Goal: Task Accomplishment & Management: Manage account settings

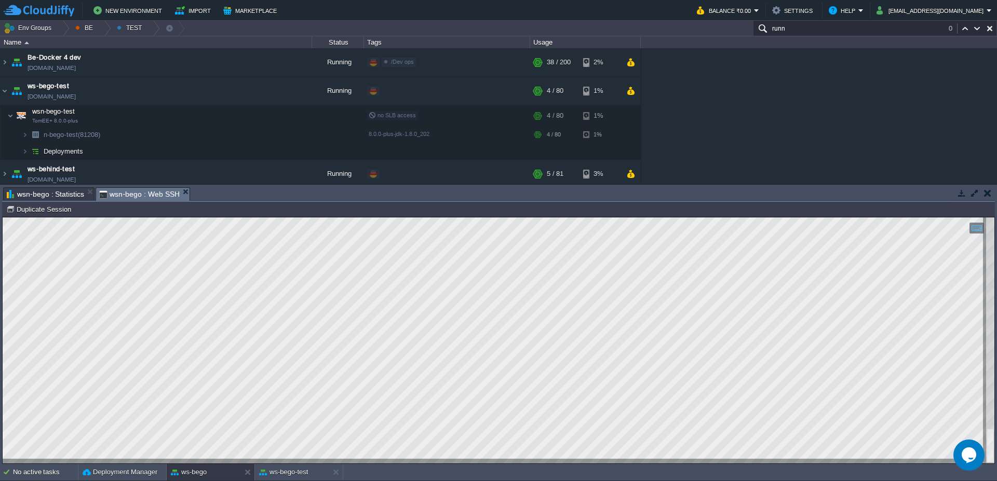
scroll to position [8, 653]
click at [366, 464] on div at bounding box center [498, 340] width 993 height 247
click at [4, 96] on img at bounding box center [5, 91] width 8 height 28
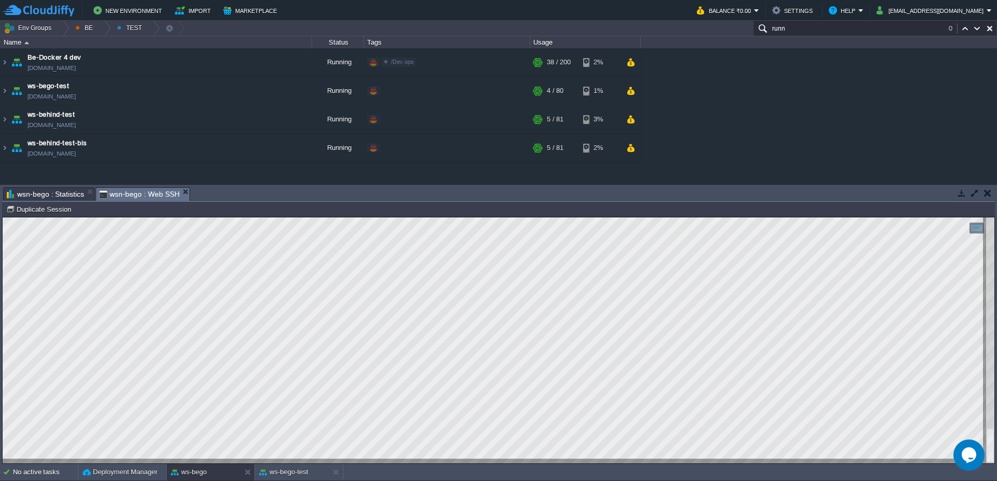
click at [805, 29] on input "runn" at bounding box center [875, 28] width 244 height 15
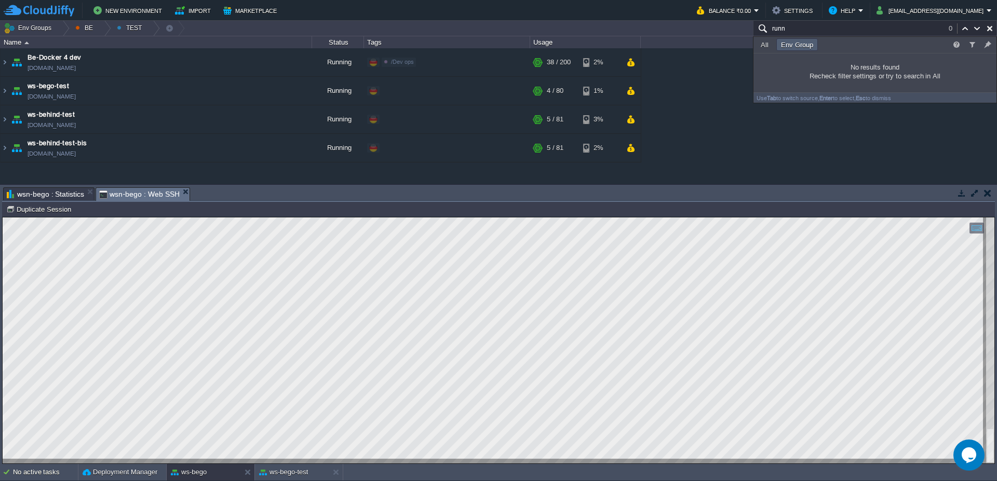
click at [819, 29] on input "runn" at bounding box center [875, 28] width 244 height 15
type input "r"
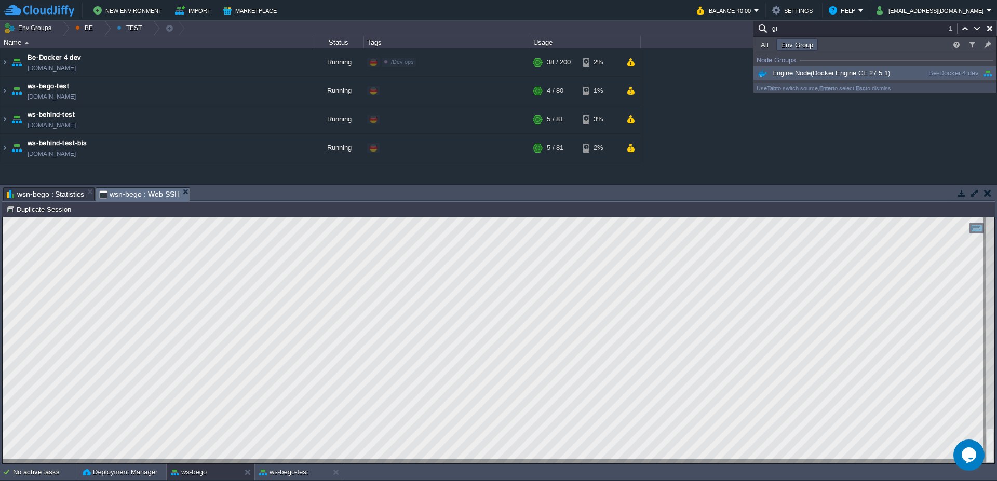
type input "g"
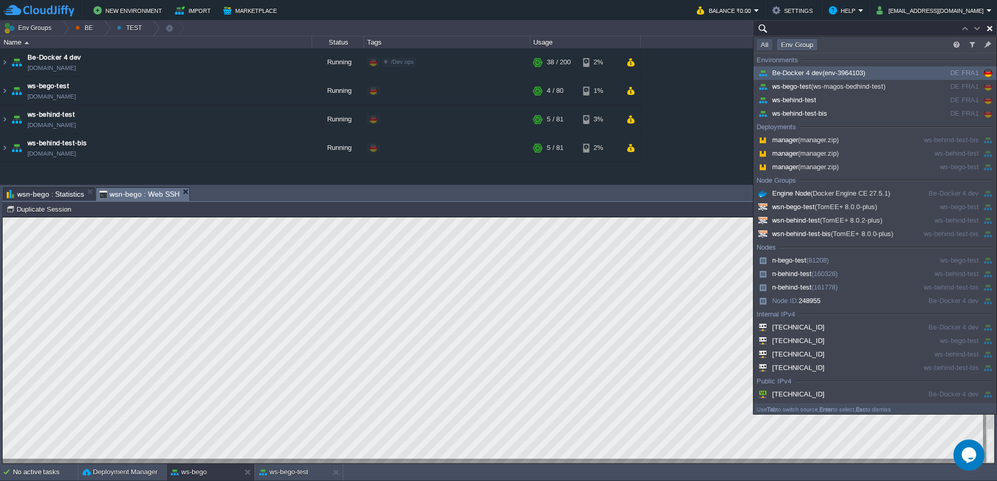
click at [761, 44] on button "All" at bounding box center [765, 44] width 14 height 9
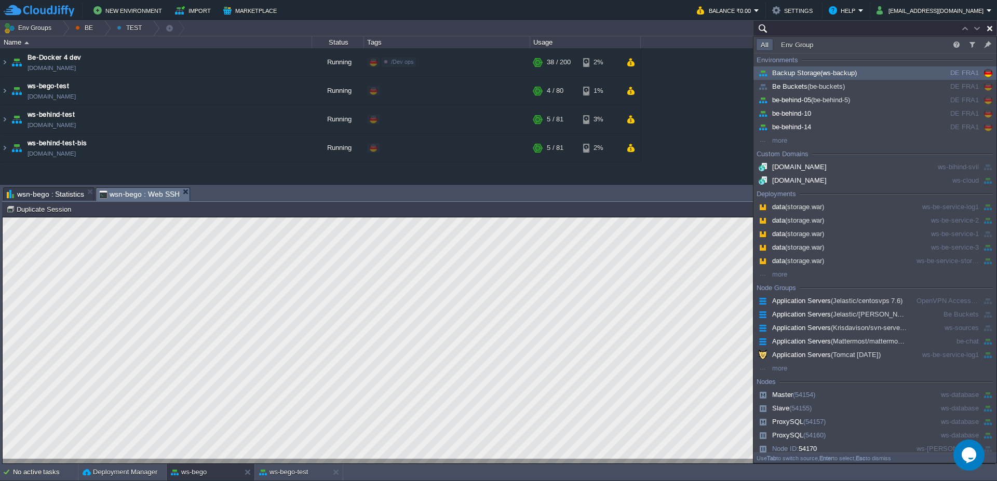
click at [799, 29] on input "text" at bounding box center [875, 28] width 244 height 15
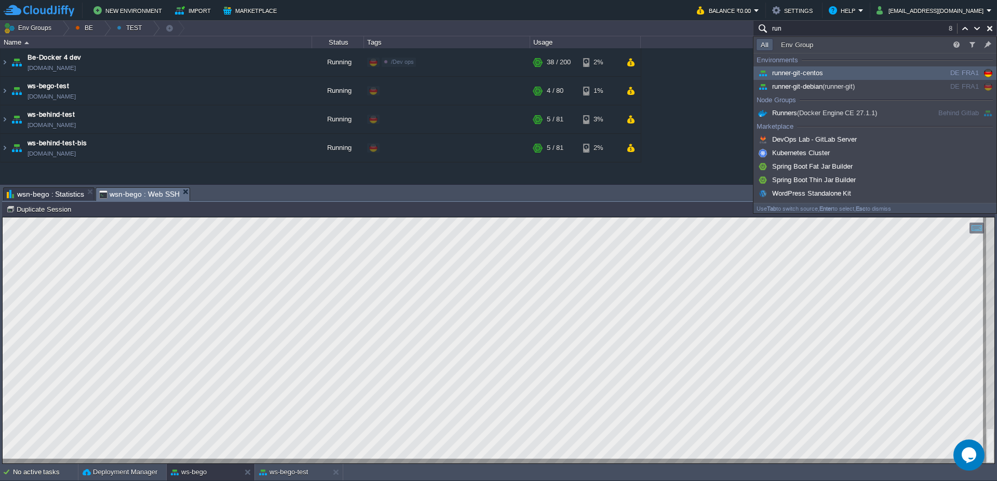
type input "run"
click at [819, 72] on span "runner-git-centos" at bounding box center [789, 73] width 67 height 8
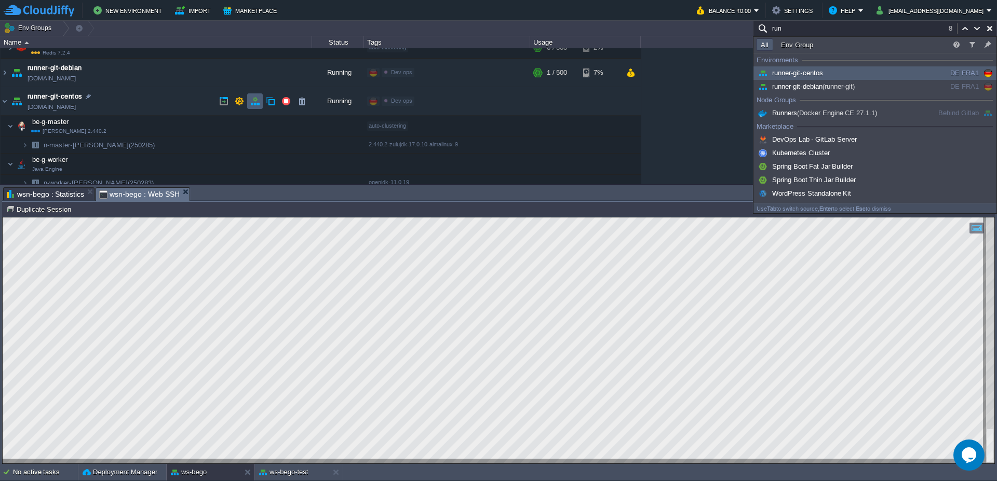
click at [253, 101] on button "button" at bounding box center [254, 101] width 9 height 9
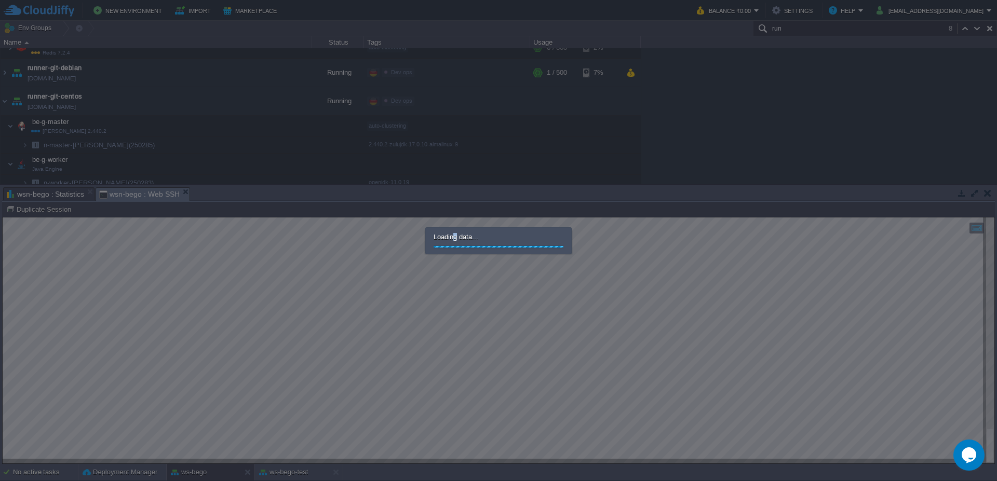
click at [456, 235] on span "Loading data..." at bounding box center [470, 237] width 73 height 8
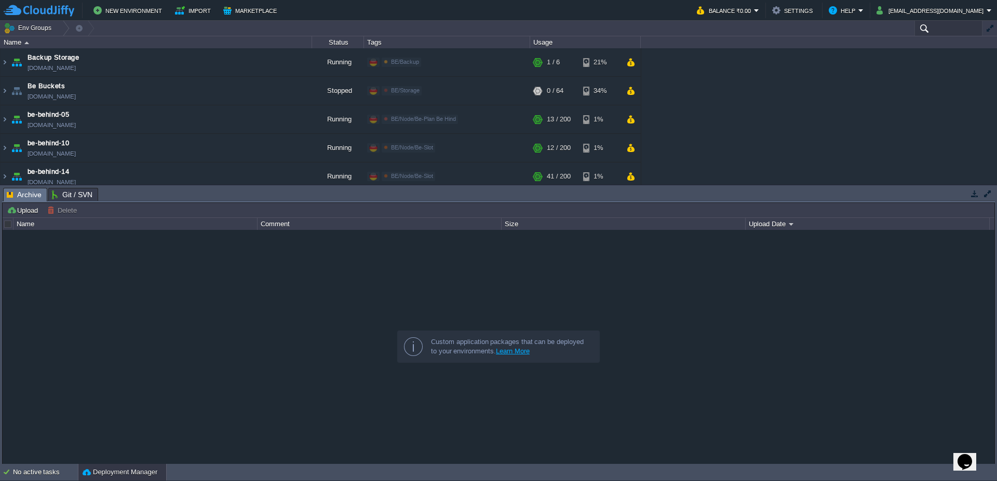
click at [941, 23] on input "text" at bounding box center [949, 28] width 68 height 15
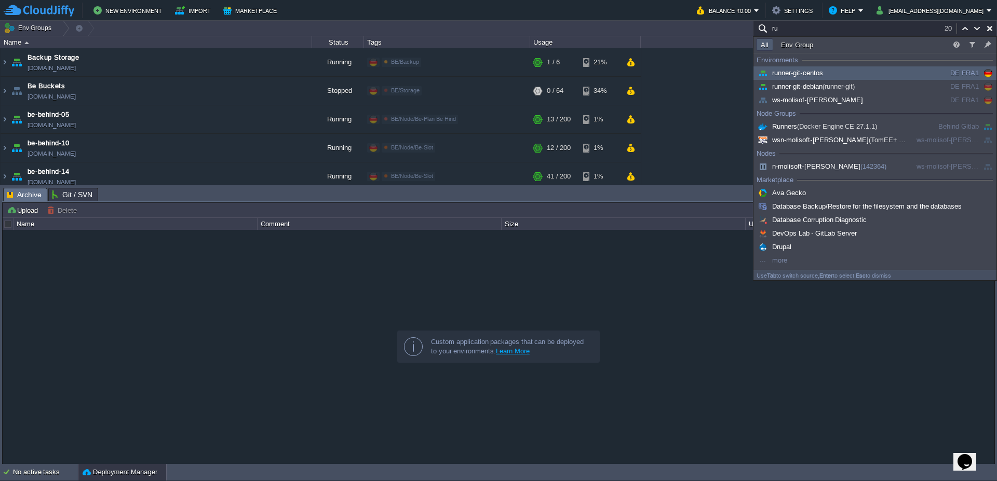
type input "ru"
click at [825, 77] on div "runner-git-centos" at bounding box center [834, 73] width 157 height 11
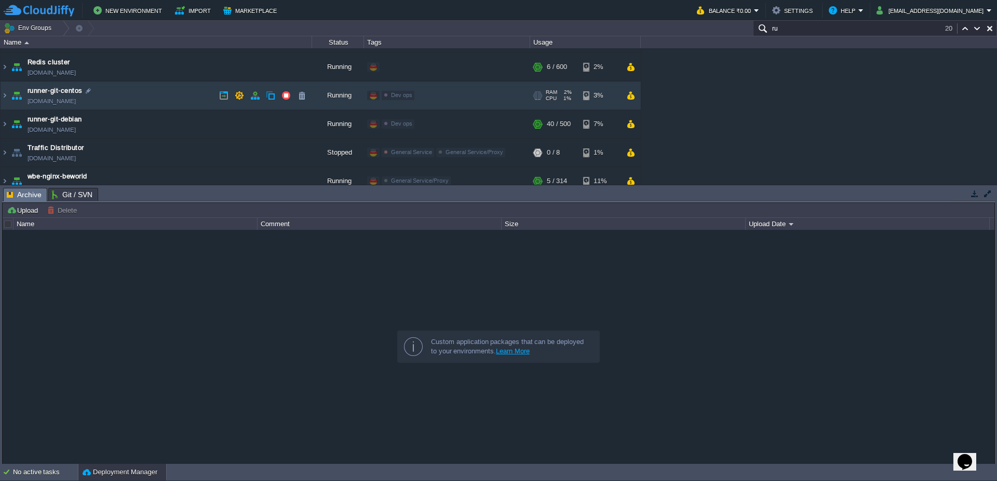
click at [402, 93] on span "Dev ops" at bounding box center [401, 95] width 21 height 6
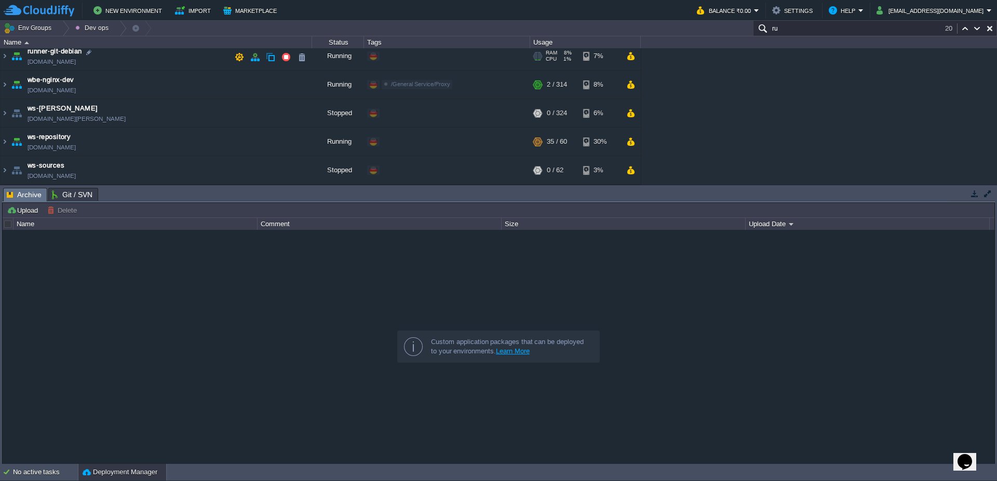
scroll to position [115, 0]
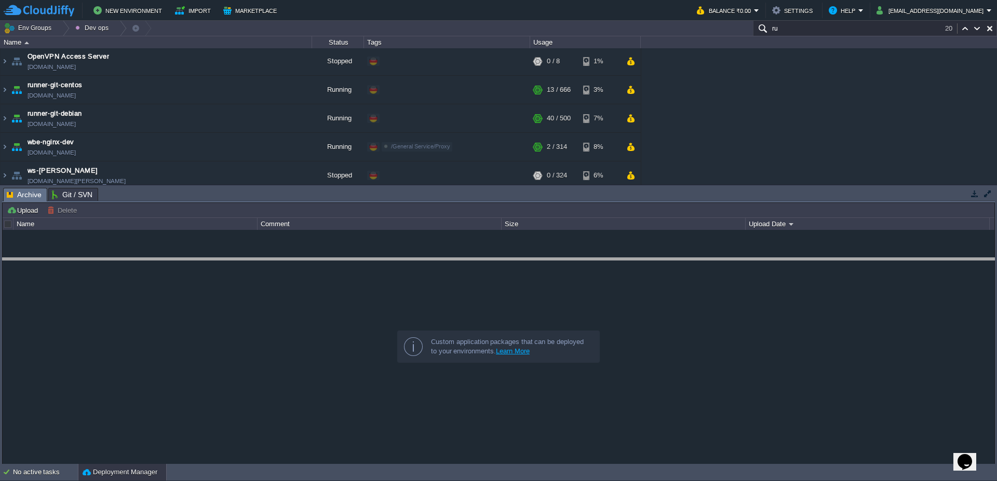
drag, startPoint x: 478, startPoint y: 195, endPoint x: 472, endPoint y: 294, distance: 99.4
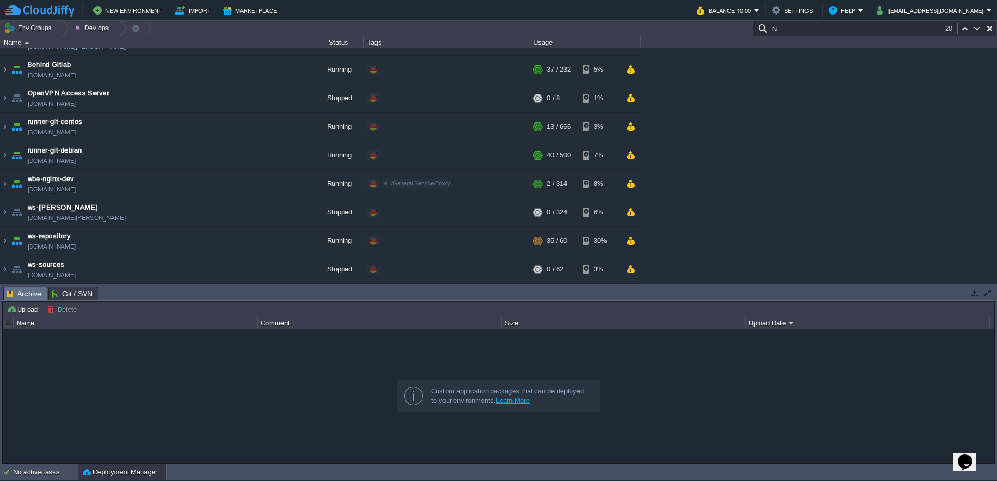
scroll to position [78, 0]
click at [2, 129] on img at bounding box center [5, 127] width 8 height 28
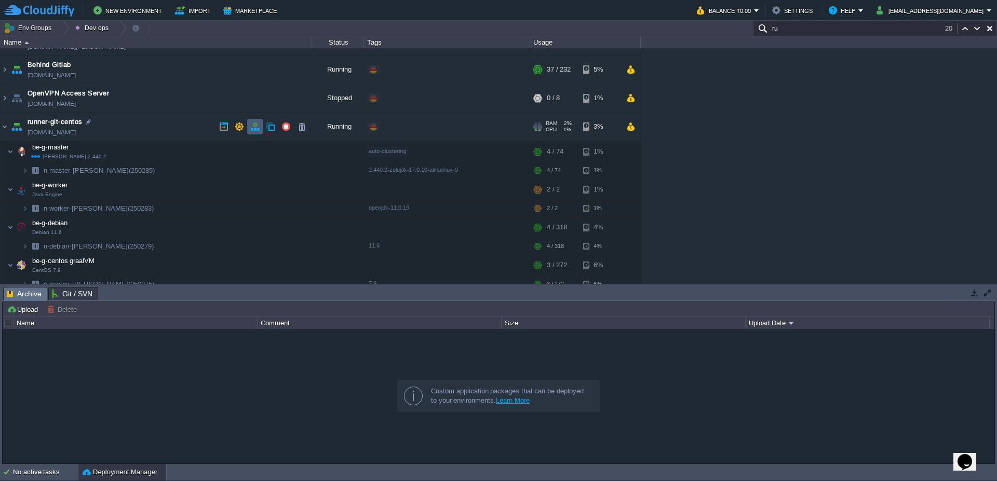
click at [257, 130] on button "button" at bounding box center [254, 126] width 9 height 9
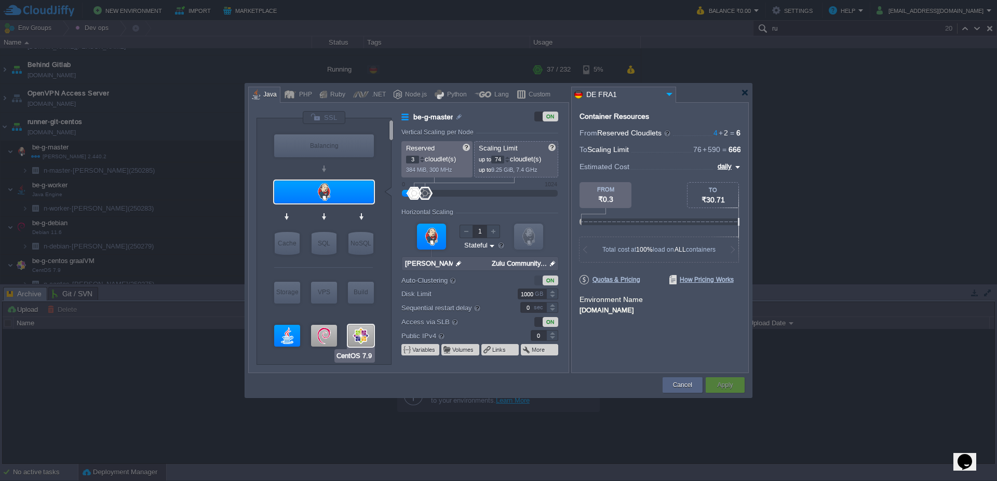
type input "Debian 11.6"
click at [326, 336] on div at bounding box center [324, 336] width 26 height 22
type input "be-g-debian"
type input "1"
type input "318"
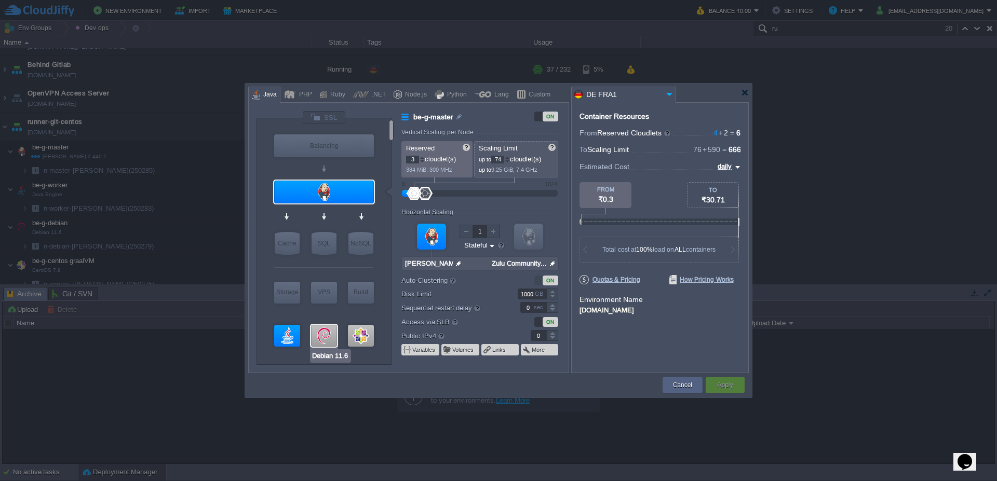
type input "Debian 11.6"
type input "null"
type input "11.6"
type input "30"
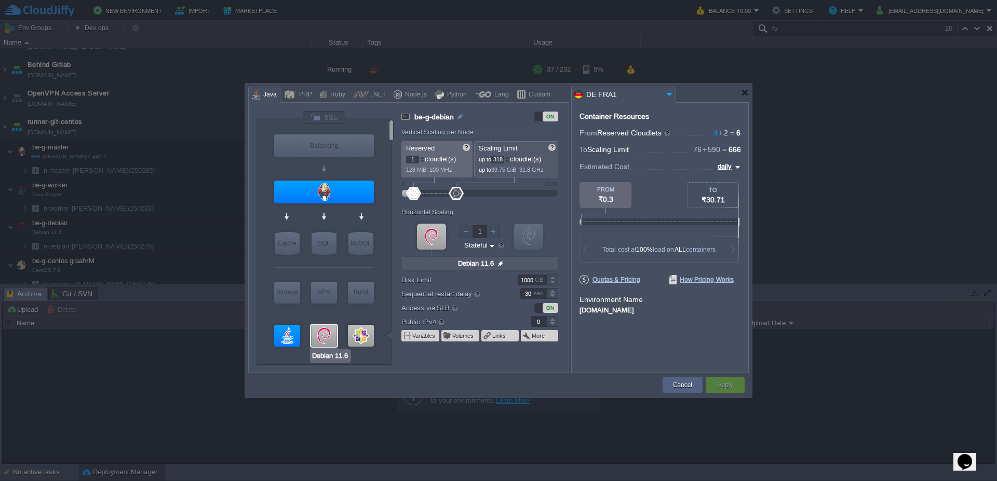
click at [322, 336] on div at bounding box center [324, 336] width 26 height 22
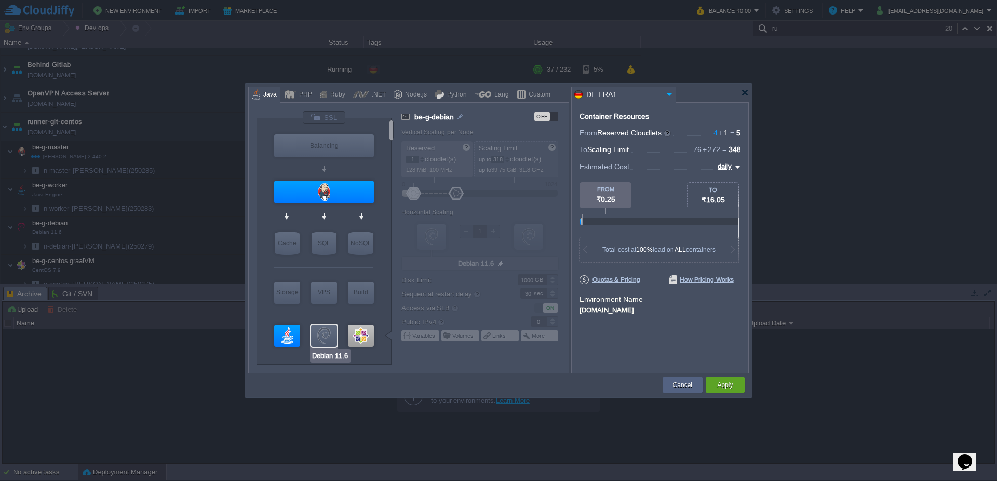
type input "Java Engine"
click at [285, 341] on div at bounding box center [287, 336] width 26 height 22
type input "be-g-worker"
type input "2"
type input "Java Engine"
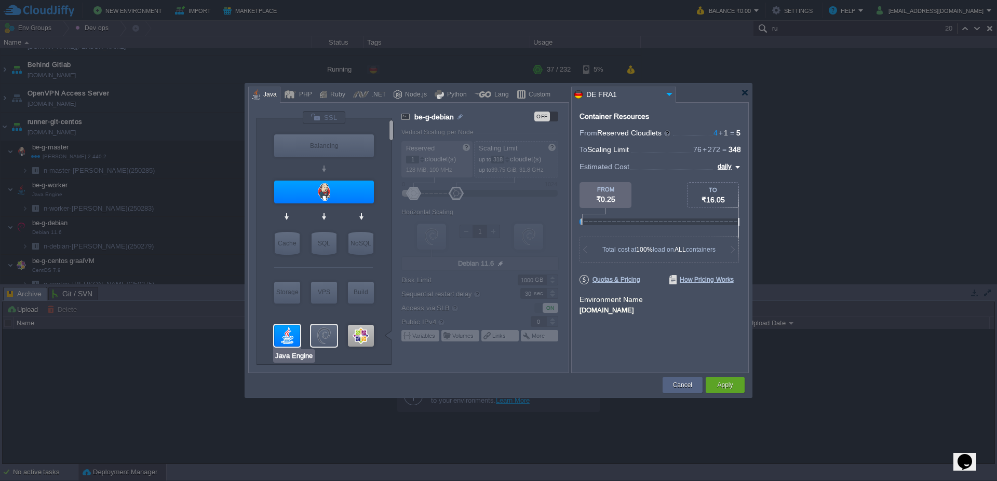
type input "null"
type input "Oracle OpenJDK..."
type input "Stateless"
type input "0"
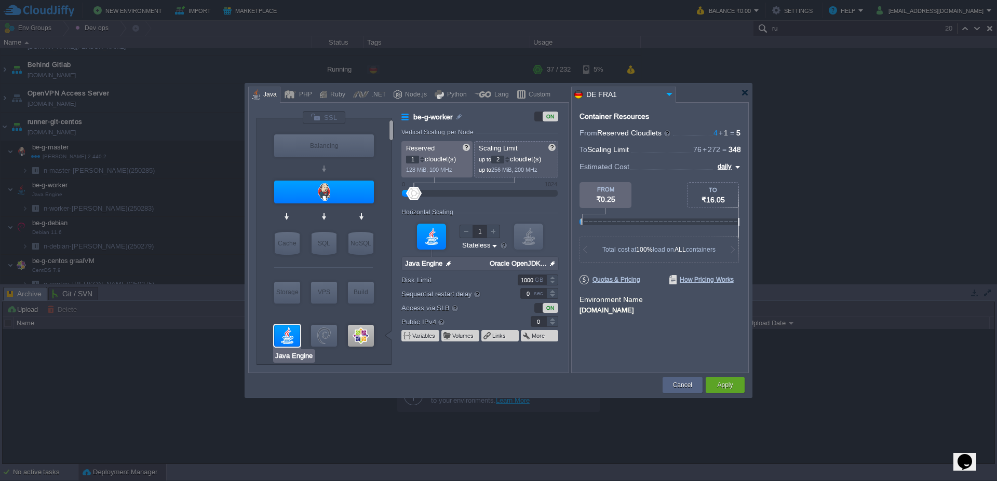
click at [285, 341] on div at bounding box center [287, 336] width 26 height 22
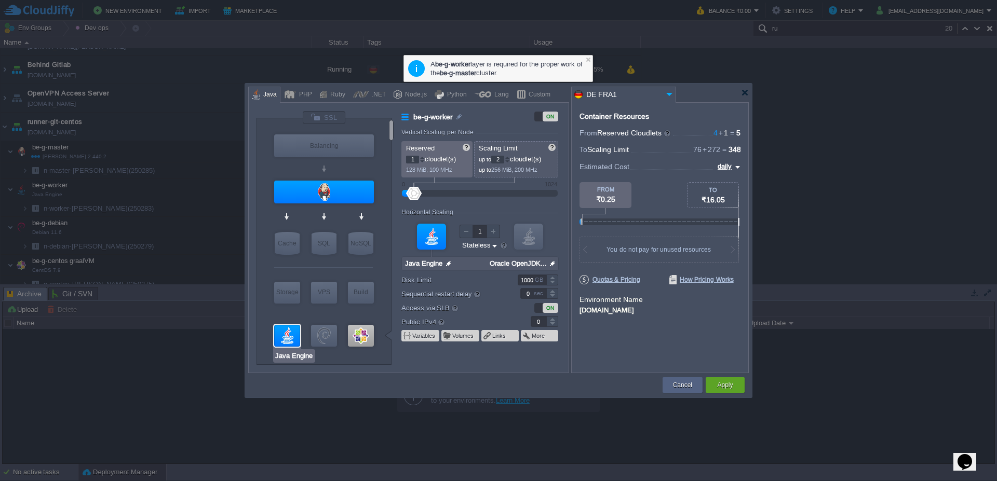
click at [286, 339] on div at bounding box center [287, 336] width 26 height 22
type input "[PERSON_NAME] 2.440.2"
click at [315, 193] on div at bounding box center [324, 192] width 100 height 23
type input "be-g-master"
type input "3"
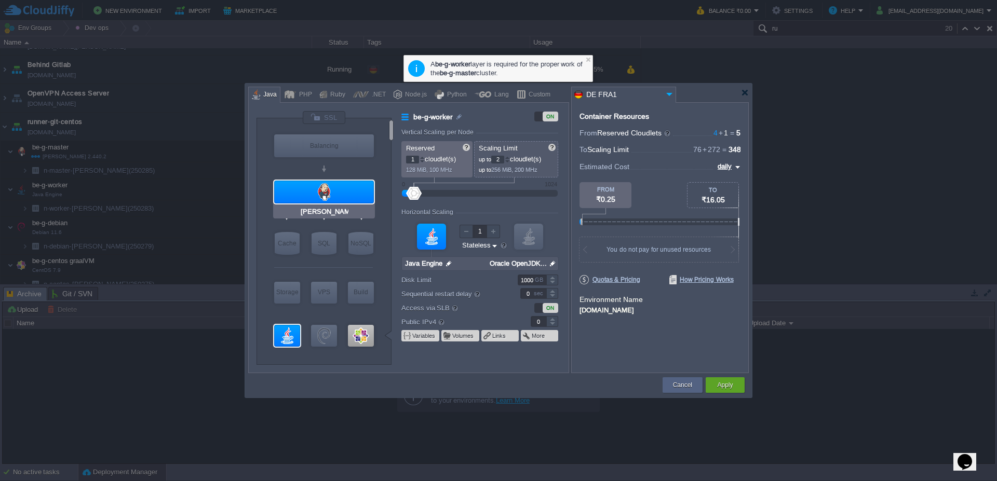
type input "74"
type input "[PERSON_NAME] 2.440.2"
type input "null"
type input "Zulu Community..."
type input "Stateful"
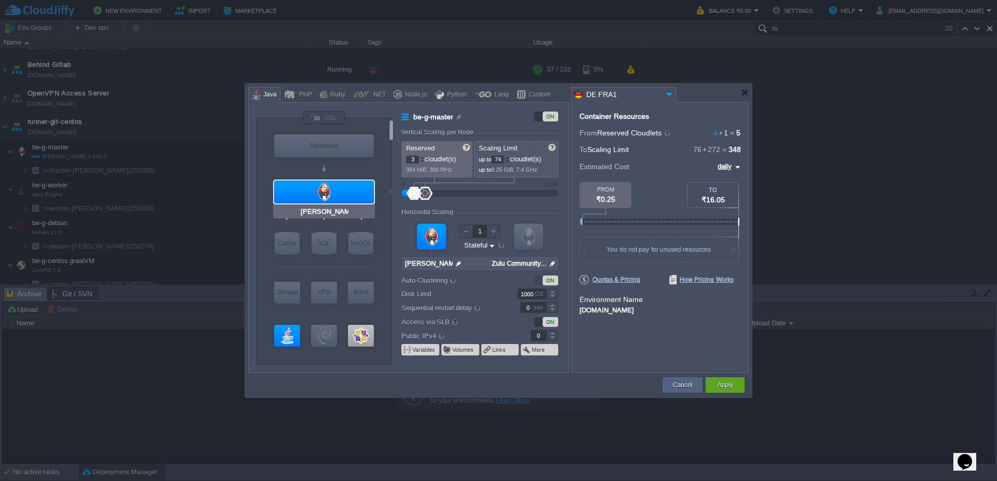
click at [338, 183] on div at bounding box center [324, 192] width 100 height 23
type input "null"
type input "Zulu Community..."
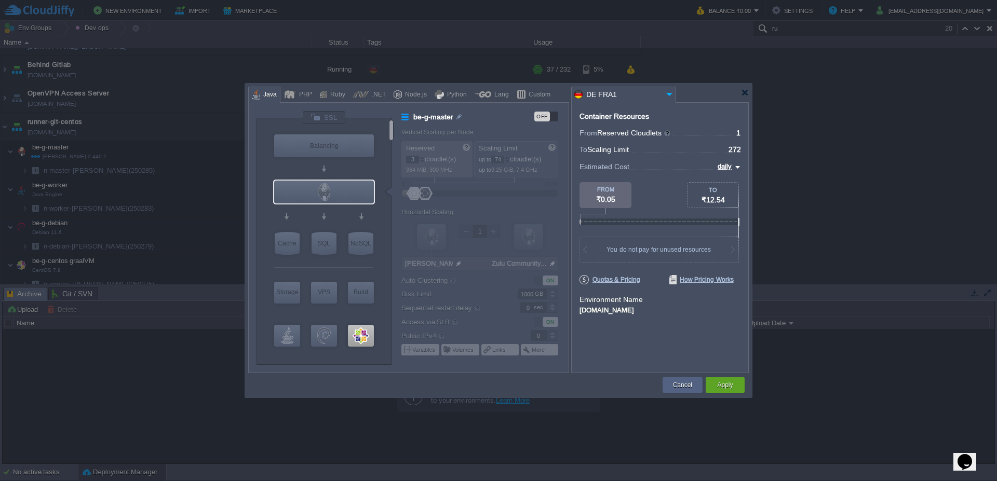
type input "CentOS 7.9"
click at [365, 336] on div at bounding box center [361, 336] width 26 height 22
type input "be-g-centos graalVM"
type input "1"
type input "272"
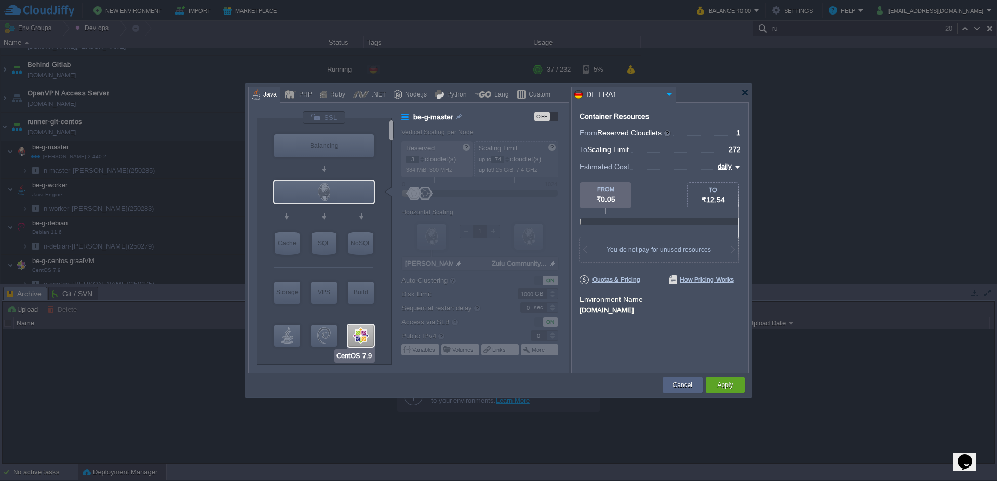
type input "CentOS 7.9"
type input "null"
type input "7.9"
type input "30"
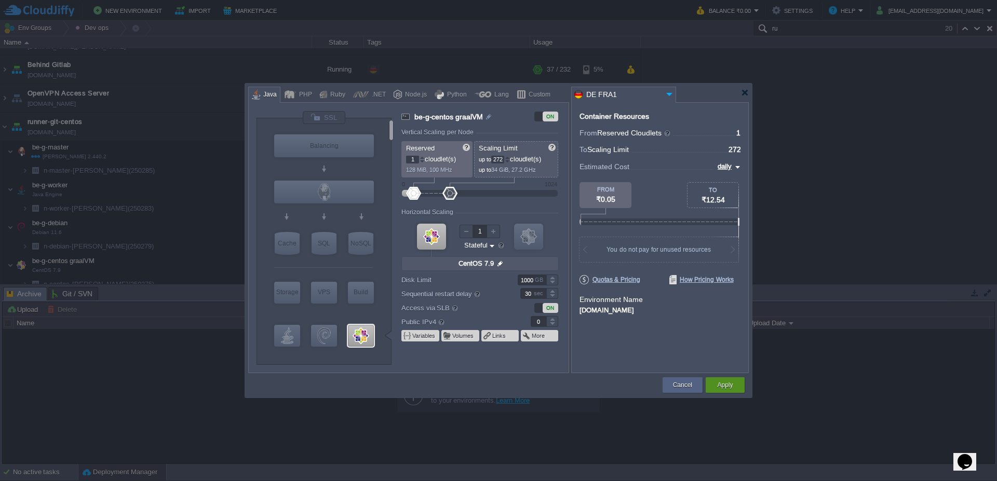
click at [722, 387] on button "Apply" at bounding box center [725, 385] width 16 height 10
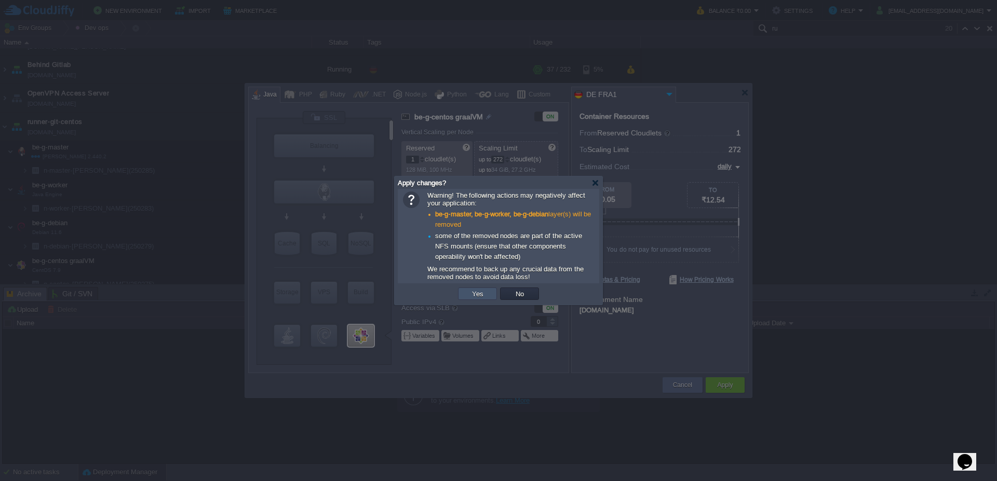
click at [473, 298] on button "Yes" at bounding box center [478, 293] width 18 height 9
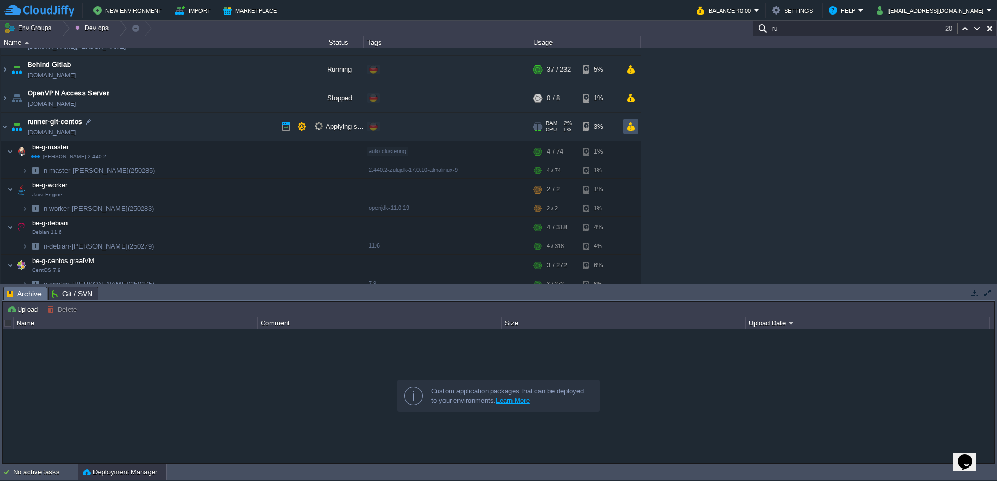
click at [632, 127] on button "button" at bounding box center [630, 126] width 9 height 9
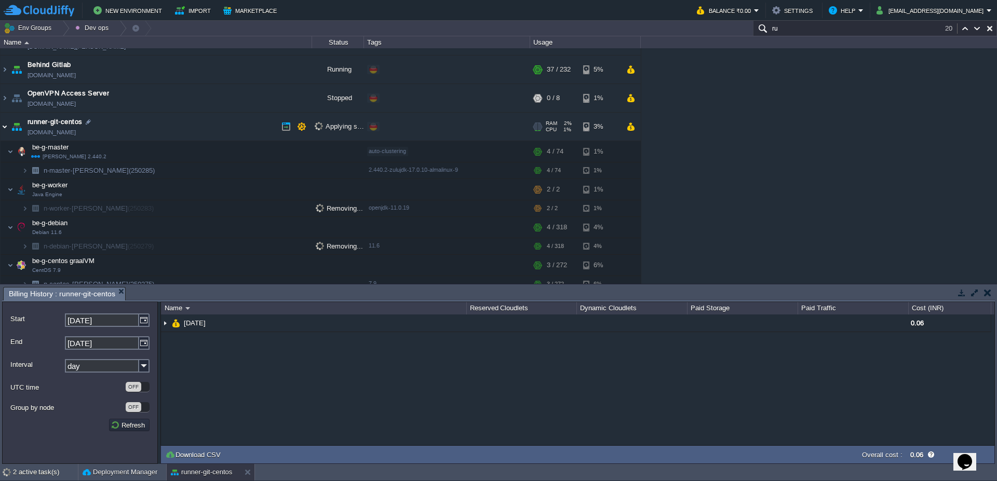
click at [1, 128] on img at bounding box center [5, 127] width 8 height 28
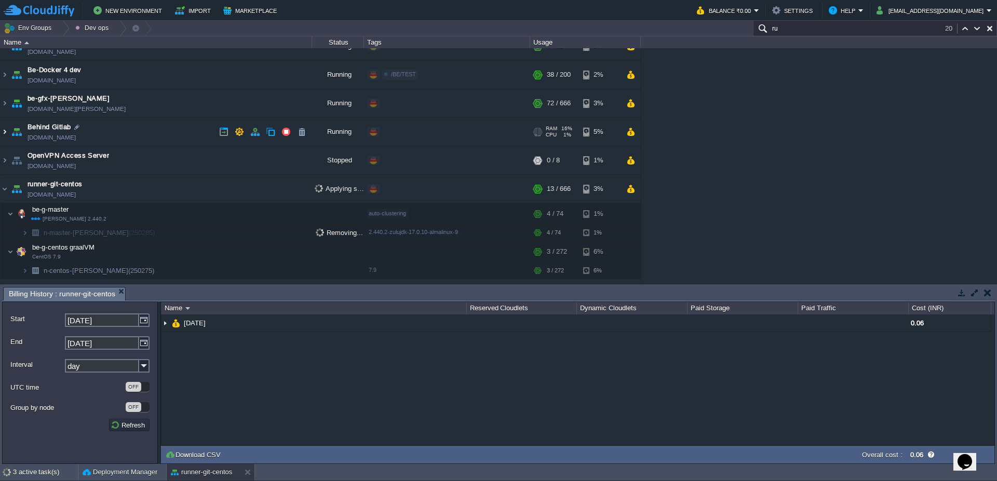
scroll to position [0, 0]
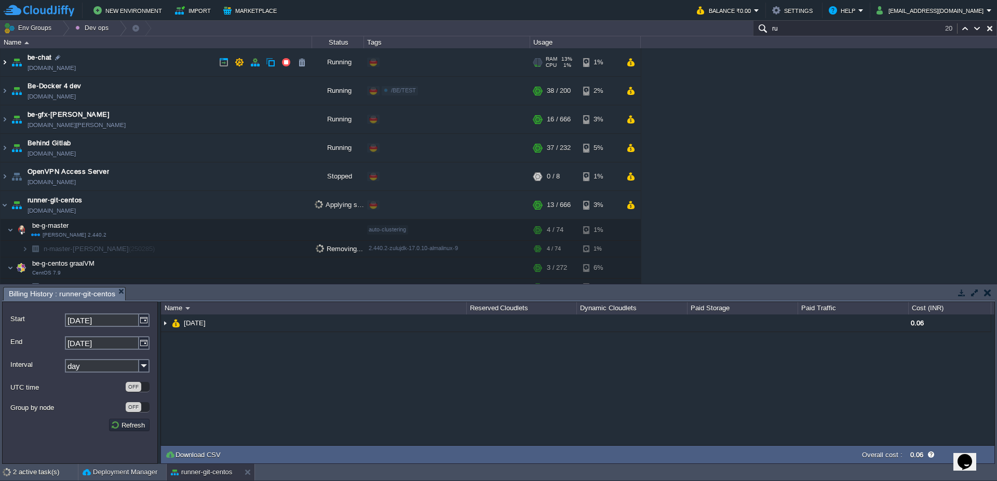
click at [2, 68] on img at bounding box center [5, 62] width 8 height 28
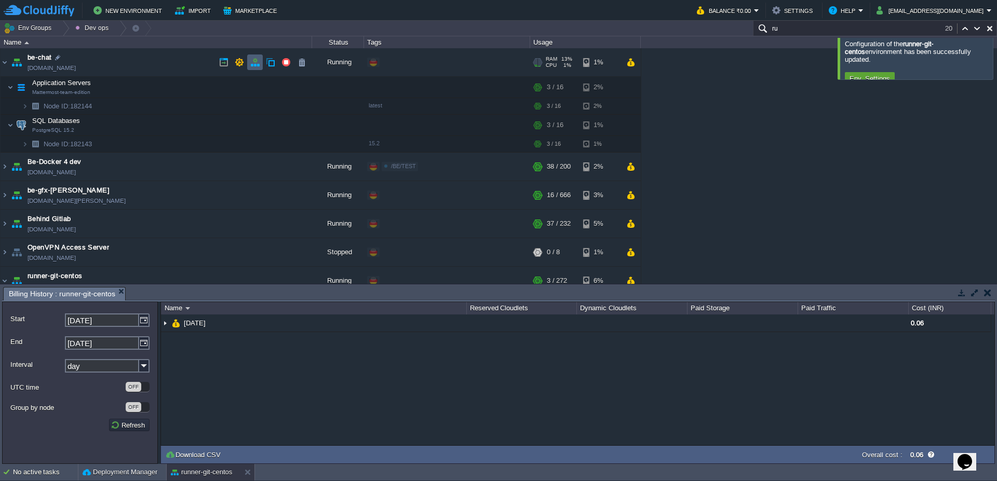
click at [255, 66] on button "button" at bounding box center [254, 62] width 9 height 9
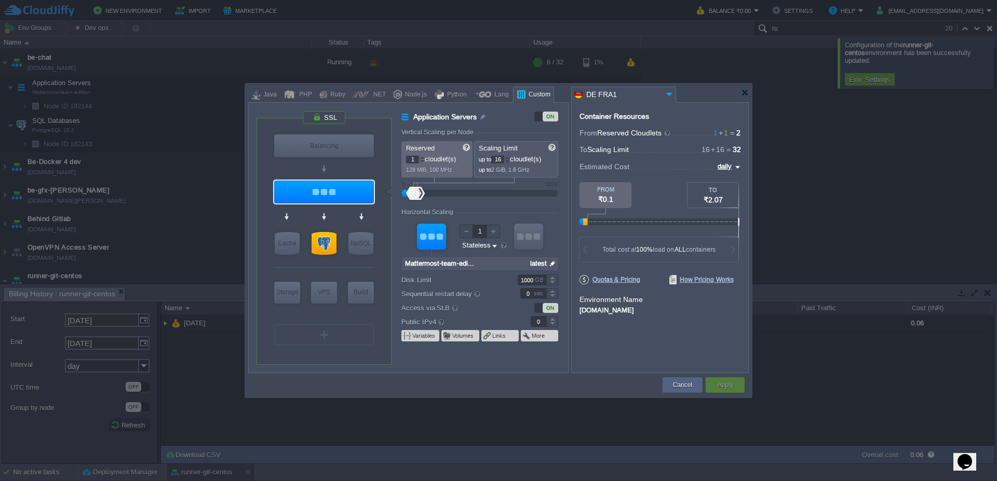
click at [704, 92] on div at bounding box center [498, 93] width 501 height 19
click at [716, 345] on div "Container Resources From Reserved Cloudlets 1 + 1 ... = 2 not added To Scaling …" at bounding box center [660, 237] width 178 height 271
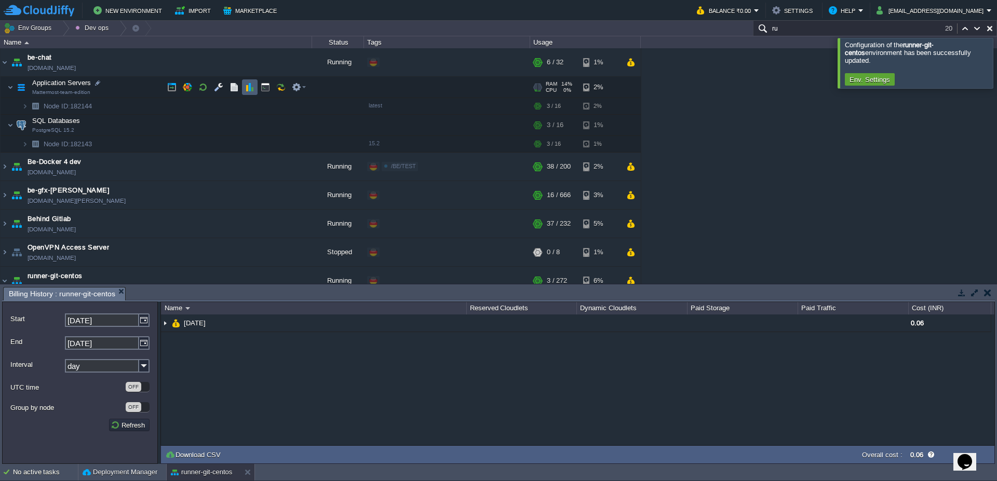
click at [252, 83] on button "button" at bounding box center [249, 87] width 9 height 9
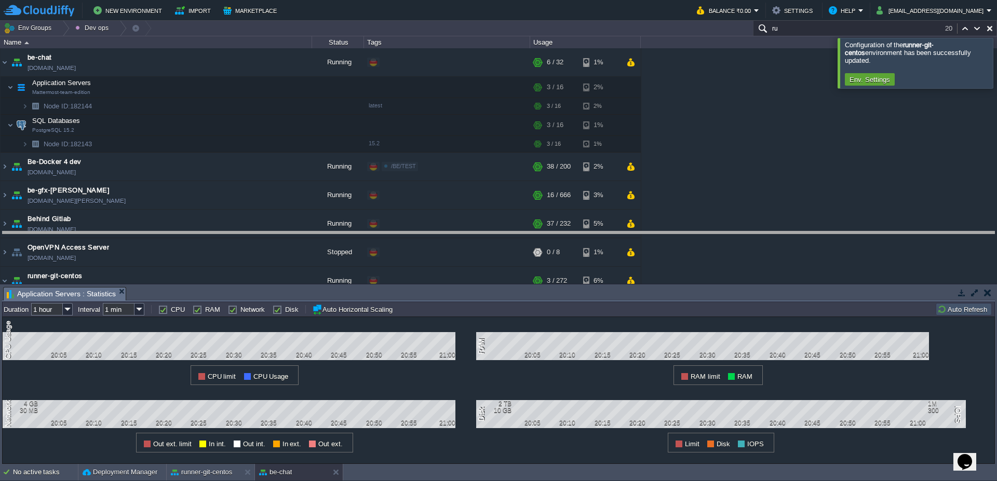
drag, startPoint x: 479, startPoint y: 289, endPoint x: 479, endPoint y: 233, distance: 55.6
click at [479, 233] on body "New Environment Import Marketplace Bonus ₹0.00 Upgrade Account Balance ₹0.00 Se…" at bounding box center [498, 240] width 997 height 481
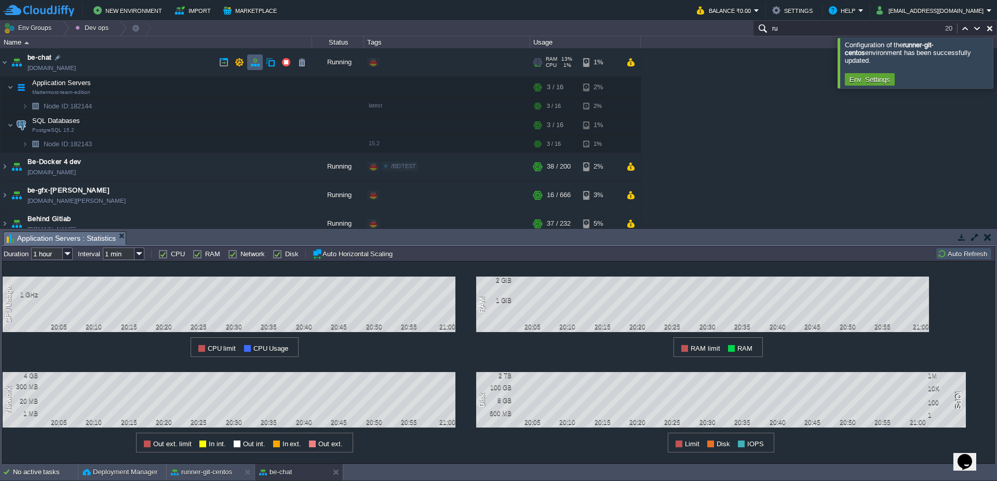
click at [261, 62] on td at bounding box center [255, 63] width 16 height 16
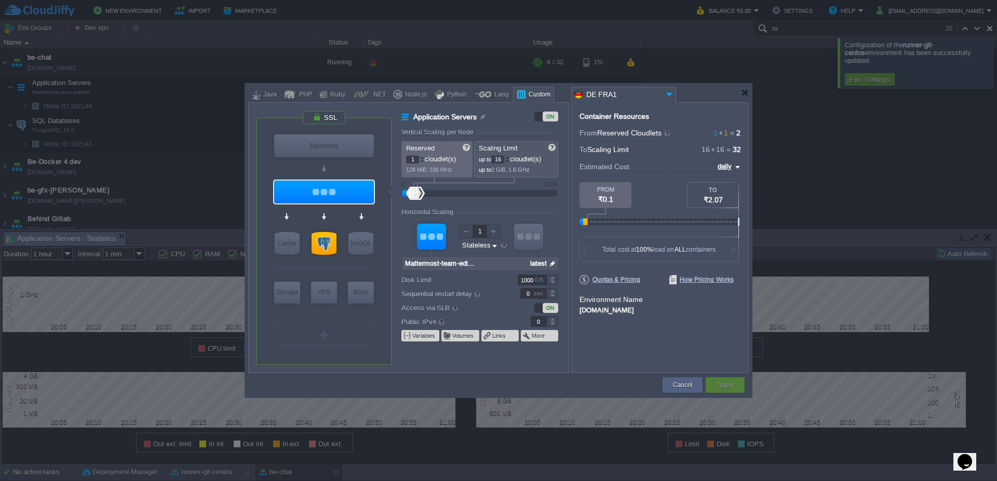
type input "2"
click at [423, 157] on div at bounding box center [422, 158] width 5 height 4
click at [735, 389] on div "Apply" at bounding box center [725, 386] width 23 height 16
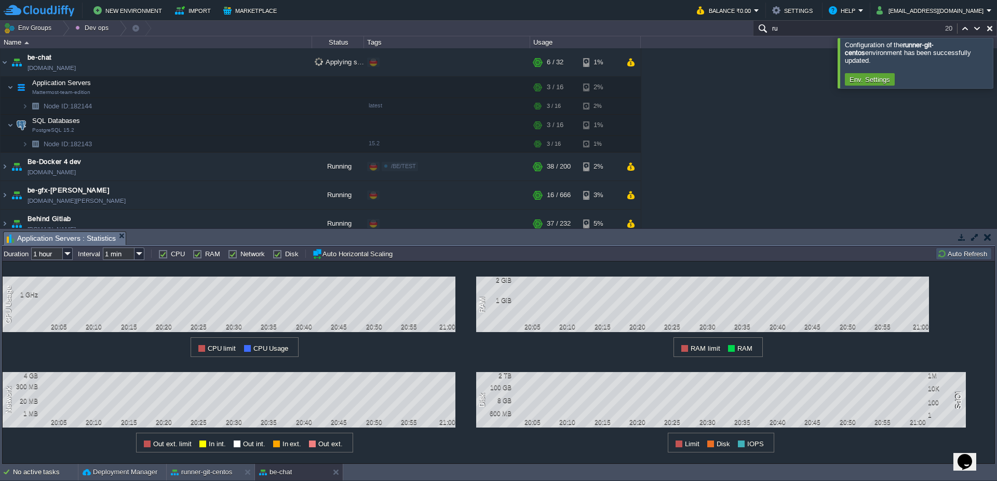
click at [997, 60] on div at bounding box center [1010, 63] width 0 height 50
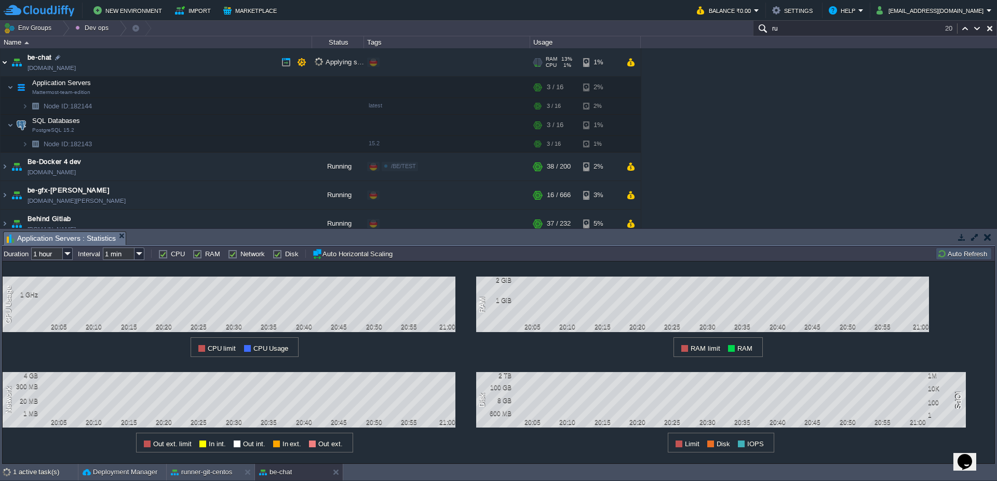
click at [1, 62] on img at bounding box center [5, 62] width 8 height 28
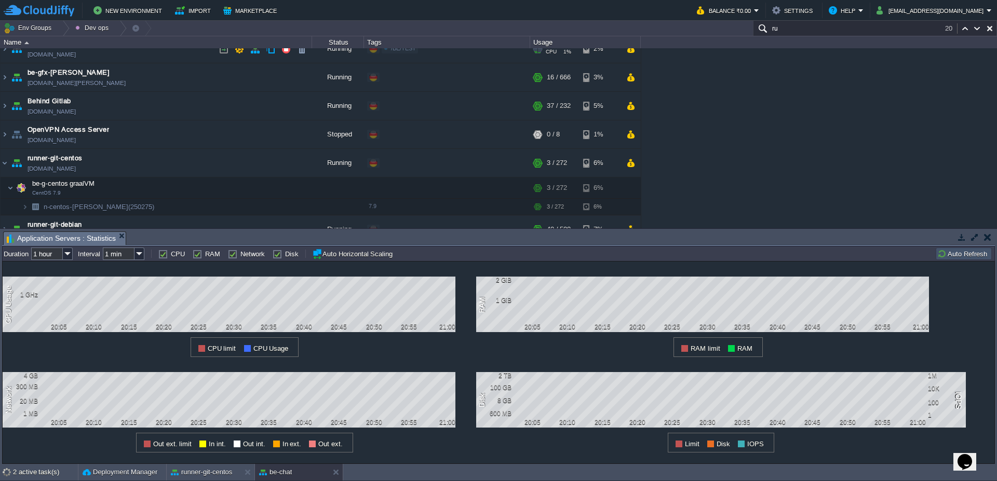
scroll to position [62, 0]
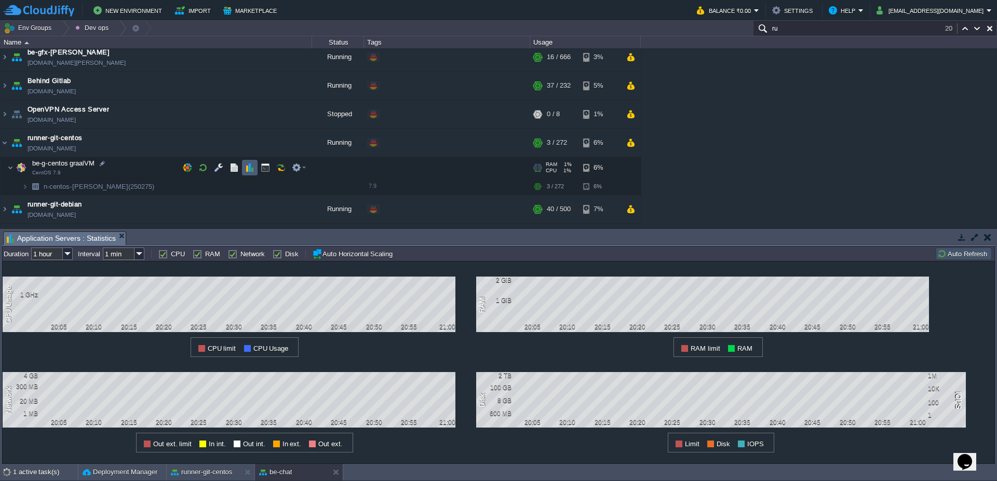
click at [250, 168] on button "button" at bounding box center [249, 167] width 9 height 9
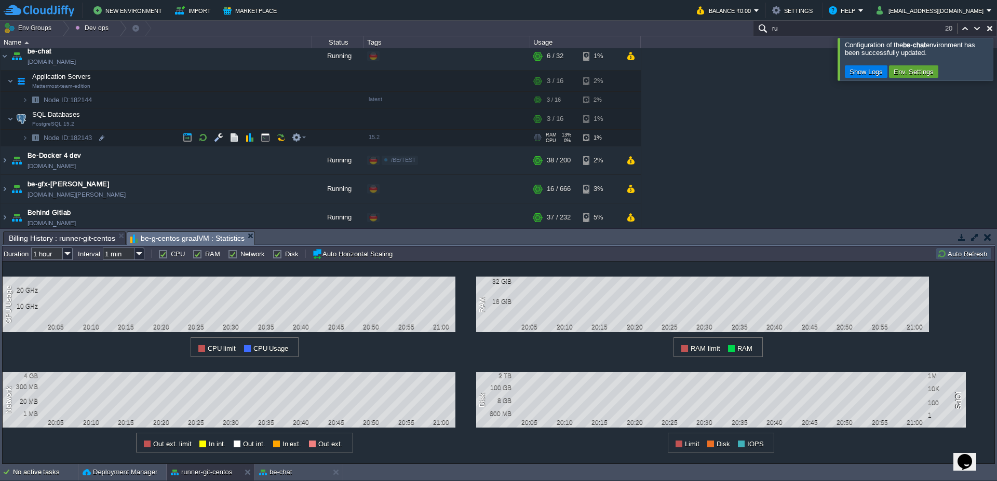
scroll to position [0, 0]
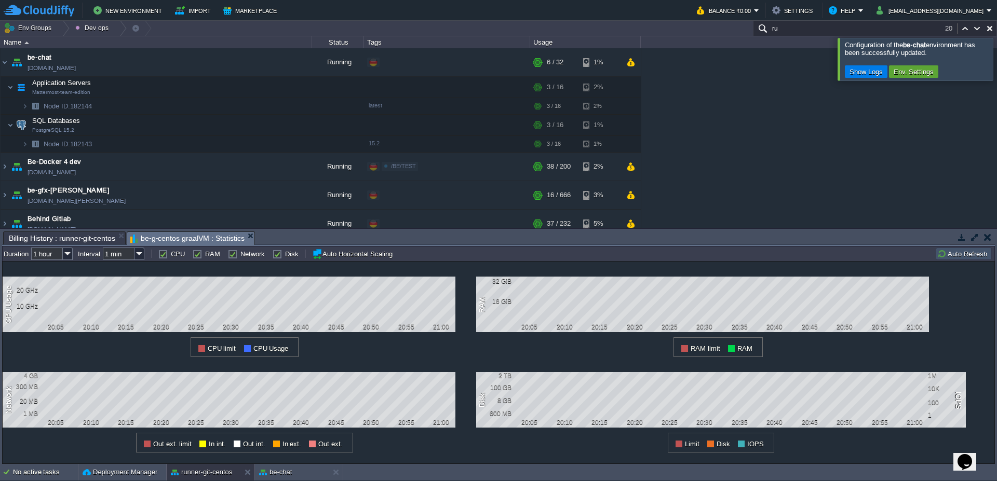
click at [997, 51] on div at bounding box center [1010, 59] width 0 height 42
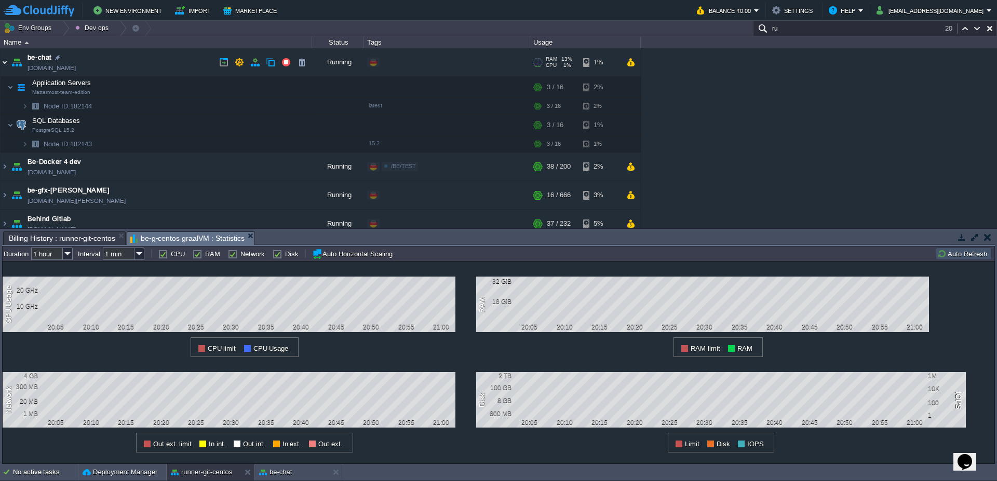
click at [2, 64] on img at bounding box center [5, 62] width 8 height 28
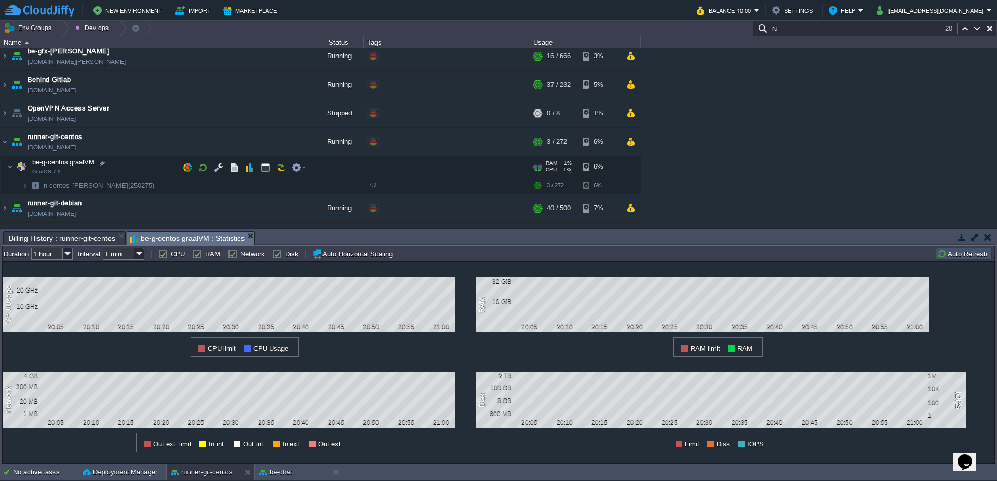
scroll to position [125, 0]
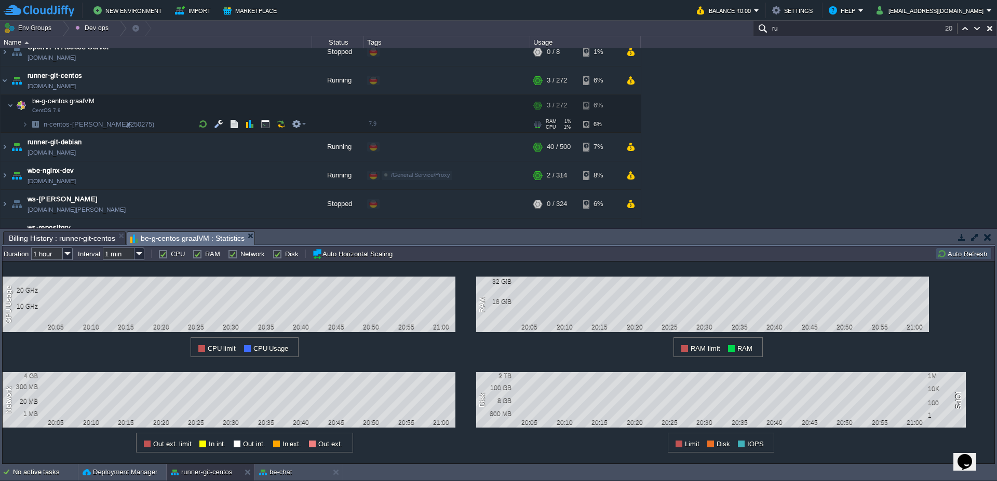
click at [21, 126] on span at bounding box center [11, 124] width 21 height 8
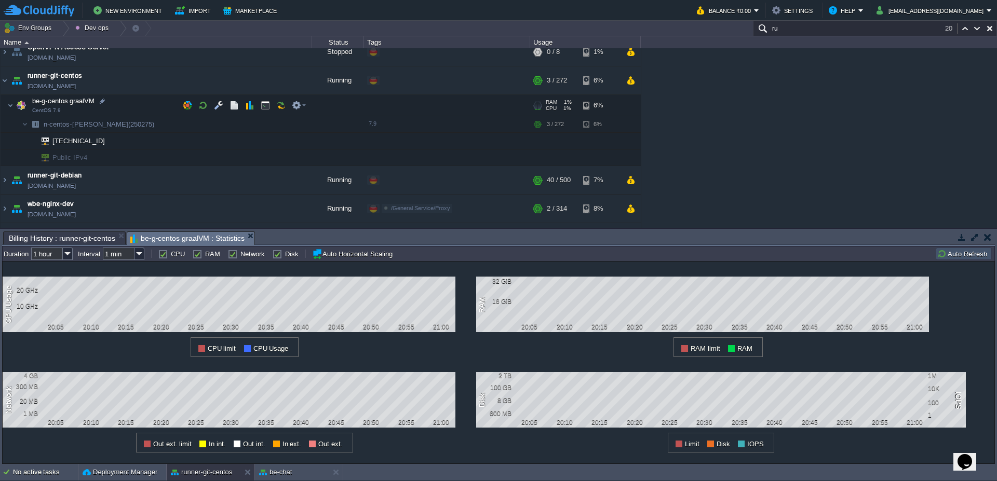
click at [5, 106] on span at bounding box center [4, 105] width 7 height 8
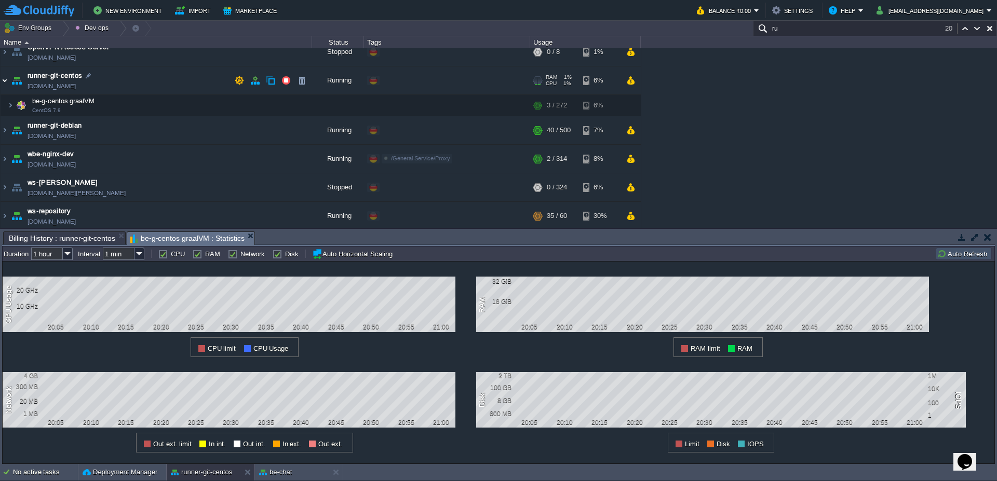
click at [1, 85] on img at bounding box center [5, 80] width 8 height 28
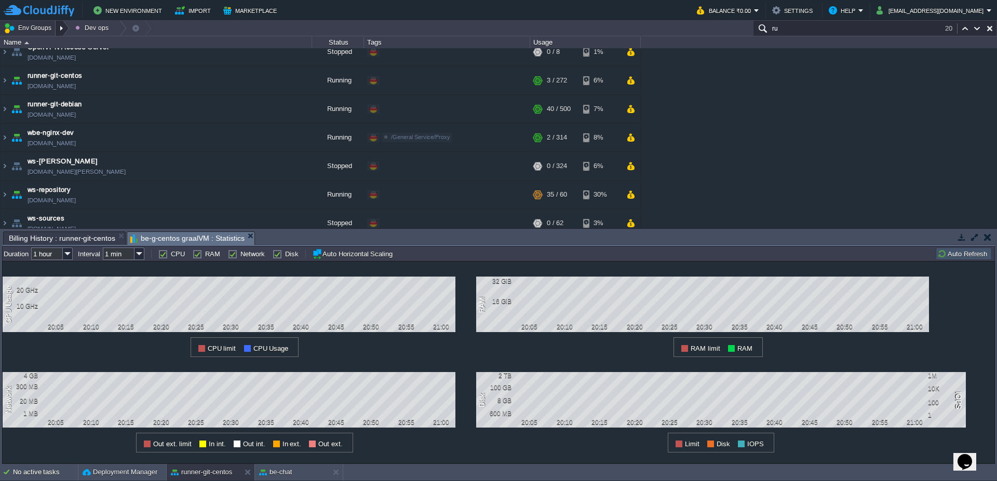
click at [59, 31] on div at bounding box center [63, 28] width 14 height 15
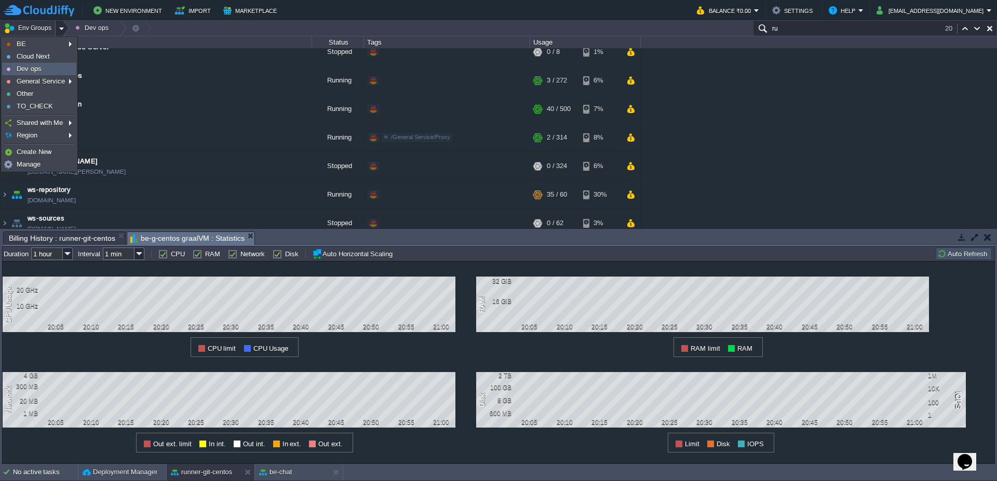
click at [54, 67] on link "Dev ops" at bounding box center [39, 68] width 73 height 11
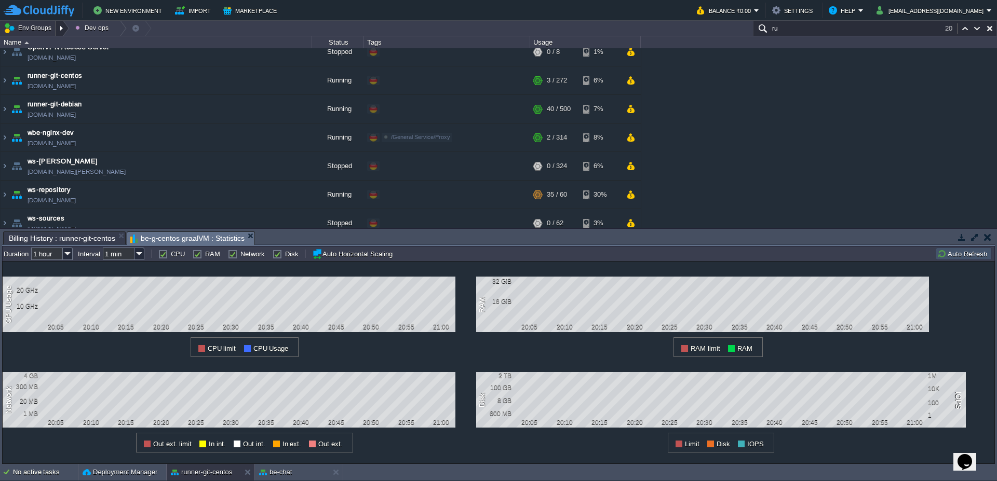
click at [64, 32] on div at bounding box center [63, 28] width 14 height 15
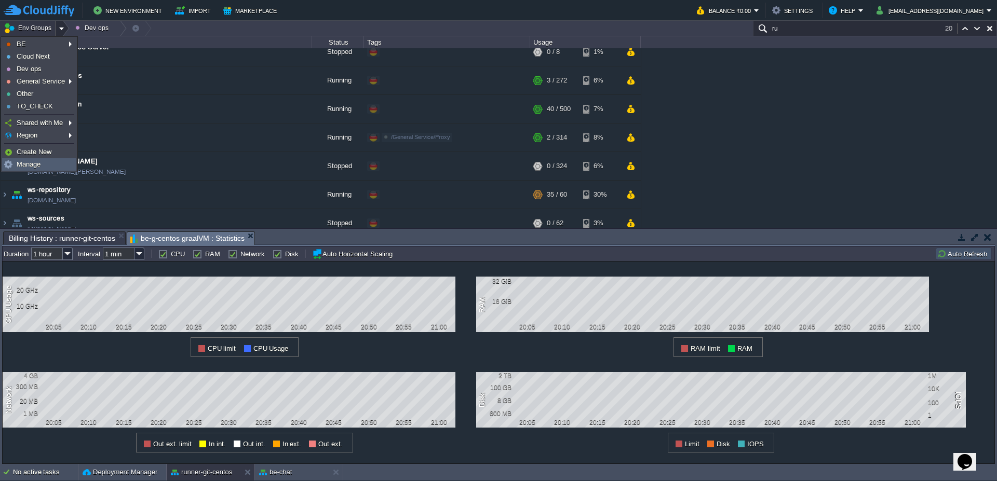
click at [36, 166] on span "Manage" at bounding box center [29, 164] width 24 height 8
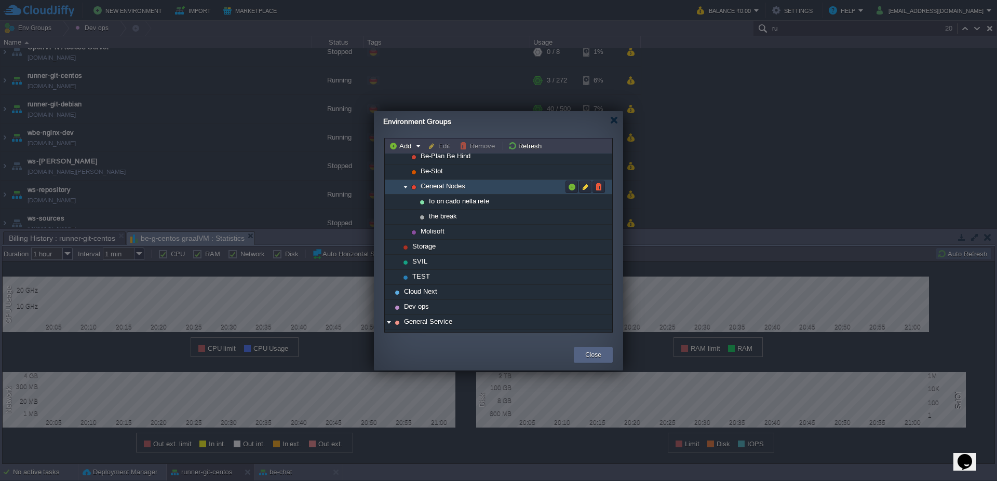
click at [407, 192] on img at bounding box center [405, 187] width 8 height 15
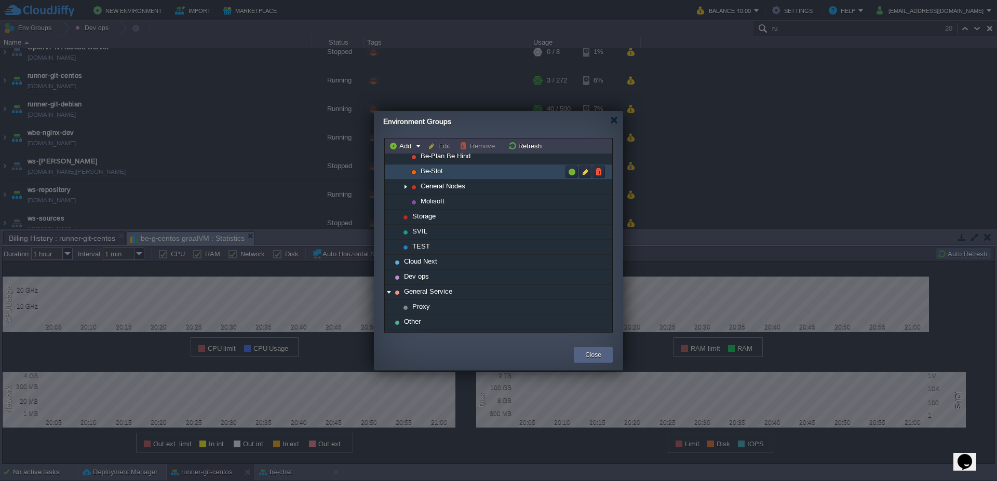
scroll to position [0, 0]
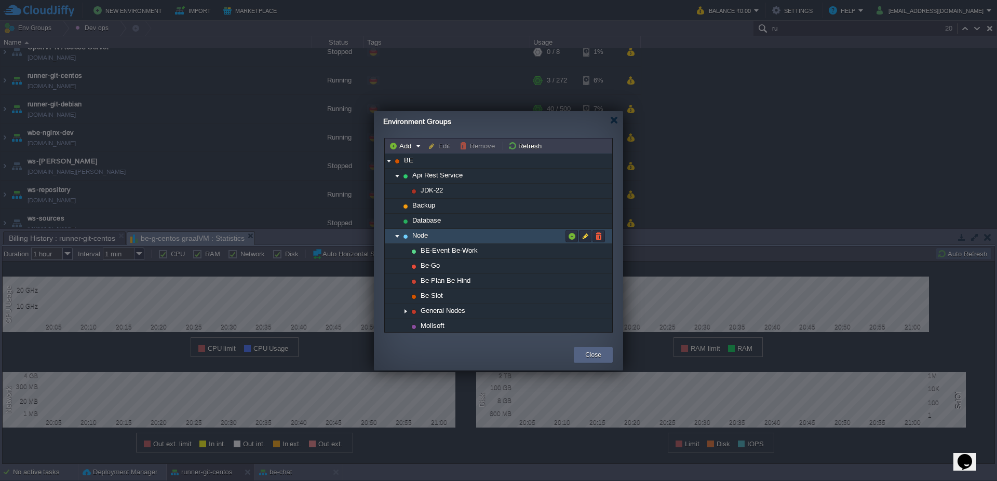
click at [398, 237] on img at bounding box center [397, 236] width 8 height 15
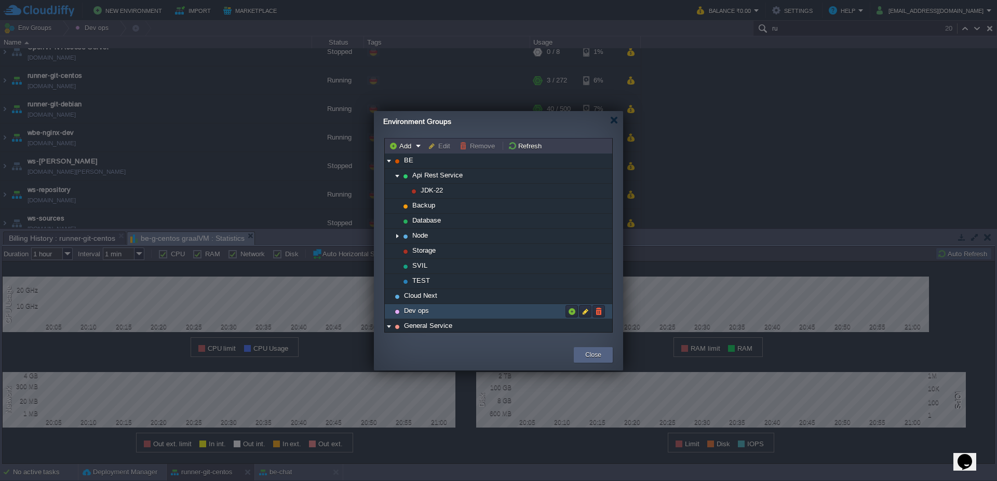
click at [427, 313] on span "Dev ops" at bounding box center [417, 310] width 28 height 9
click at [575, 312] on button "button" at bounding box center [571, 311] width 9 height 9
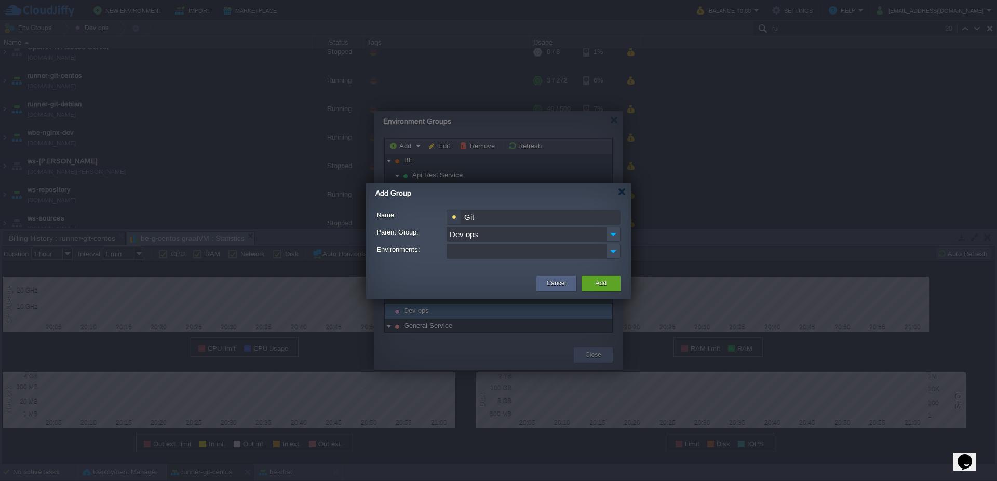
drag, startPoint x: 507, startPoint y: 224, endPoint x: 454, endPoint y: 216, distance: 53.6
click at [454, 216] on div "Git" at bounding box center [534, 217] width 174 height 15
type input "M"
type input "g"
type input "Source - Git"
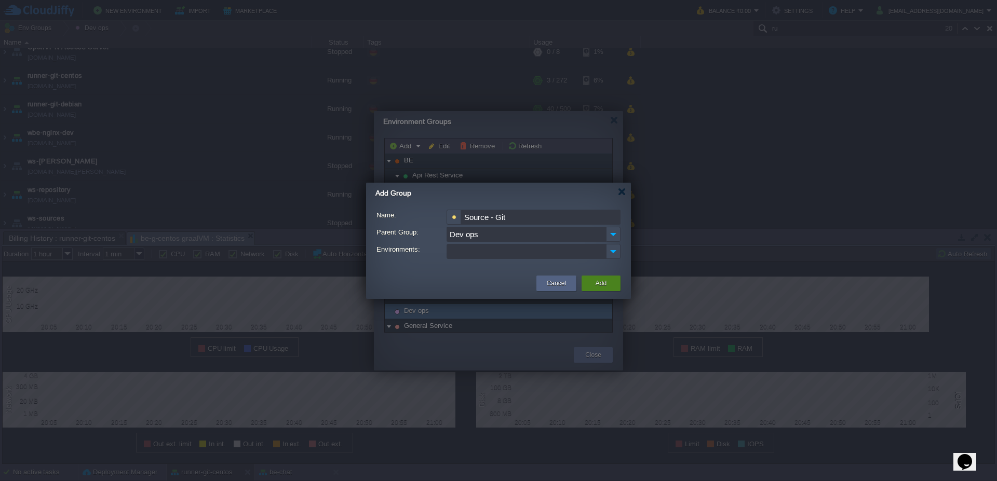
click at [603, 283] on button "Add" at bounding box center [601, 283] width 11 height 10
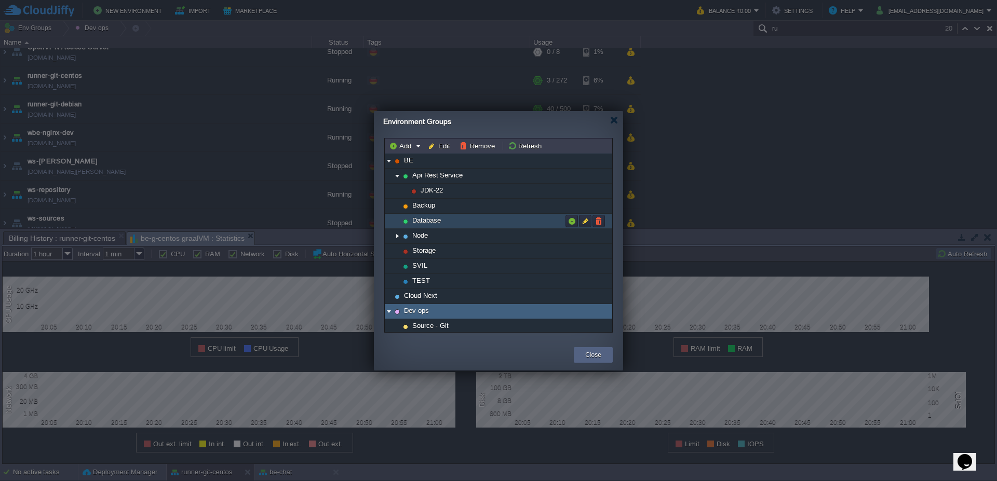
scroll to position [62, 0]
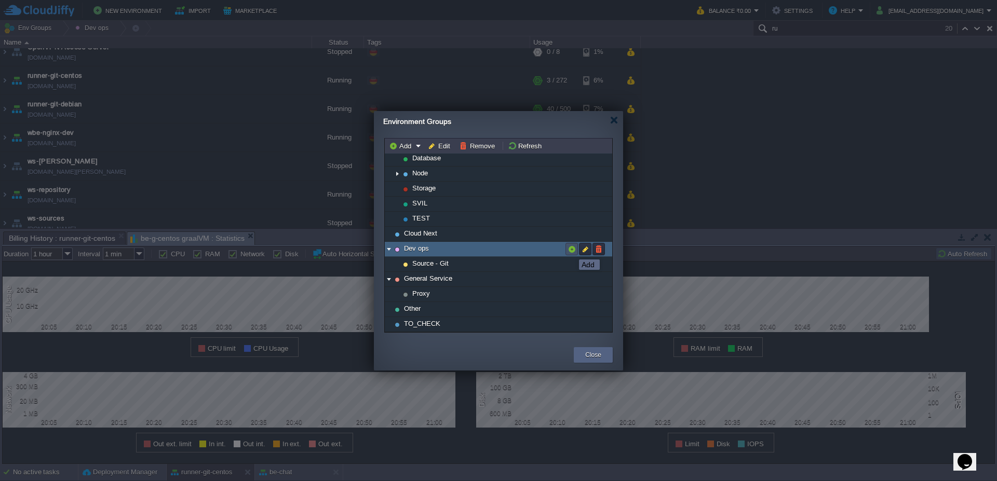
click at [572, 250] on button "button" at bounding box center [571, 249] width 9 height 9
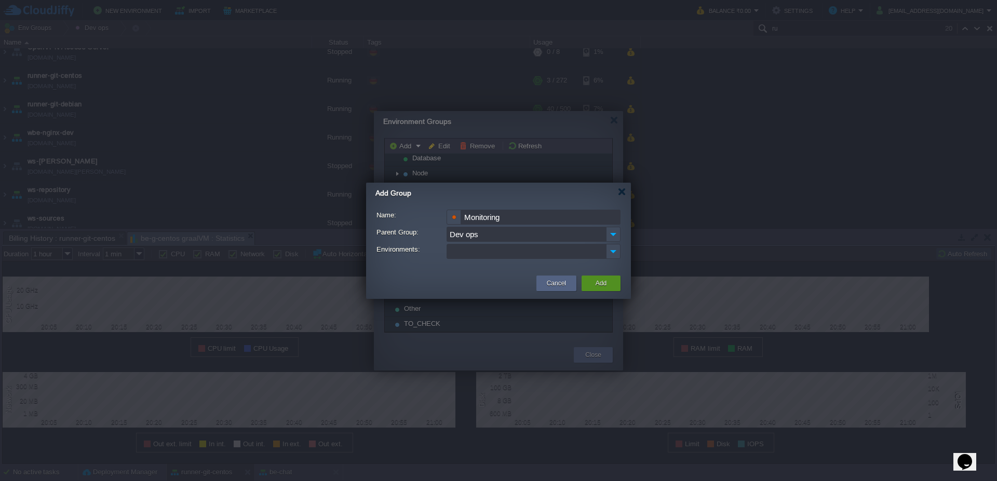
type input "Monitoring"
click at [601, 281] on button "Add" at bounding box center [601, 283] width 11 height 10
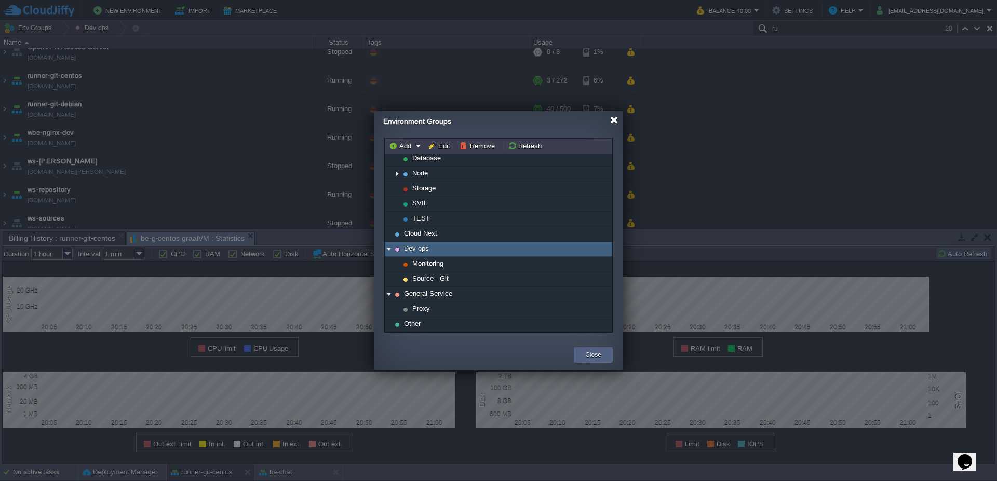
click at [617, 122] on div at bounding box center [614, 120] width 8 height 8
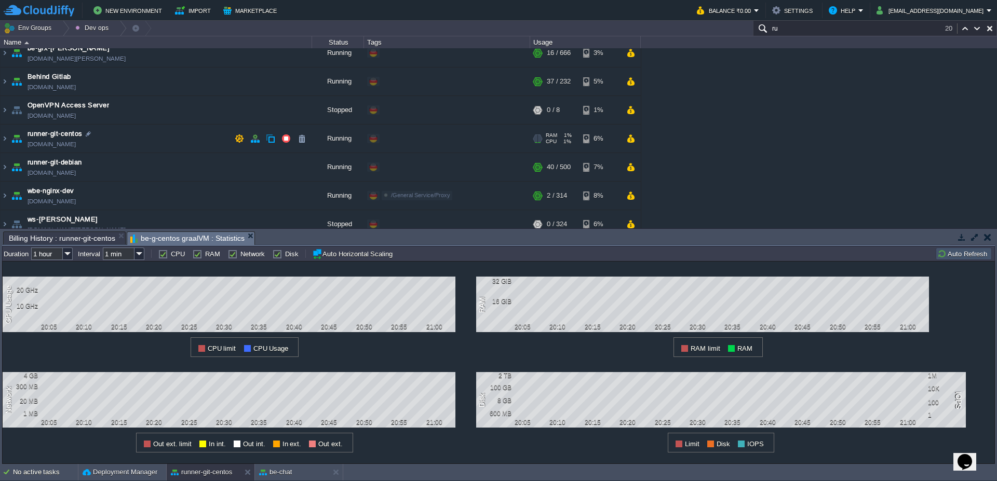
scroll to position [0, 0]
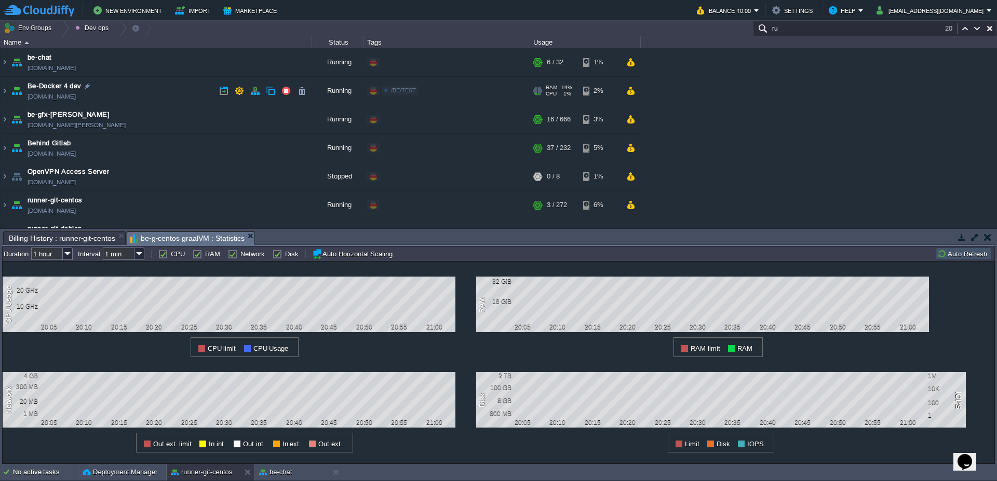
click at [435, 91] on div "Edit" at bounding box center [430, 90] width 20 height 9
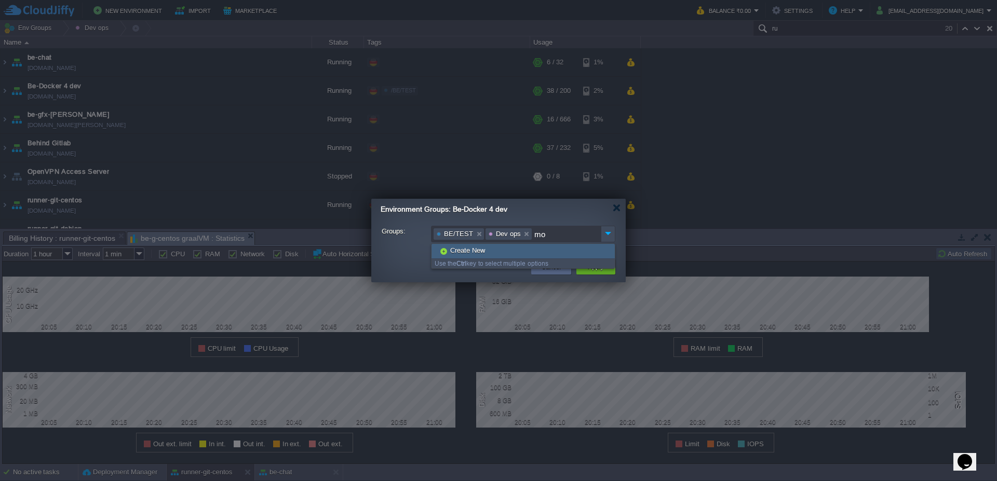
type input "m"
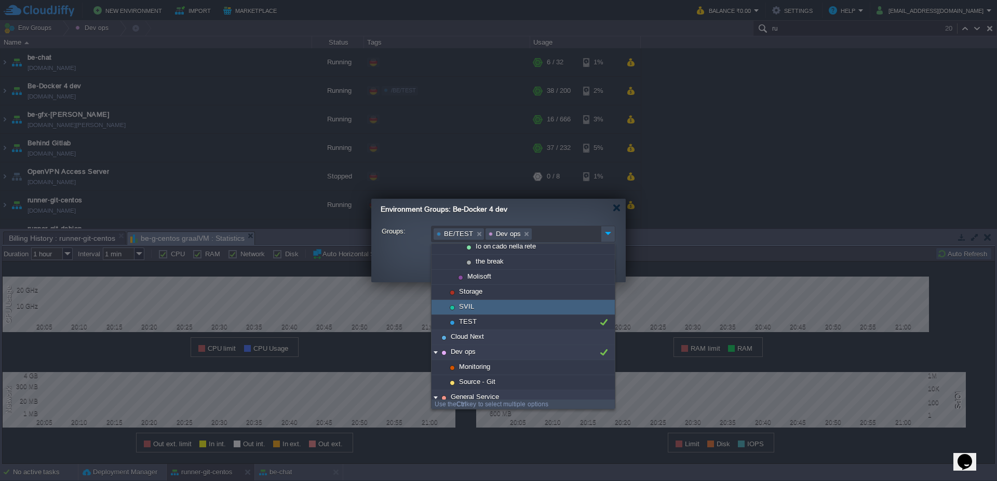
scroll to position [187, 0]
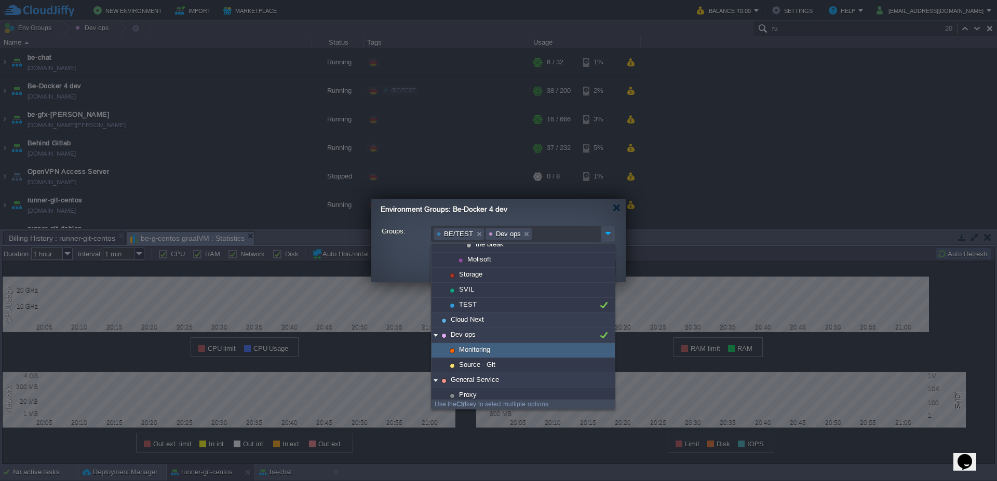
click at [492, 353] on div "Monitoring" at bounding box center [523, 350] width 183 height 15
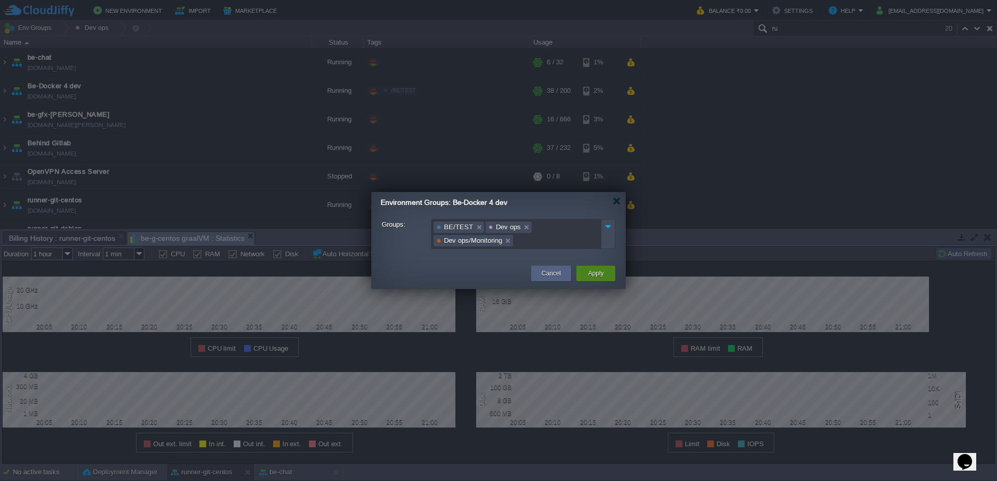
click at [601, 274] on button "Apply" at bounding box center [596, 274] width 16 height 10
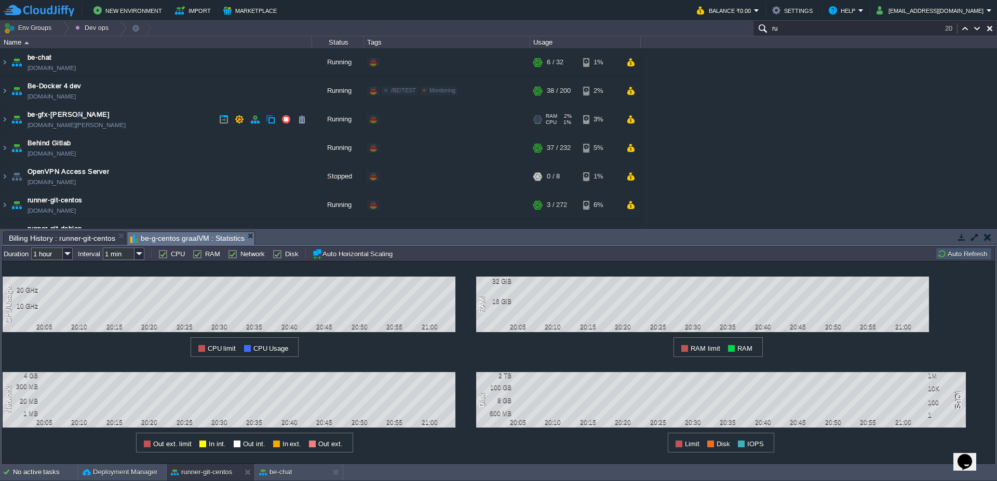
click at [395, 119] on div "Edit" at bounding box center [392, 119] width 20 height 9
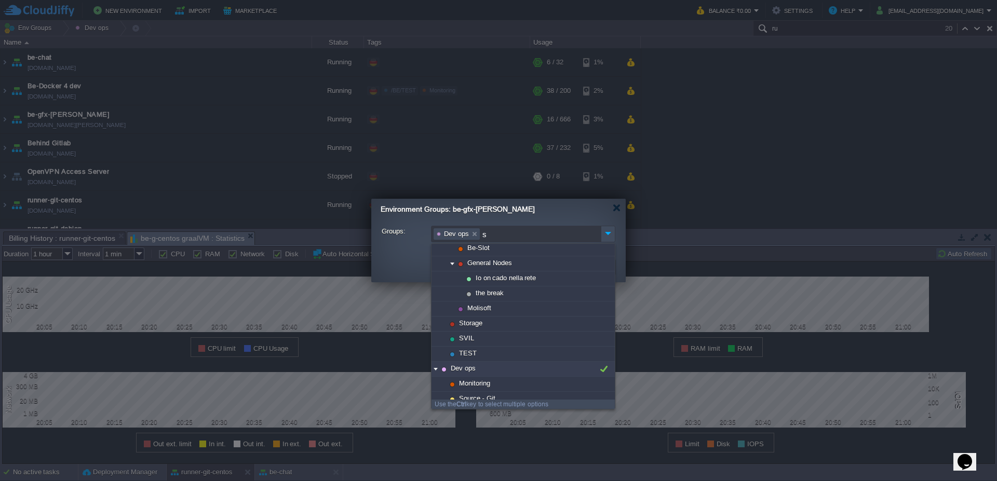
scroll to position [130, 0]
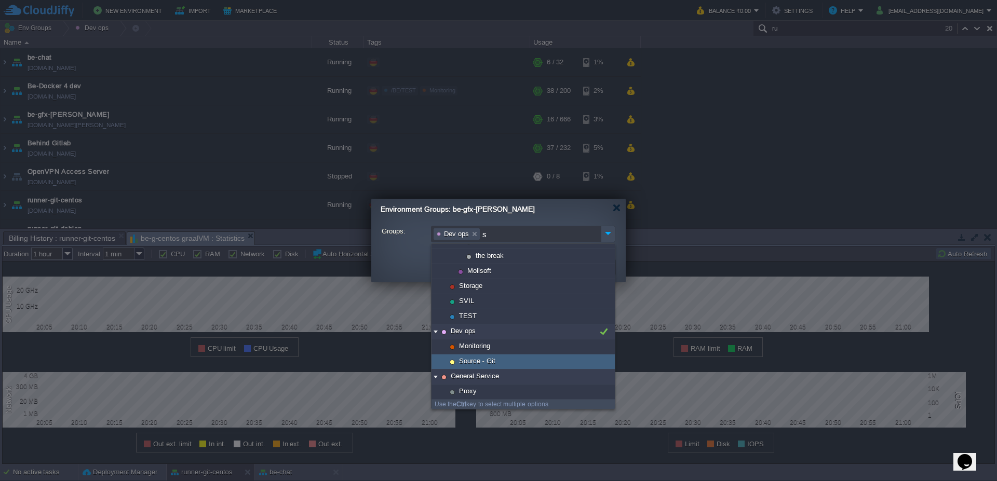
type input "s"
click at [499, 363] on div "Source - Git" at bounding box center [523, 362] width 183 height 15
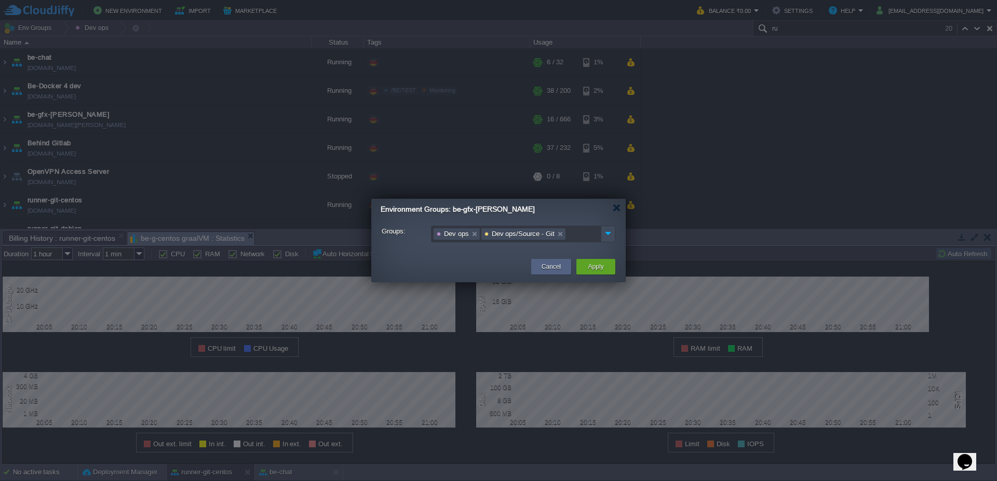
scroll to position [176, 0]
click at [595, 264] on button "Apply" at bounding box center [596, 267] width 16 height 10
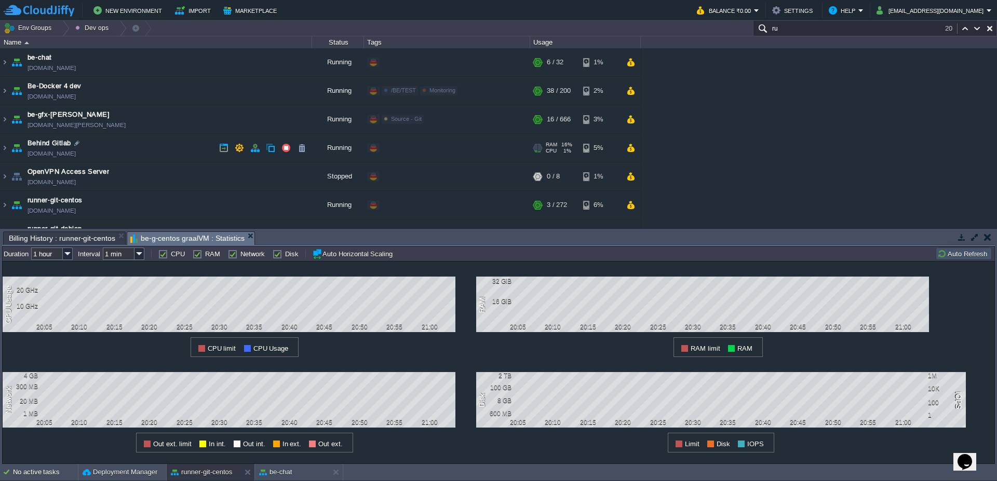
click at [393, 146] on div "Edit" at bounding box center [392, 147] width 20 height 9
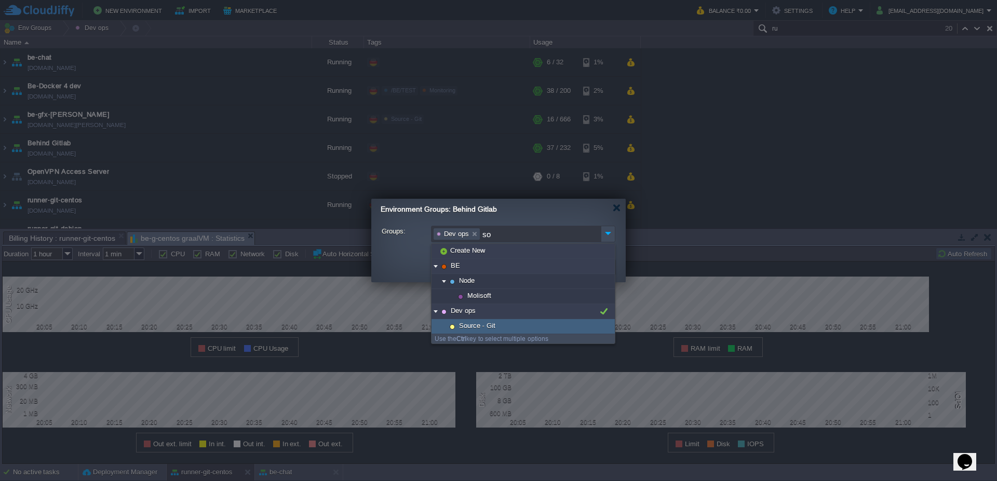
type input "so"
click at [486, 325] on span "Source - Git" at bounding box center [477, 326] width 39 height 9
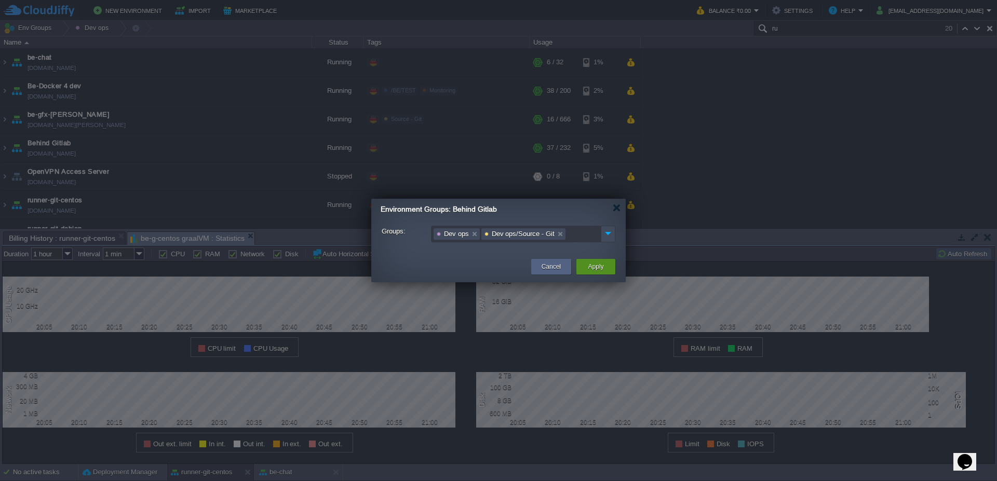
click at [601, 265] on button "Apply" at bounding box center [596, 267] width 16 height 10
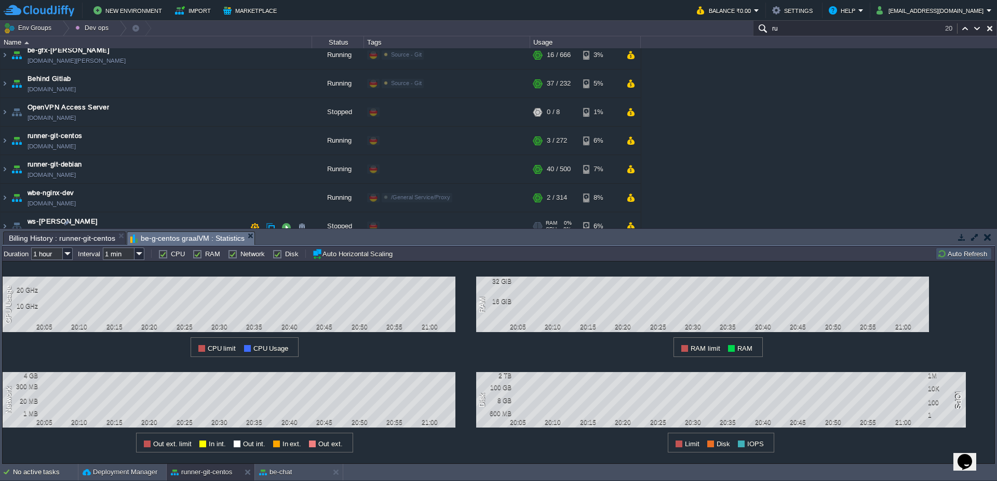
scroll to position [125, 0]
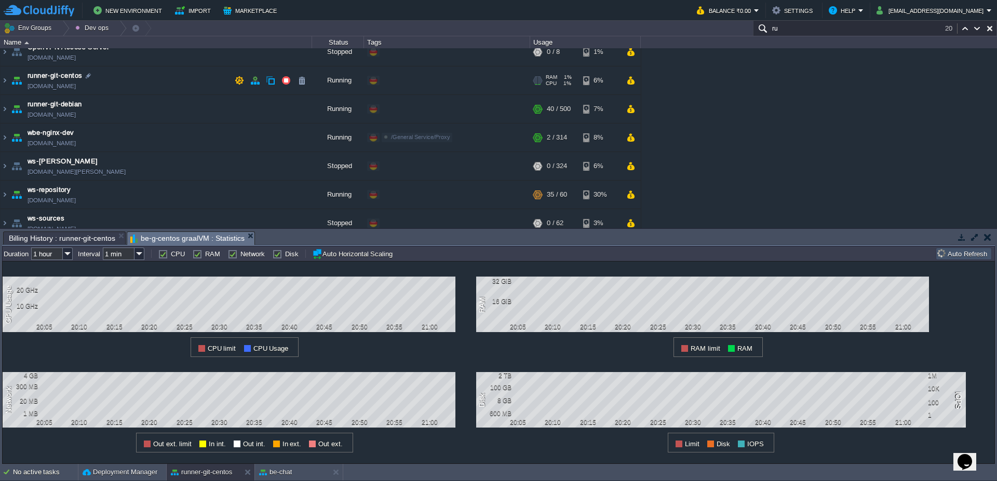
click at [394, 78] on div "Edit" at bounding box center [392, 80] width 20 height 9
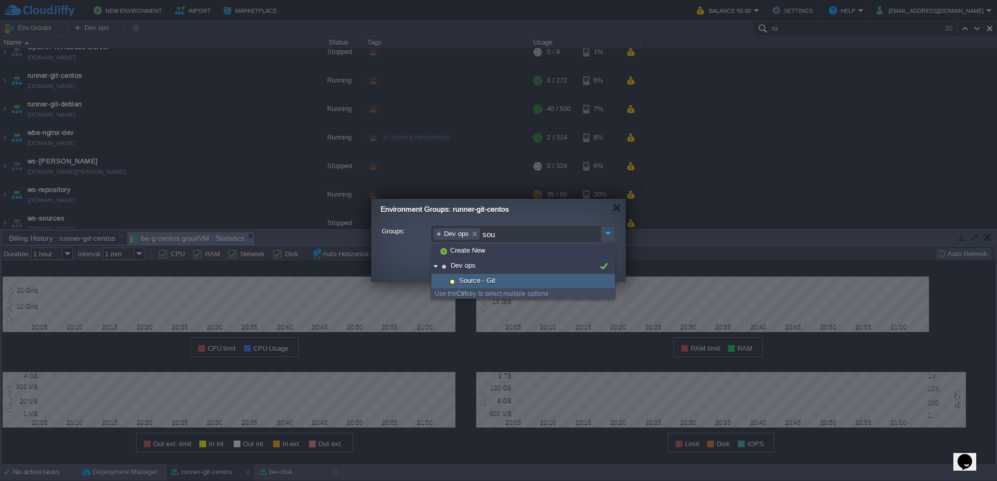
type input "sou"
click at [480, 280] on span "Source - Git" at bounding box center [477, 280] width 39 height 9
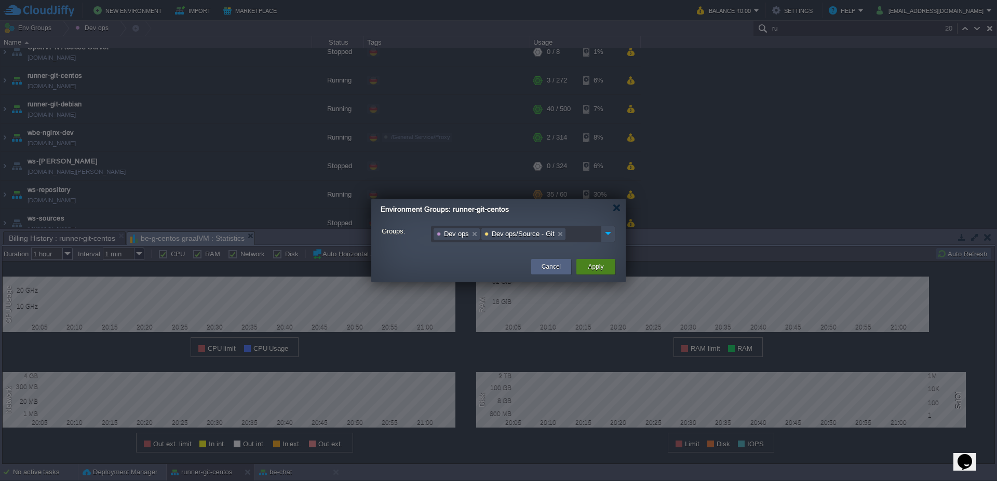
click at [598, 267] on button "Apply" at bounding box center [596, 267] width 16 height 10
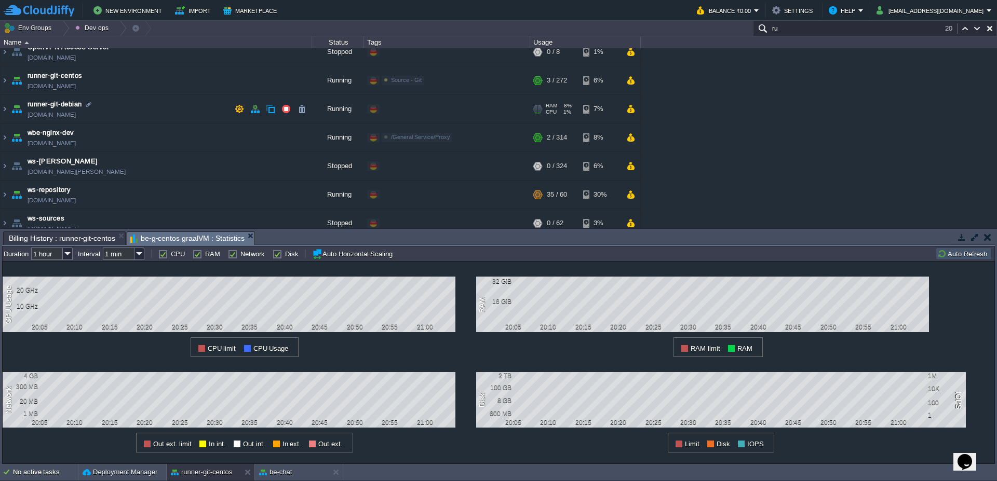
click at [392, 106] on div "Edit" at bounding box center [392, 108] width 20 height 9
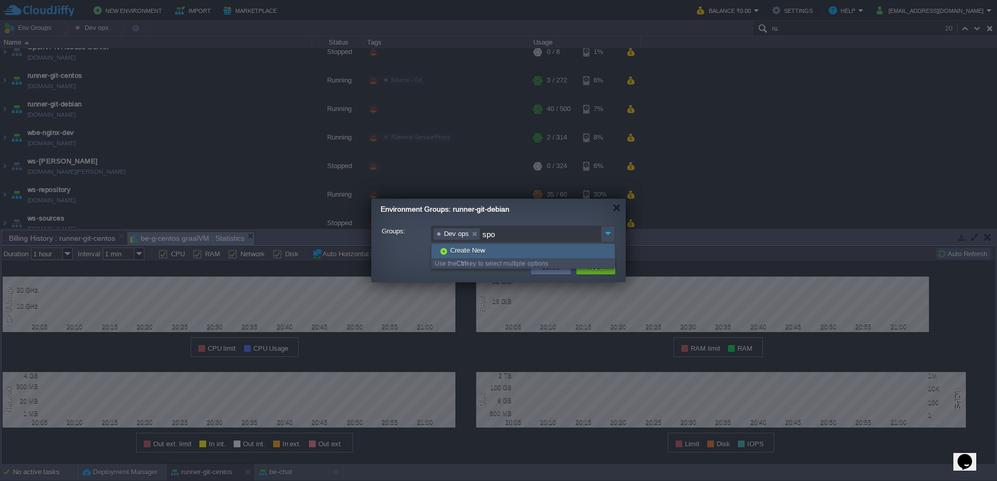
type input "spou"
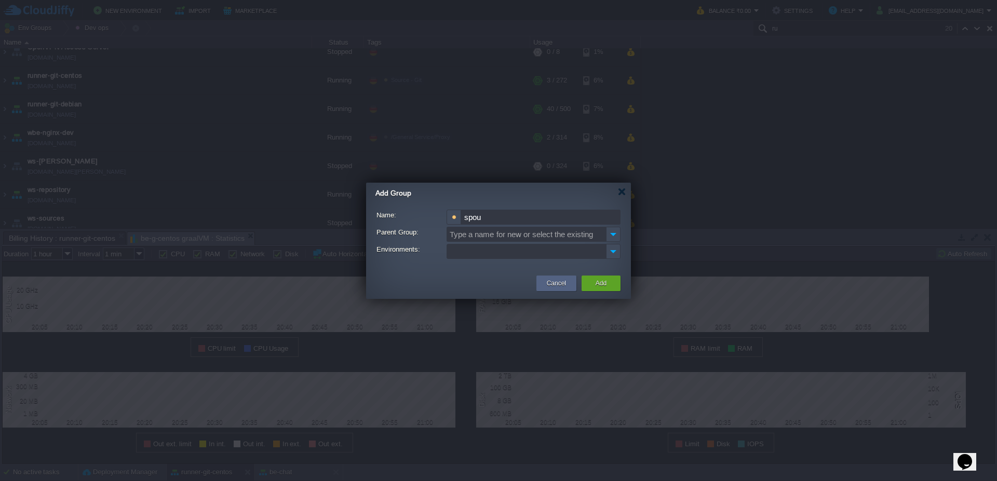
type input "spo"
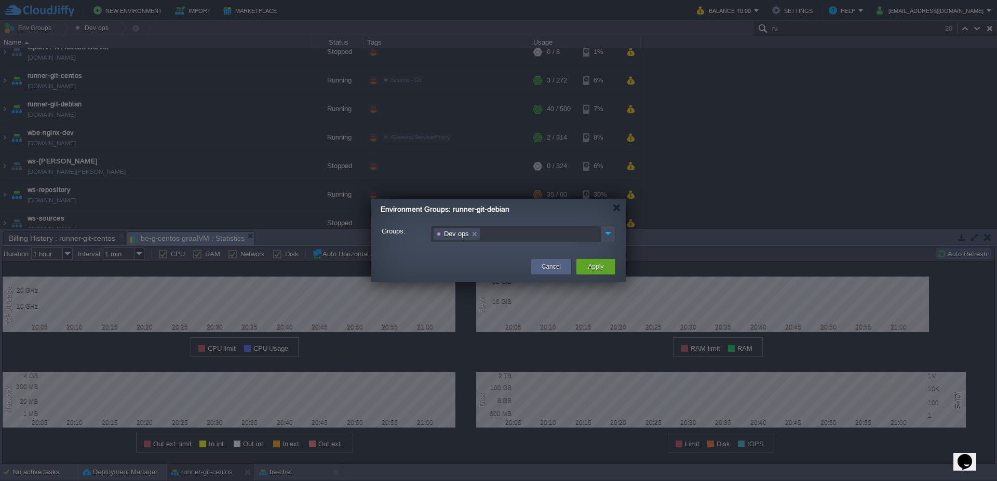
click at [518, 233] on ul "Dev ops" at bounding box center [516, 234] width 169 height 15
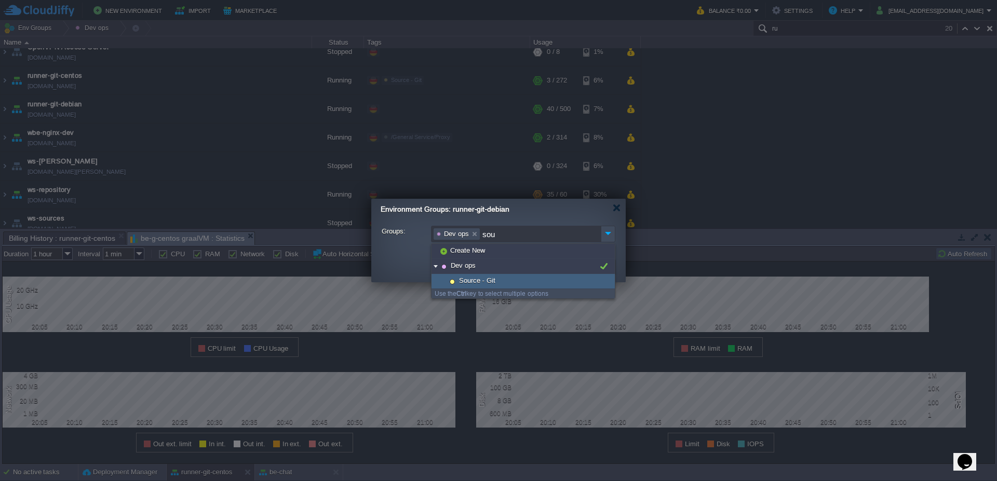
type input "sou"
click at [492, 276] on span "Source - Git" at bounding box center [477, 280] width 39 height 9
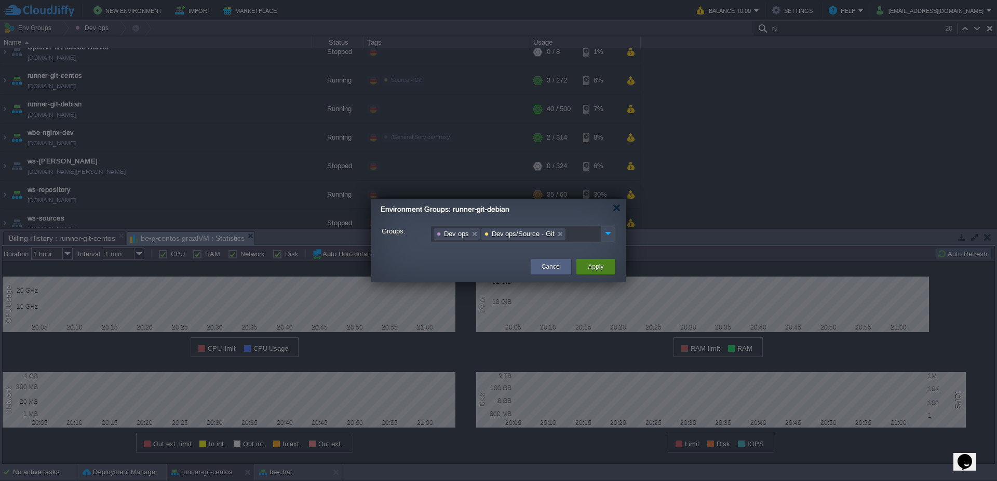
click at [612, 268] on div "Apply" at bounding box center [596, 267] width 39 height 16
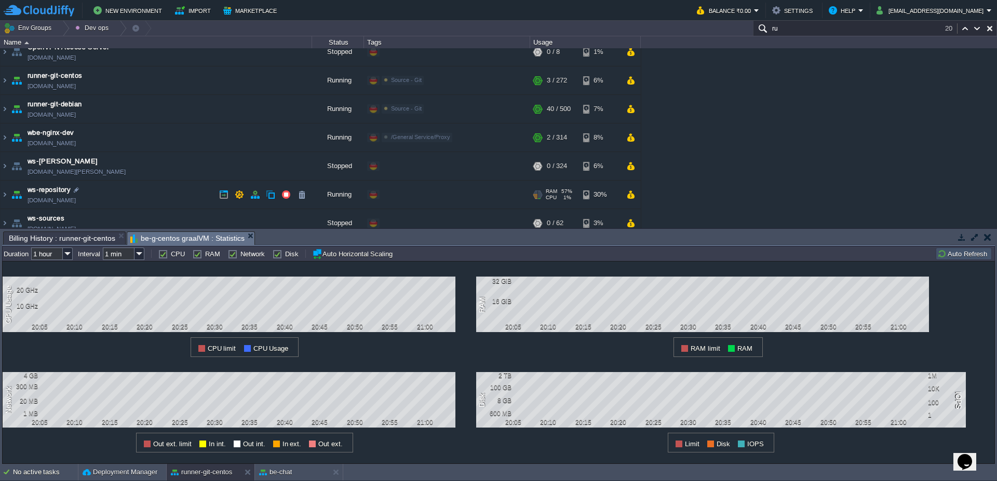
click at [399, 198] on div "Edit" at bounding box center [392, 194] width 20 height 9
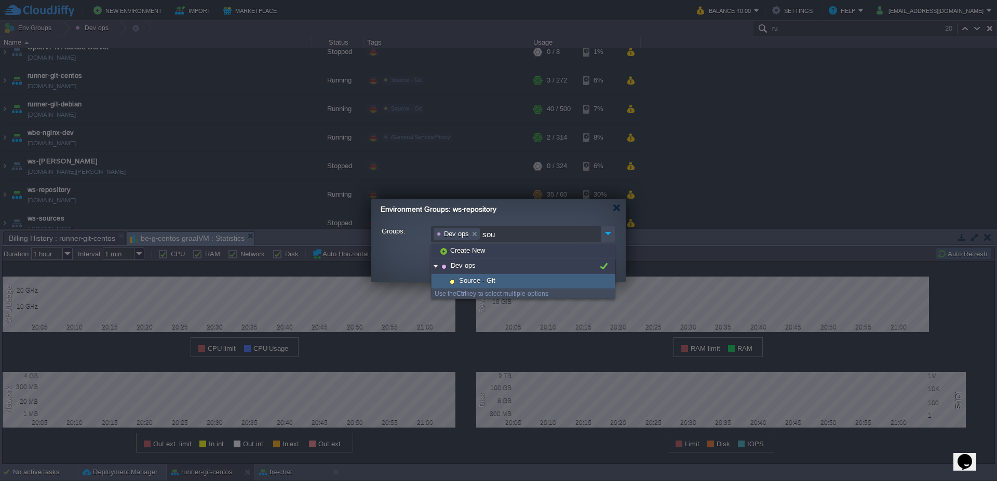
type input "sou"
click at [492, 285] on div "Source - Git" at bounding box center [523, 281] width 183 height 15
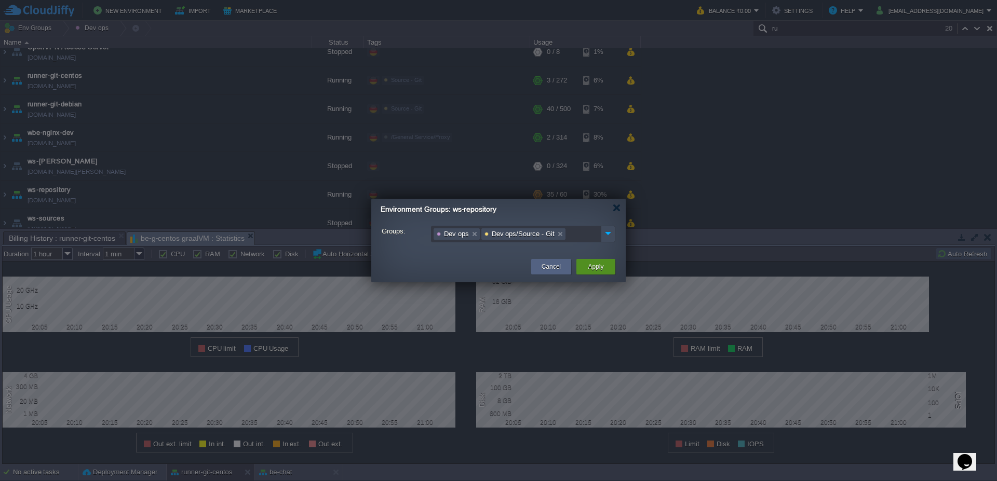
click at [585, 262] on div "Apply" at bounding box center [596, 267] width 39 height 16
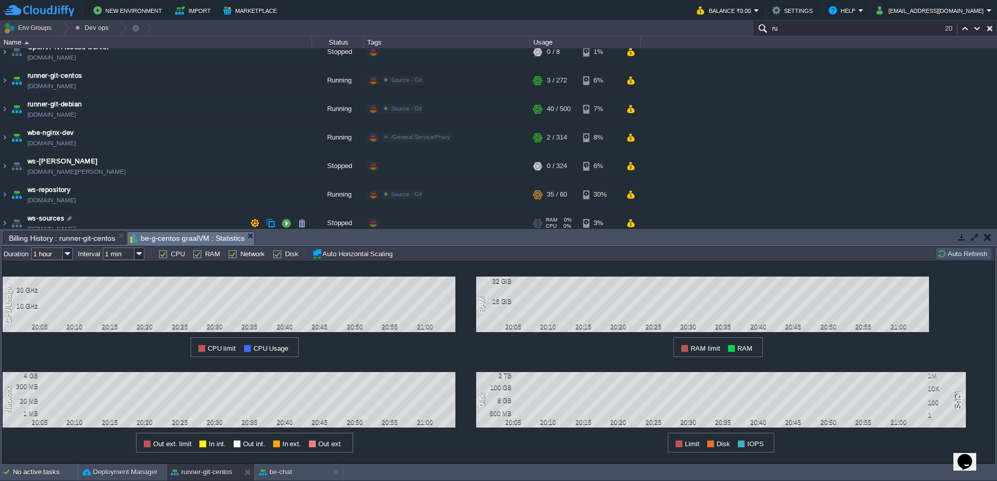
click at [397, 219] on div "Edit" at bounding box center [392, 223] width 20 height 9
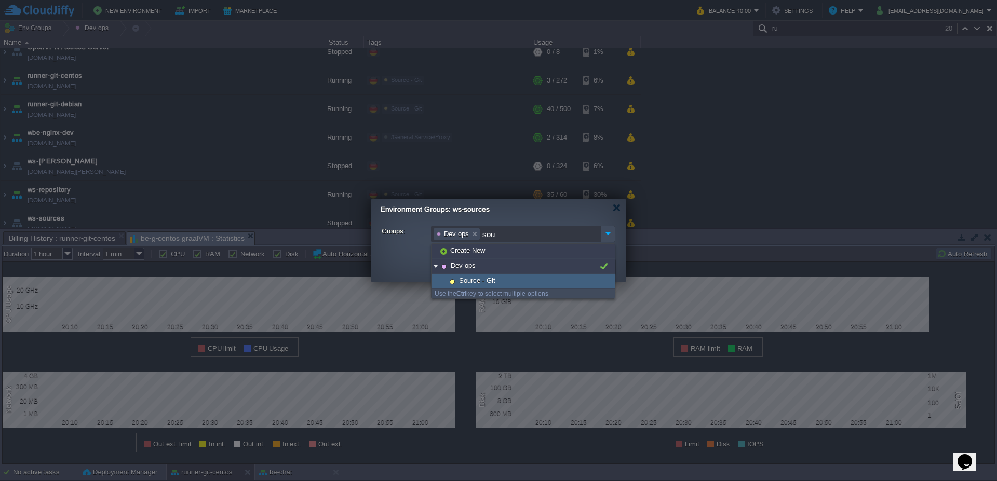
type input "sou"
click at [483, 276] on div "Source - Git" at bounding box center [523, 281] width 183 height 15
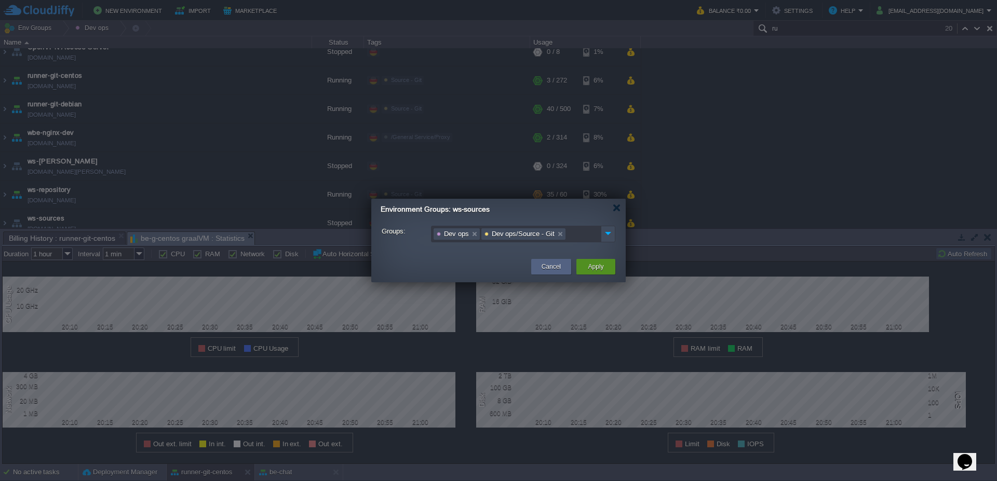
click at [598, 267] on button "Apply" at bounding box center [596, 267] width 16 height 10
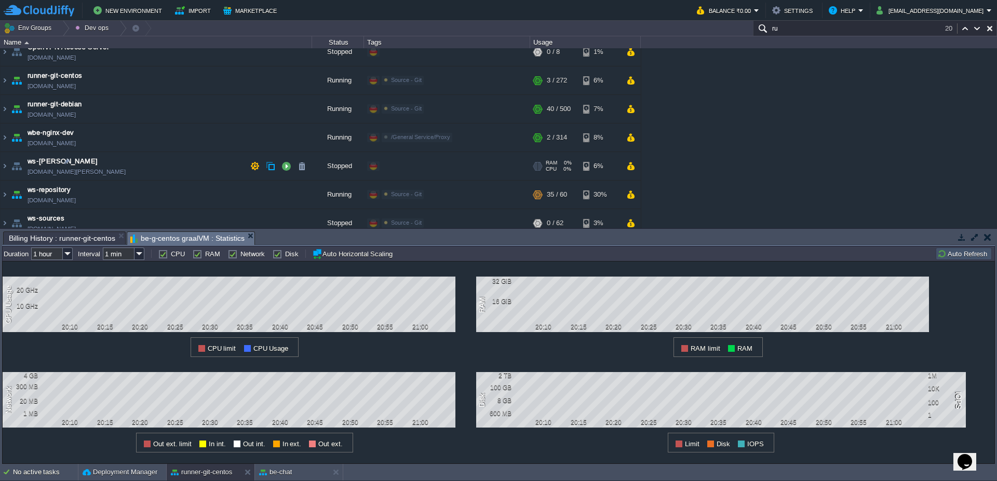
scroll to position [0, 0]
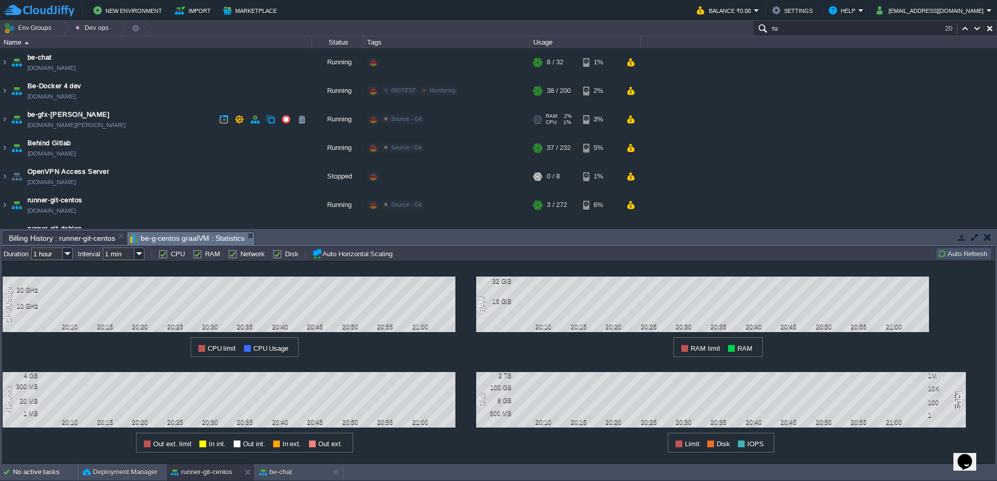
click at [413, 122] on div "Source - Git" at bounding box center [403, 119] width 42 height 9
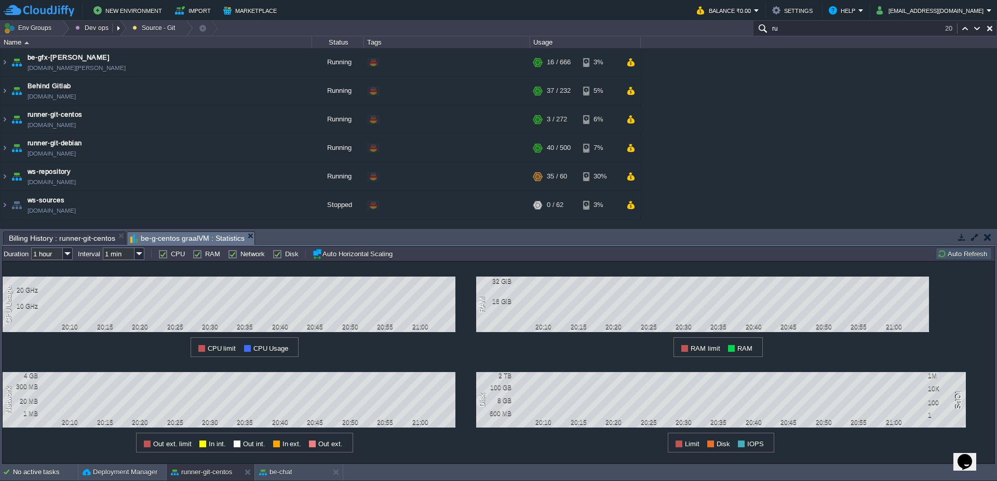
click at [95, 32] on button "Dev ops" at bounding box center [93, 28] width 36 height 15
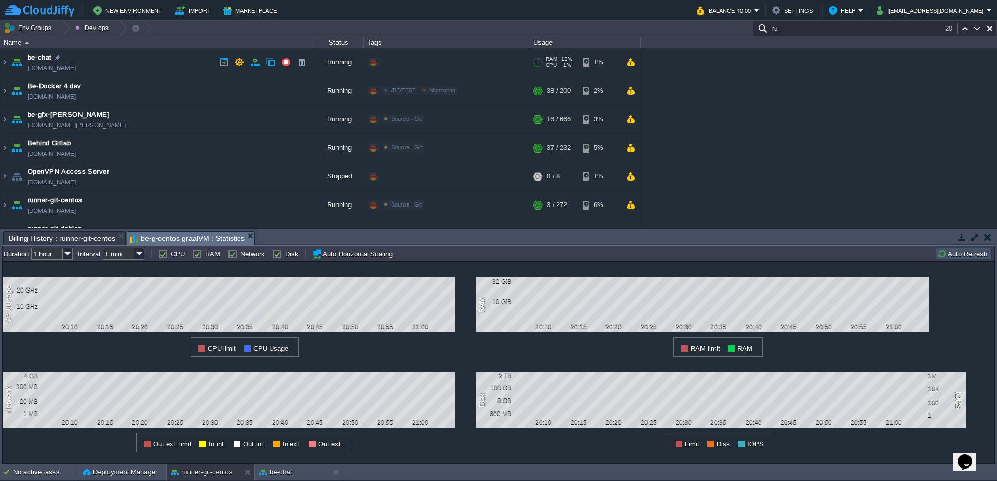
click at [393, 64] on div "Edit" at bounding box center [392, 62] width 20 height 9
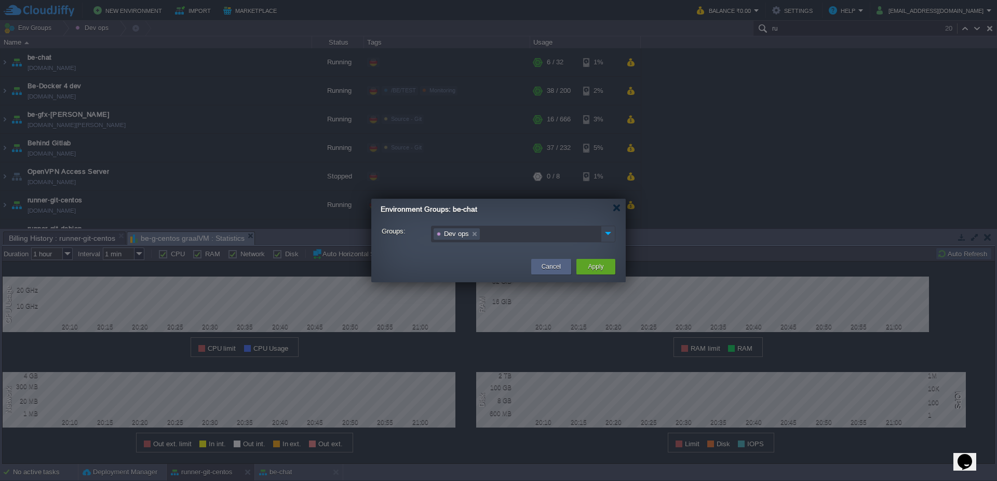
click at [610, 239] on img at bounding box center [608, 233] width 14 height 14
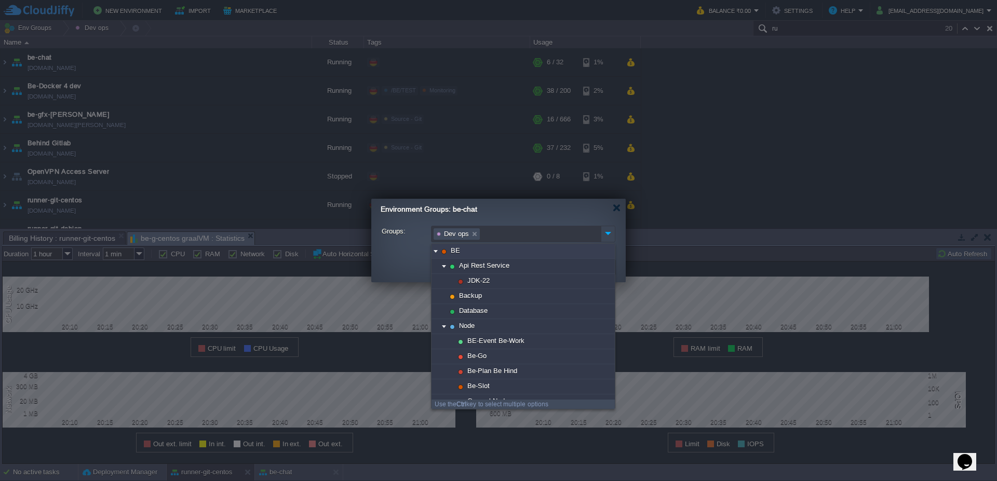
click at [610, 239] on img at bounding box center [608, 233] width 14 height 14
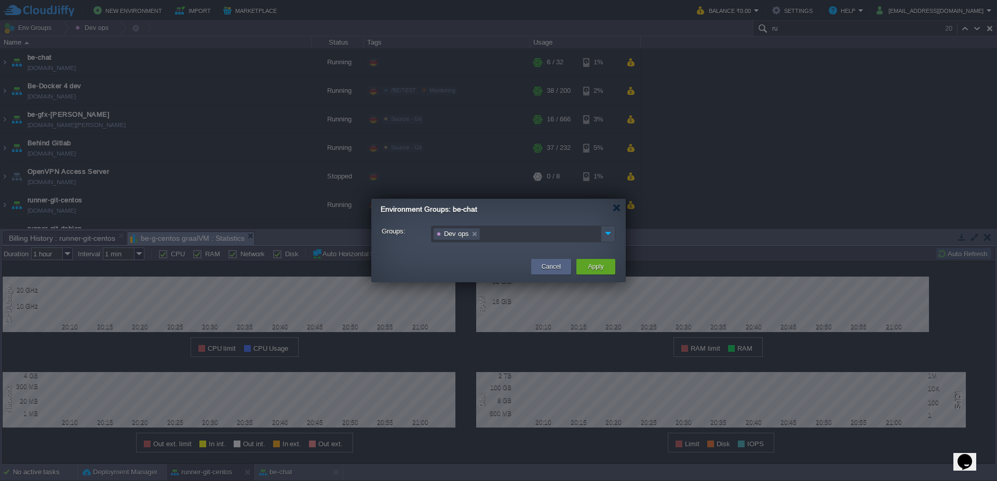
click at [532, 236] on ul "Dev ops" at bounding box center [516, 234] width 169 height 15
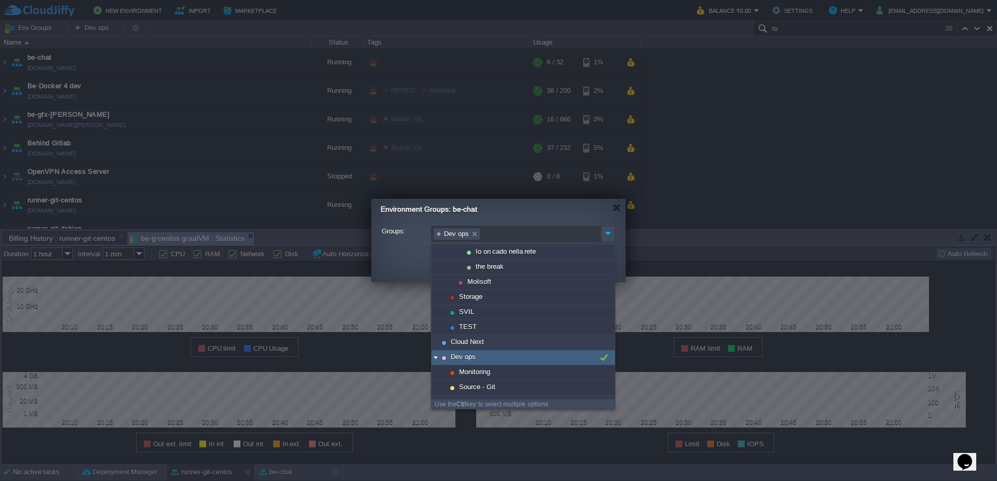
scroll to position [221, 0]
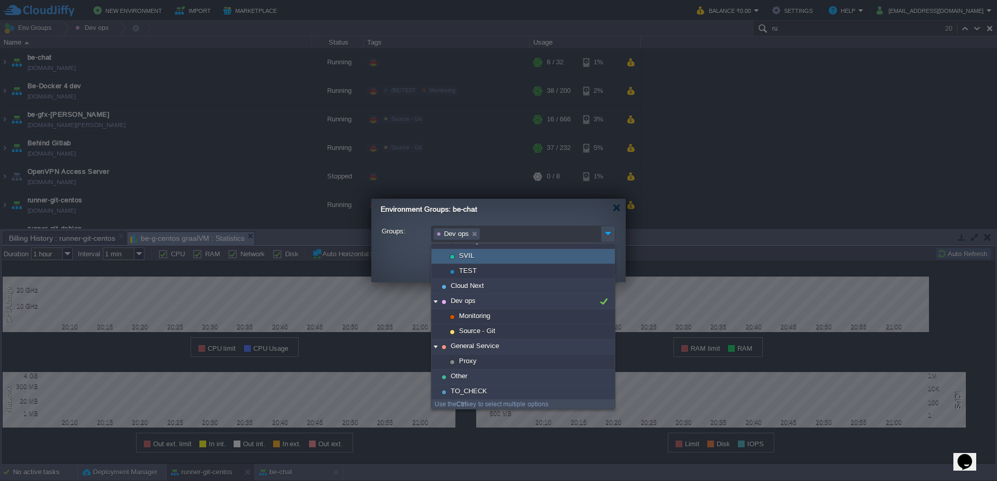
click at [505, 228] on ul "Dev ops" at bounding box center [516, 234] width 169 height 15
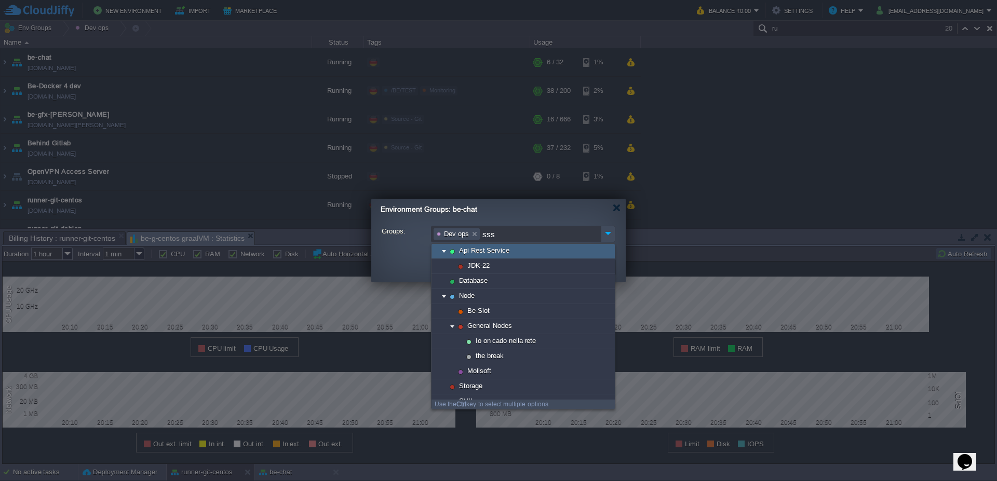
scroll to position [0, 0]
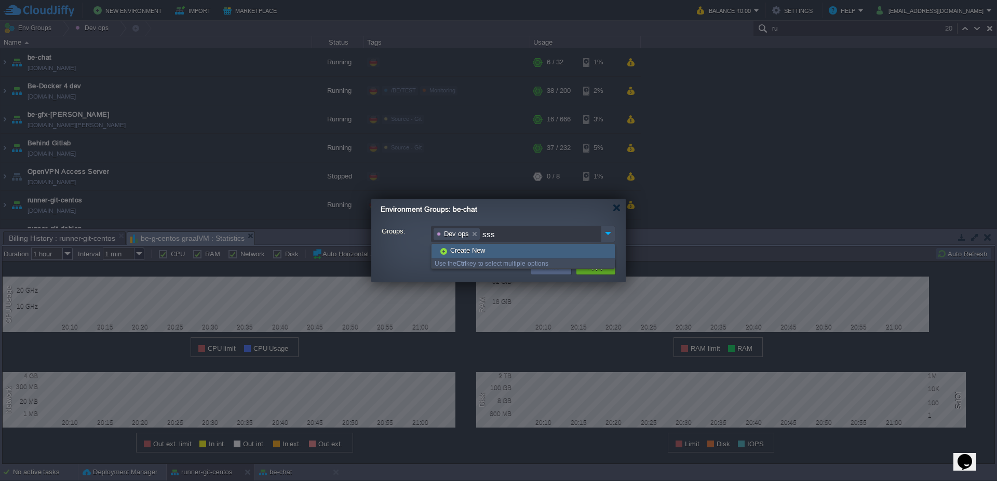
type input "sss"
click at [483, 251] on span "Create New" at bounding box center [467, 250] width 37 height 9
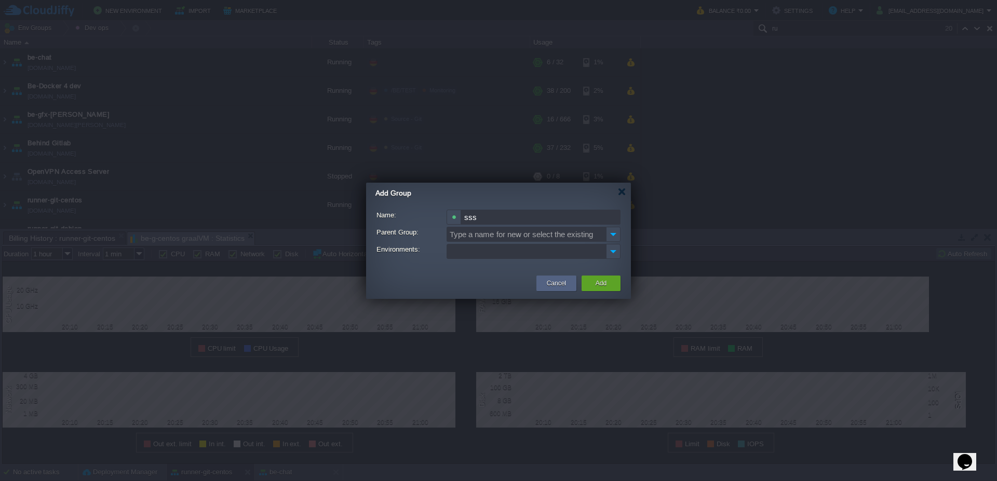
drag, startPoint x: 490, startPoint y: 221, endPoint x: 463, endPoint y: 217, distance: 26.8
click at [463, 217] on input "sss" at bounding box center [540, 217] width 159 height 15
click at [485, 220] on input "sss" at bounding box center [540, 217] width 159 height 15
drag, startPoint x: 499, startPoint y: 219, endPoint x: 398, endPoint y: 215, distance: 100.9
click at [398, 215] on div "Name: sss" at bounding box center [499, 217] width 244 height 15
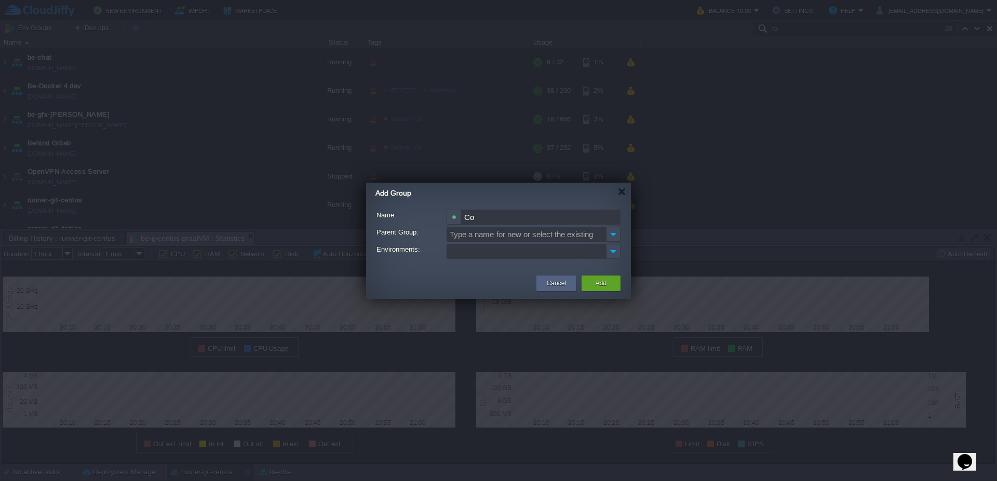
type input "C"
type input "Office"
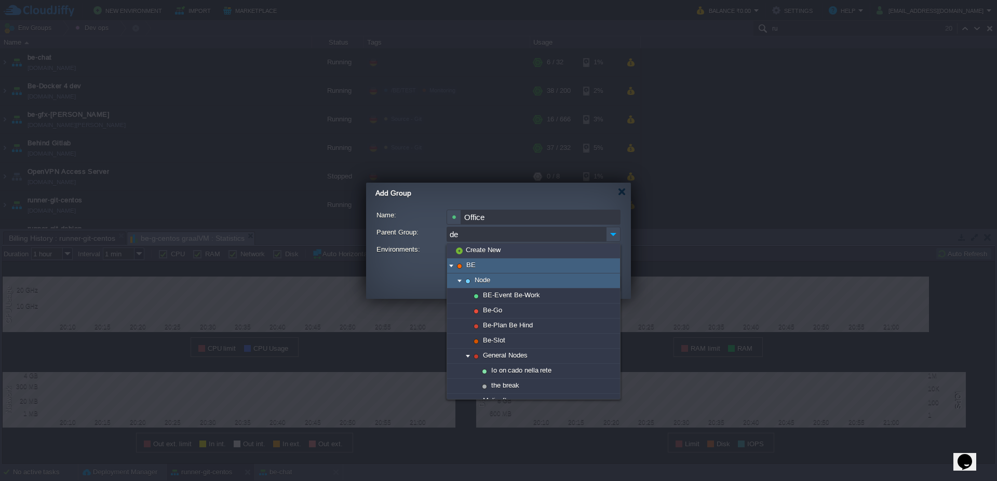
click at [451, 269] on img at bounding box center [451, 266] width 8 height 15
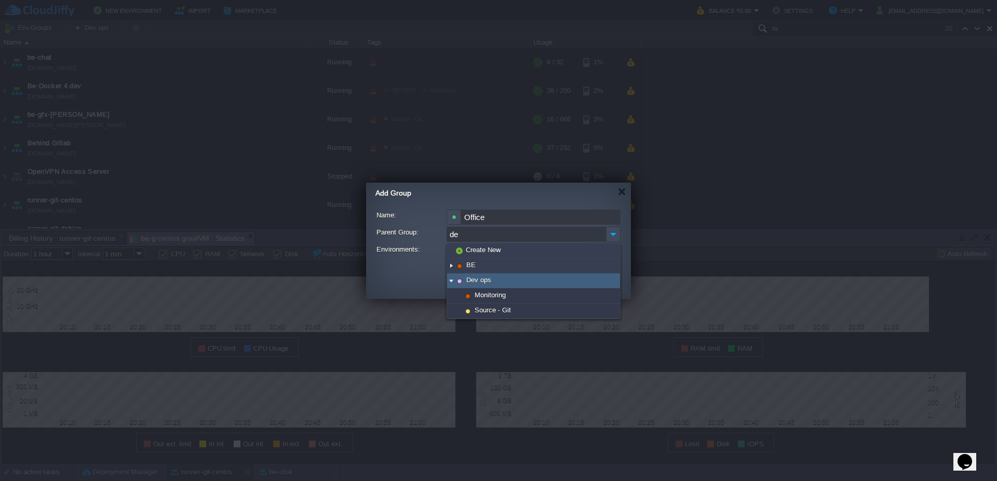
click at [465, 282] on span "Dev ops" at bounding box center [479, 280] width 28 height 9
type input "Dev ops"
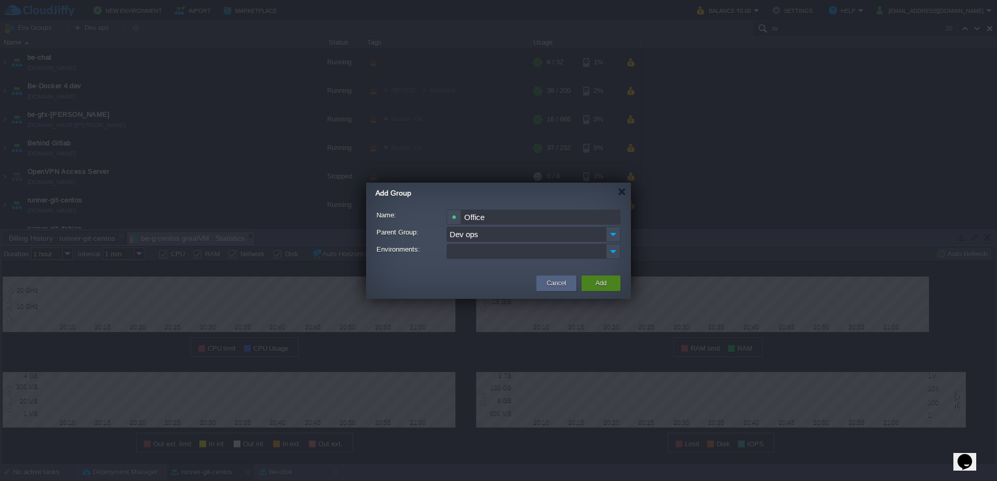
click at [602, 284] on button "Add" at bounding box center [601, 283] width 11 height 10
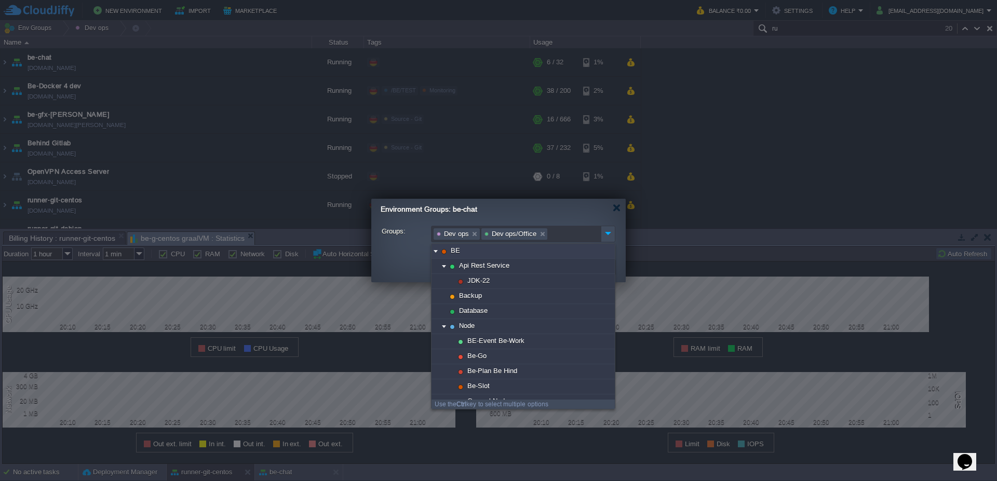
scroll to position [156, 0]
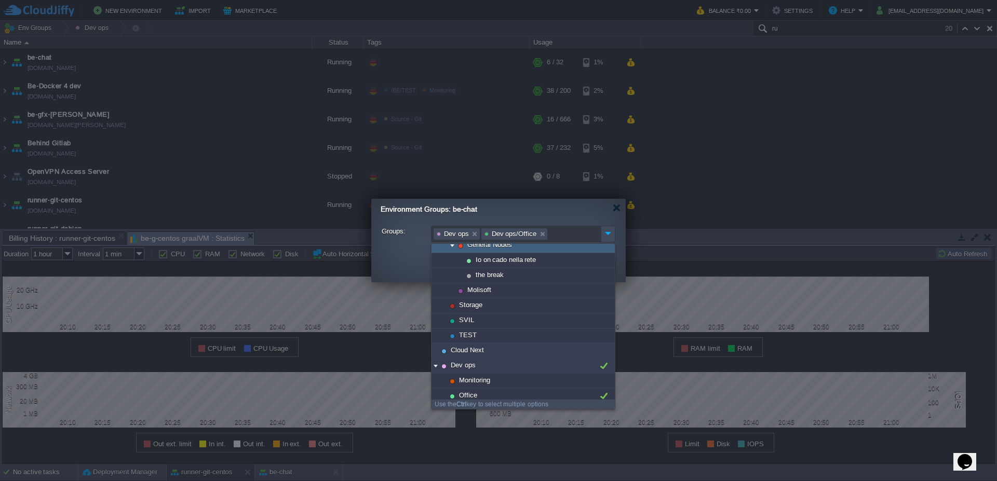
click at [584, 215] on div "Environment Groups: be-chat" at bounding box center [503, 209] width 245 height 21
click at [620, 251] on div "Groups: Dev ops Dev ops/Office" at bounding box center [498, 236] width 255 height 32
click at [372, 264] on div "Cancel Apply" at bounding box center [498, 267] width 255 height 30
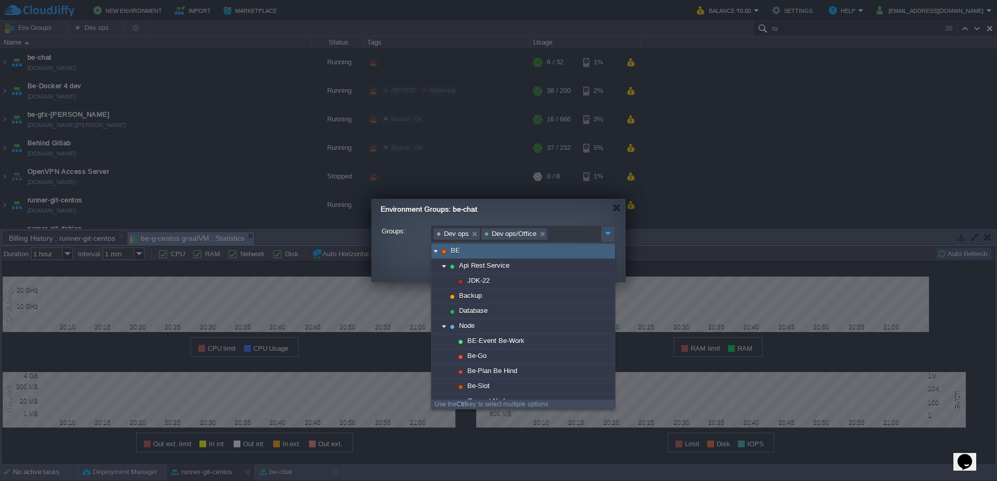
click at [433, 253] on img at bounding box center [436, 251] width 8 height 15
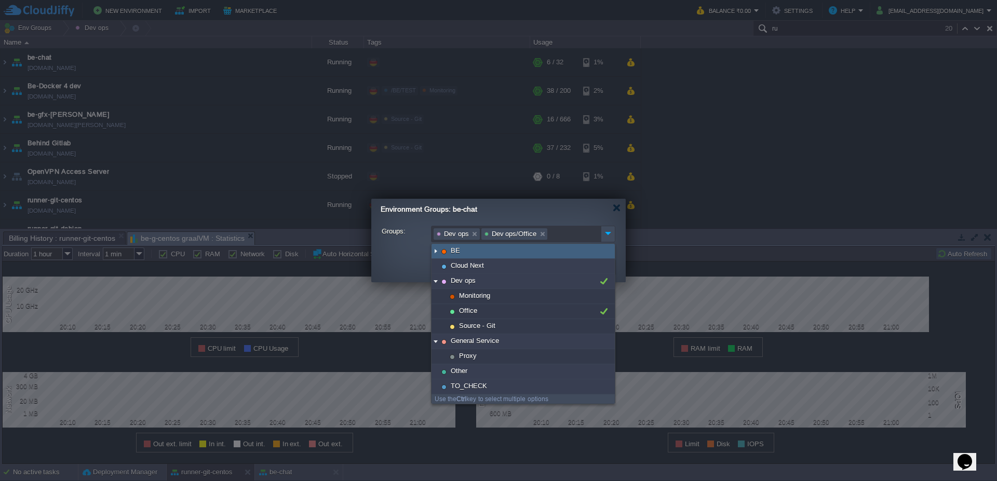
click at [563, 236] on ul "Dev ops Dev ops/Office" at bounding box center [516, 234] width 169 height 15
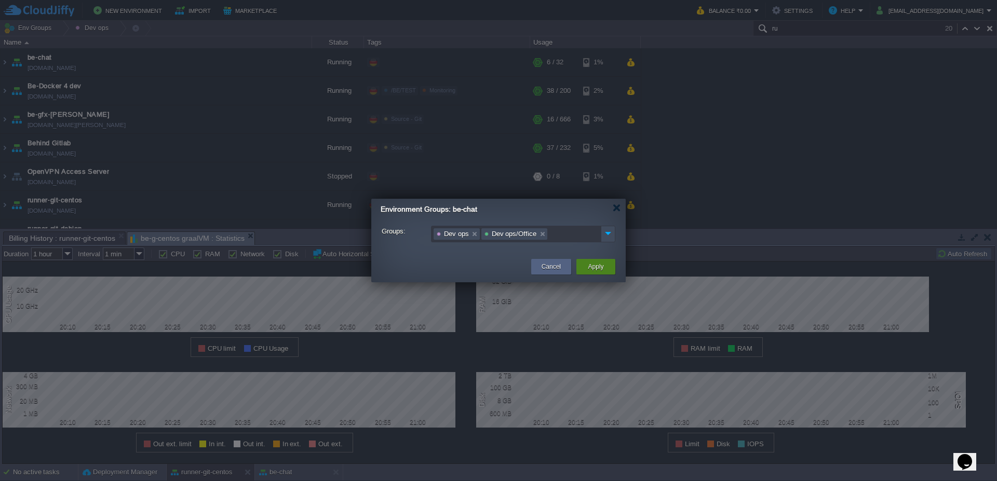
click at [597, 273] on div "Apply" at bounding box center [595, 267] width 23 height 16
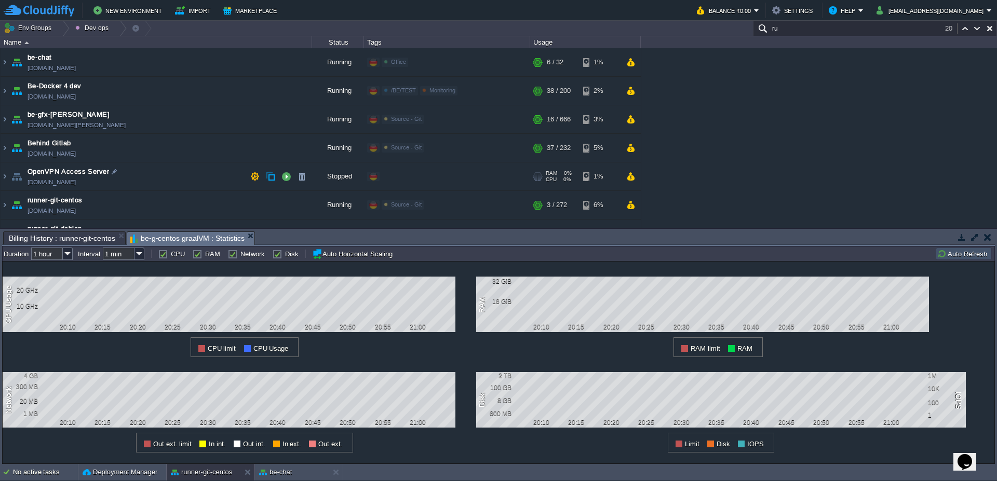
click at [398, 179] on div "Edit" at bounding box center [392, 176] width 20 height 9
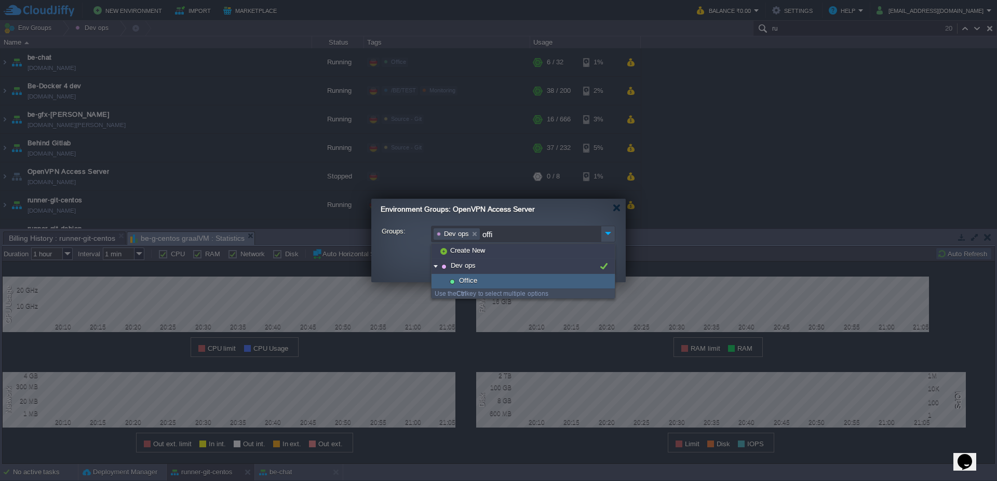
type input "offi"
click at [475, 283] on span "Office" at bounding box center [468, 280] width 21 height 9
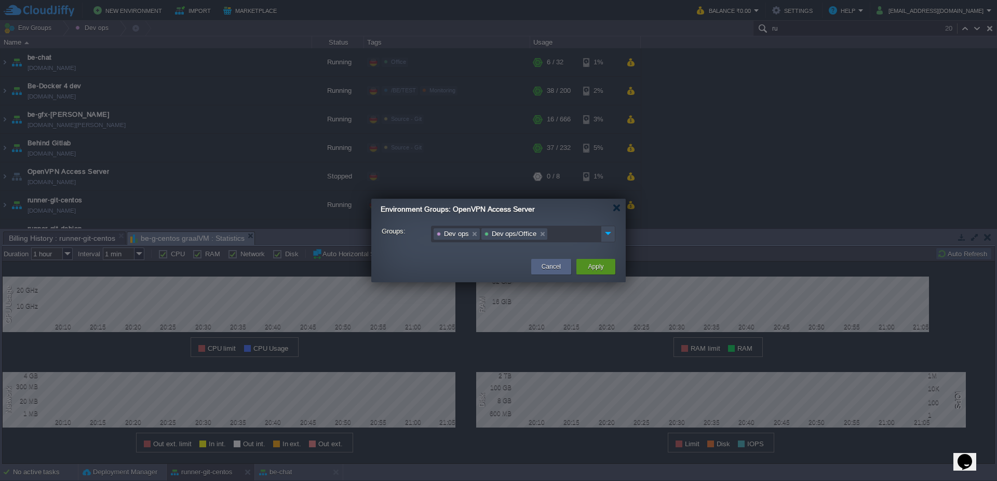
click at [596, 265] on button "Apply" at bounding box center [596, 267] width 16 height 10
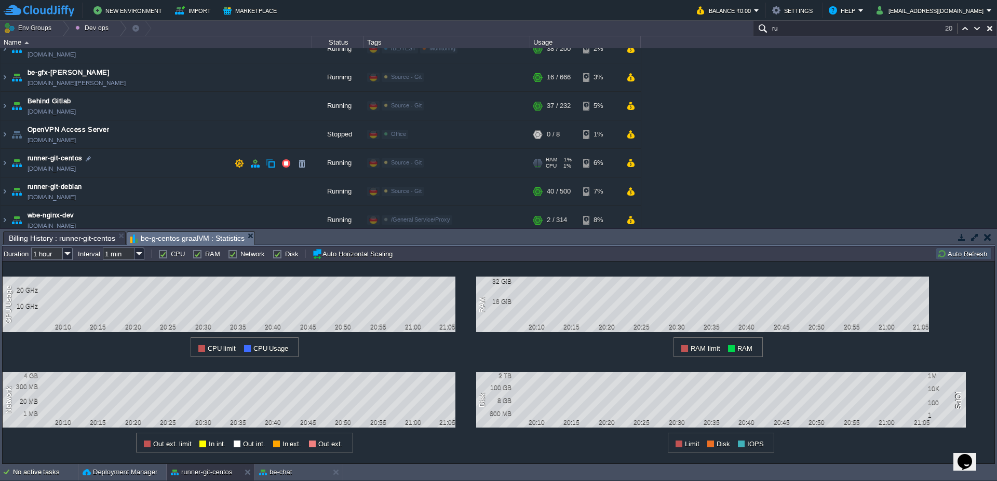
scroll to position [62, 0]
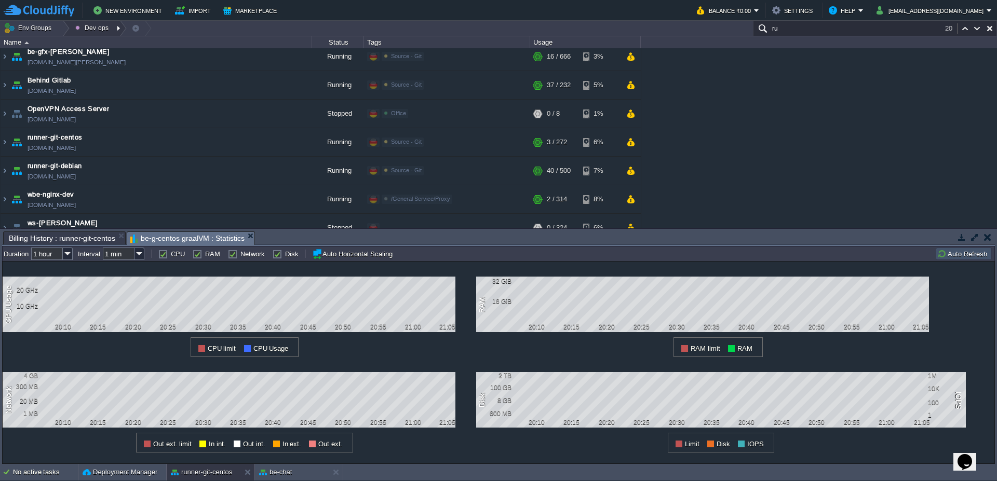
click at [121, 26] on div at bounding box center [120, 28] width 14 height 15
click at [62, 29] on div at bounding box center [63, 28] width 14 height 15
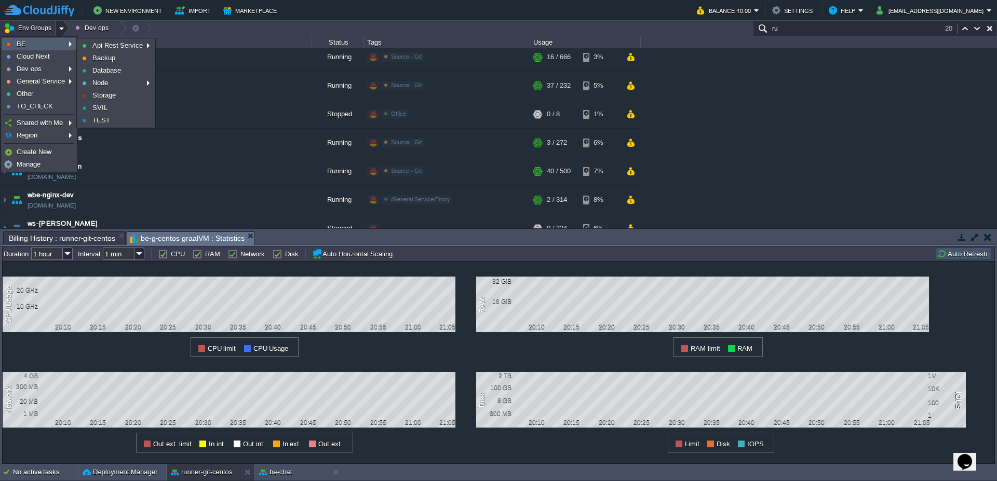
click at [49, 46] on link "BE" at bounding box center [39, 43] width 73 height 11
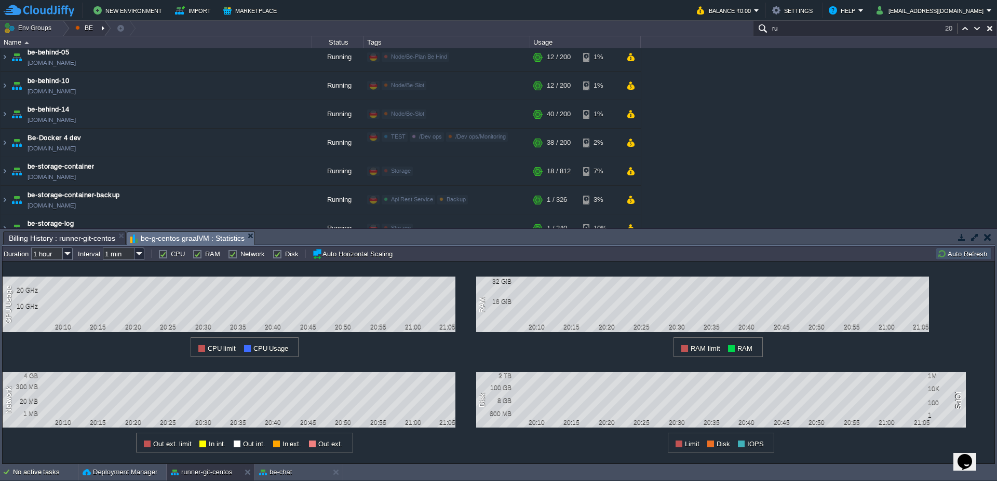
click at [102, 31] on div at bounding box center [104, 28] width 14 height 15
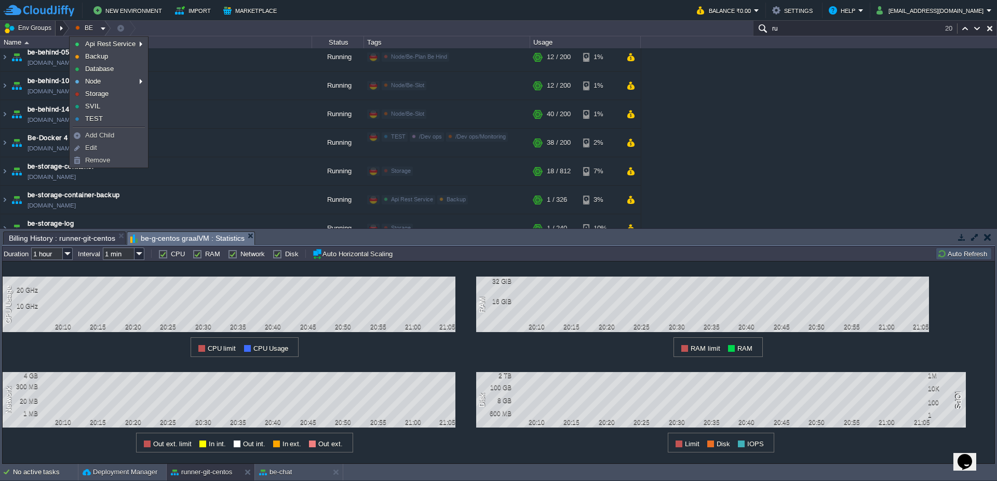
click at [65, 27] on div at bounding box center [63, 28] width 14 height 15
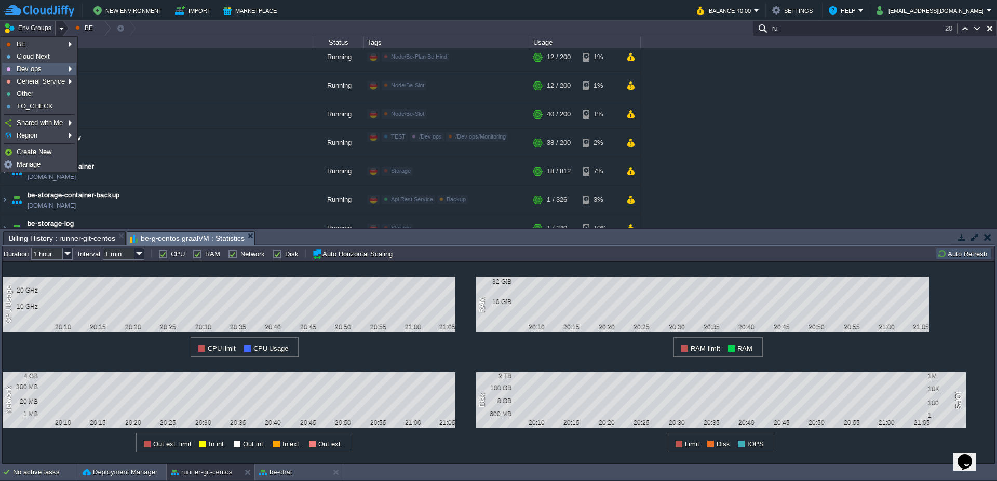
click at [45, 69] on link "Dev ops" at bounding box center [39, 68] width 73 height 11
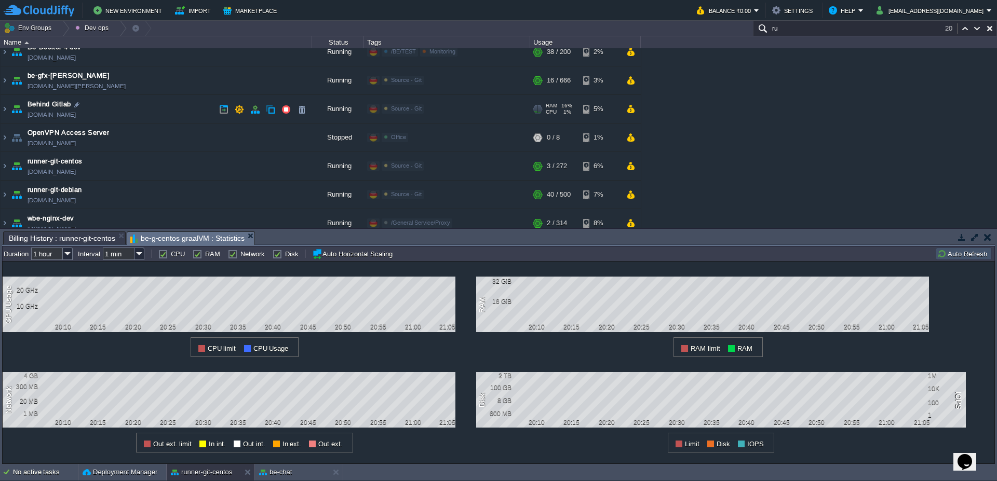
scroll to position [0, 0]
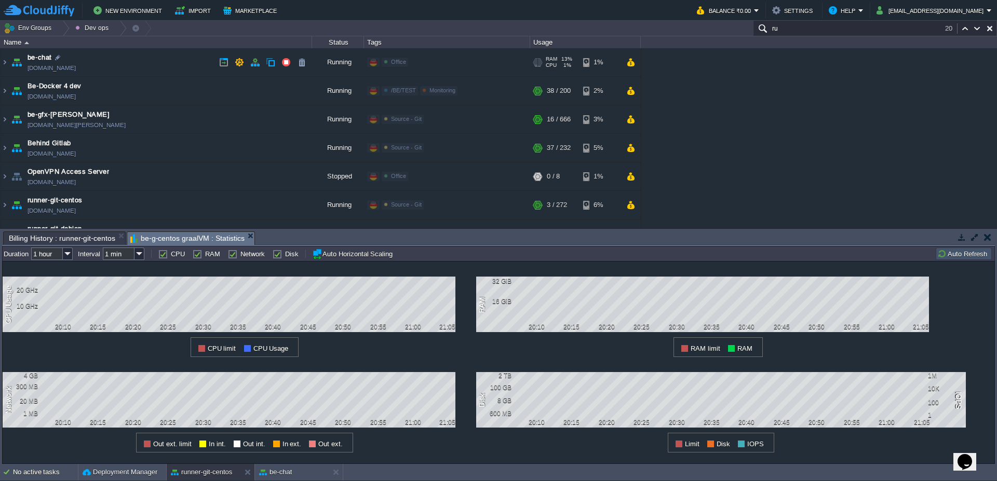
click at [395, 62] on span "Office" at bounding box center [398, 62] width 15 height 6
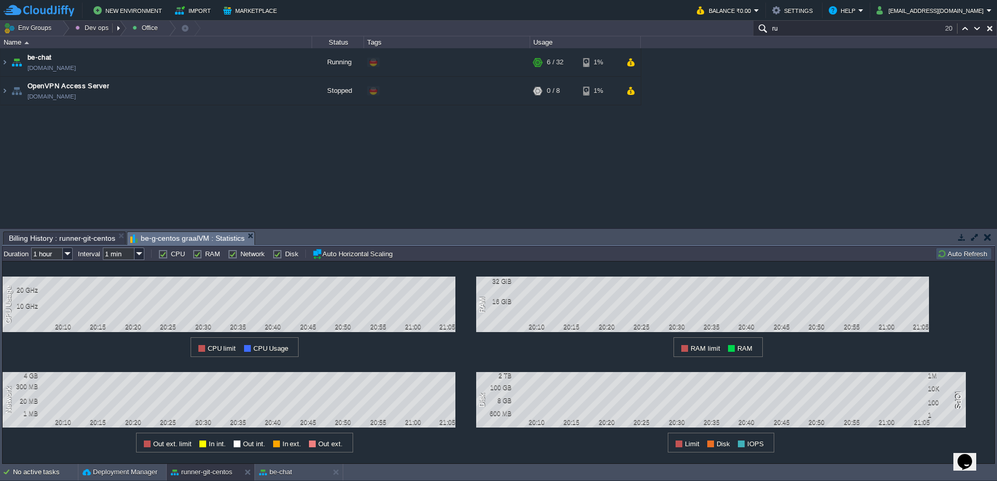
click at [91, 29] on button "Dev ops" at bounding box center [93, 28] width 36 height 15
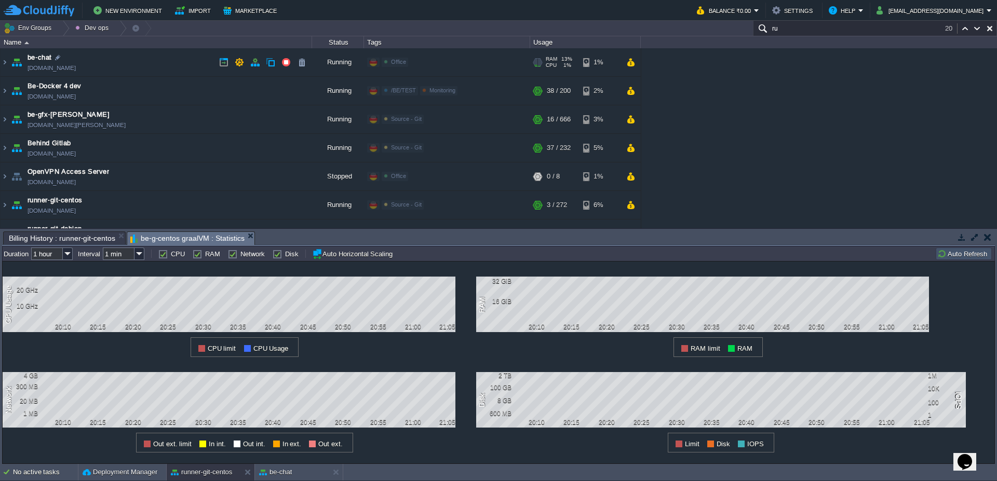
click at [426, 61] on div "Edit" at bounding box center [420, 62] width 20 height 9
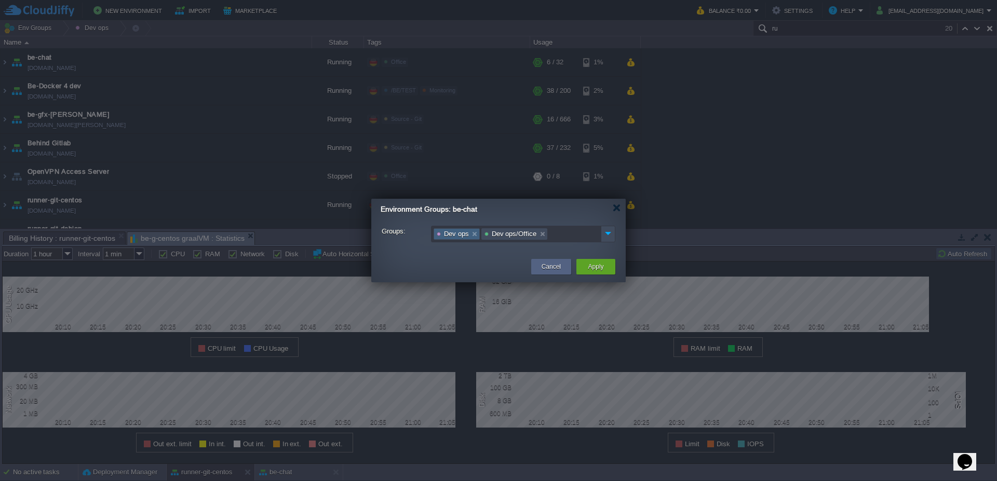
click at [476, 235] on link at bounding box center [475, 234] width 9 height 10
click at [599, 270] on button "Apply" at bounding box center [596, 267] width 16 height 10
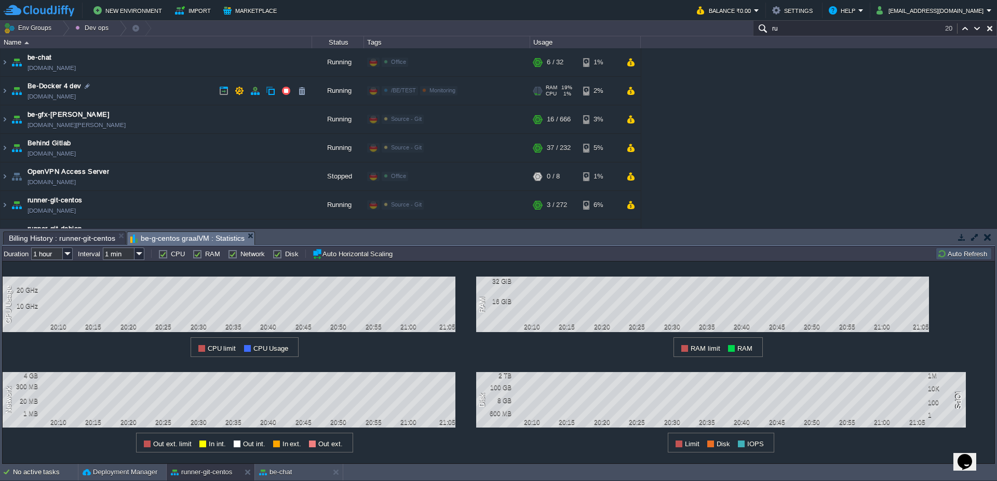
click at [473, 89] on div "Edit" at bounding box center [470, 90] width 20 height 9
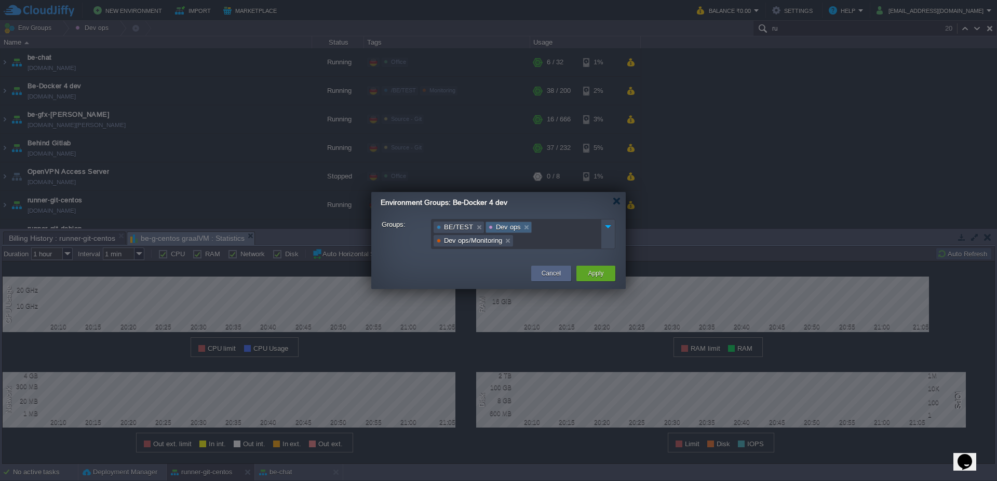
click at [527, 227] on link at bounding box center [527, 227] width 9 height 10
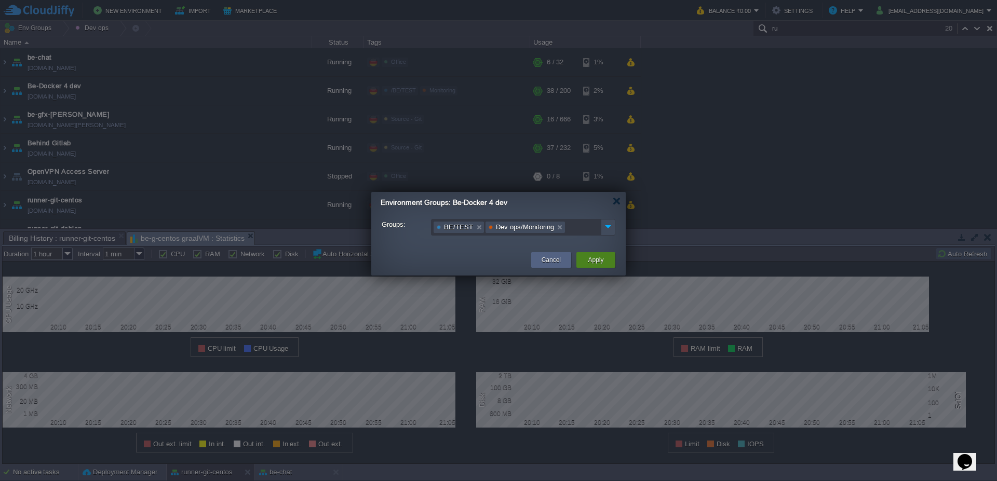
click at [598, 263] on button "Apply" at bounding box center [596, 260] width 16 height 10
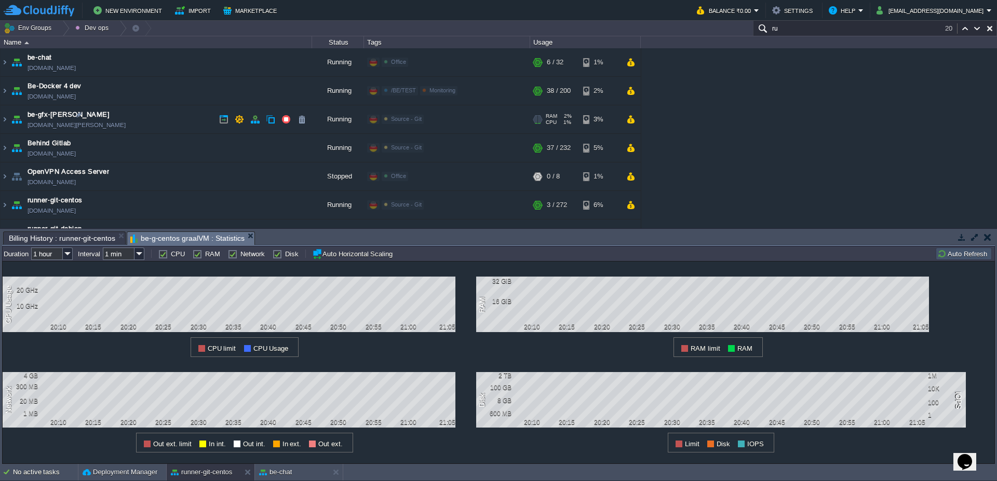
click at [432, 123] on div "Edit" at bounding box center [436, 119] width 20 height 9
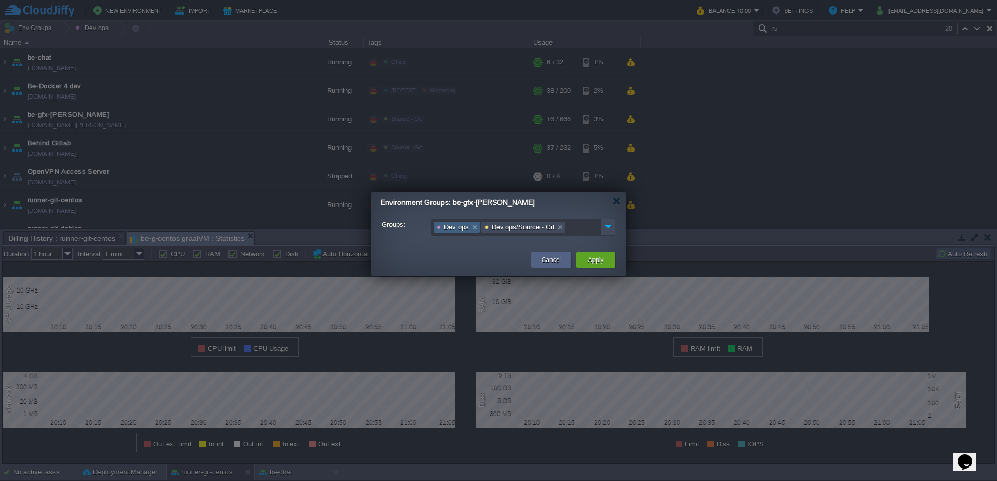
click at [475, 227] on link at bounding box center [475, 227] width 9 height 10
click at [595, 263] on button "Apply" at bounding box center [596, 260] width 16 height 10
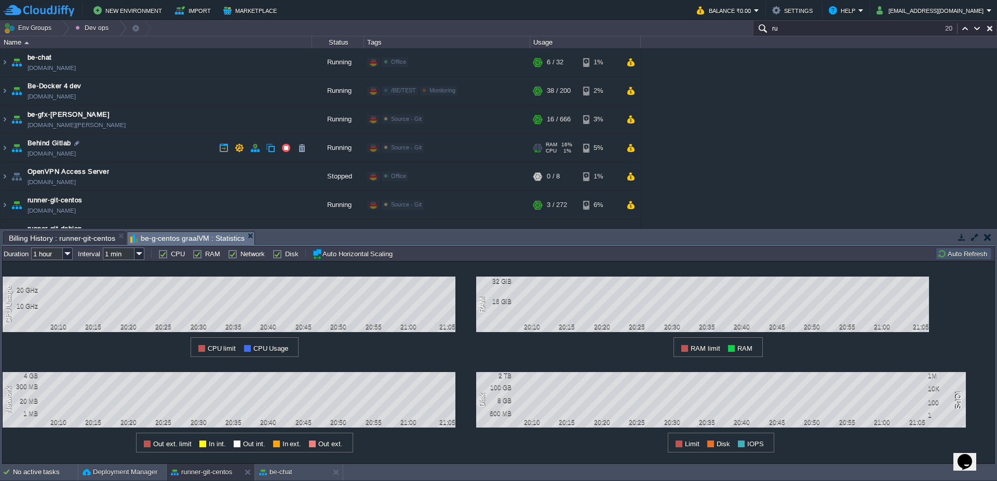
click at [433, 148] on div "Edit" at bounding box center [436, 147] width 20 height 9
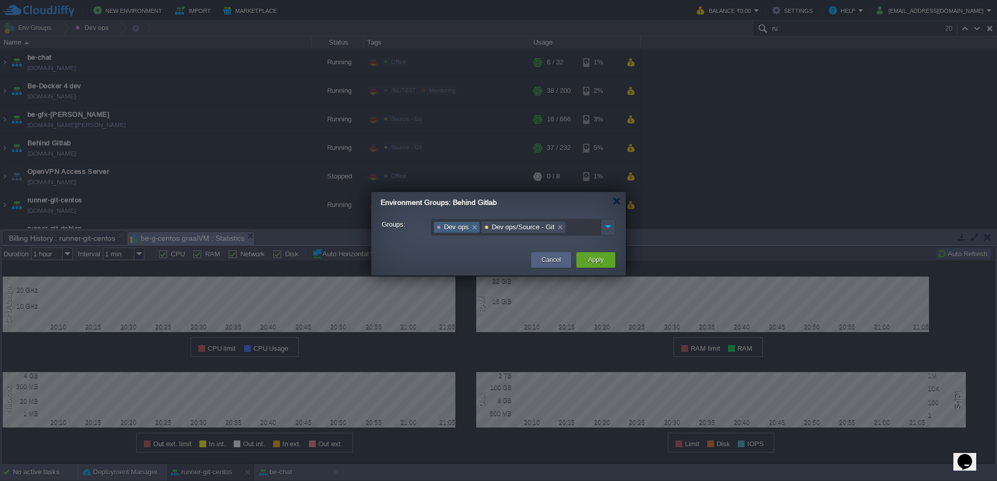
click at [475, 229] on link at bounding box center [475, 227] width 9 height 10
click at [597, 261] on button "Apply" at bounding box center [596, 260] width 16 height 10
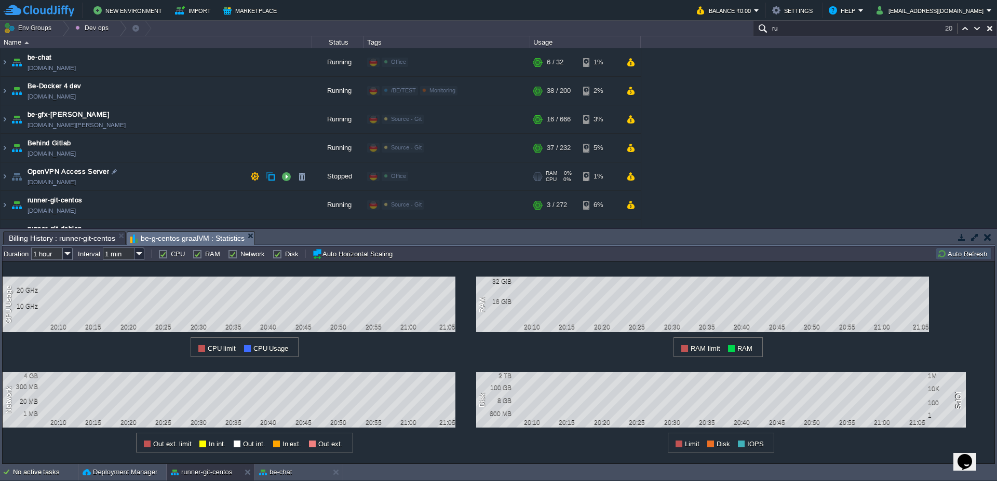
click at [424, 179] on div "Edit" at bounding box center [420, 176] width 20 height 9
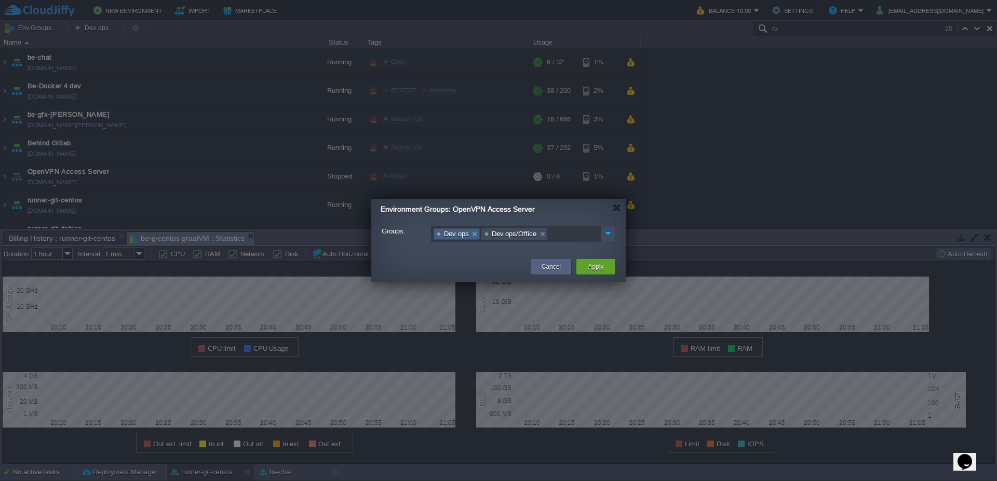
click at [474, 236] on link at bounding box center [475, 234] width 9 height 10
click at [591, 270] on button "Apply" at bounding box center [596, 267] width 16 height 10
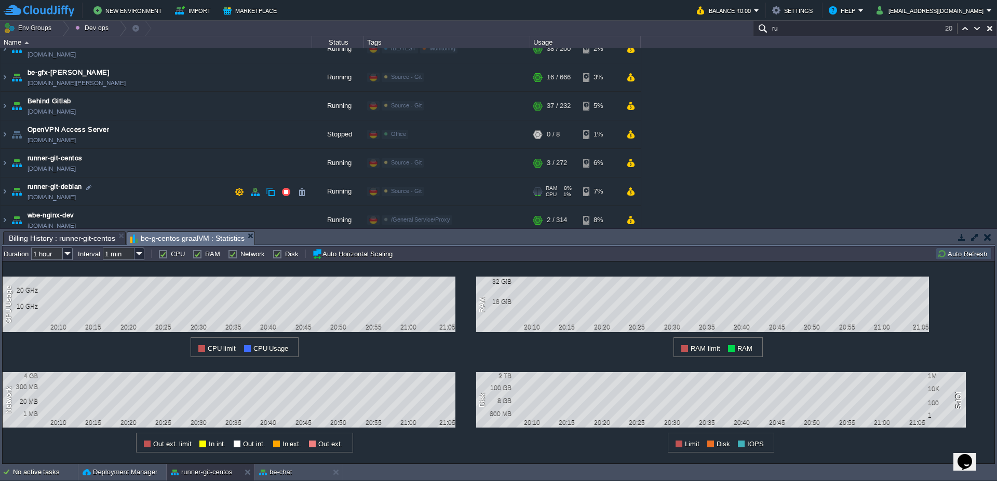
scroll to position [62, 0]
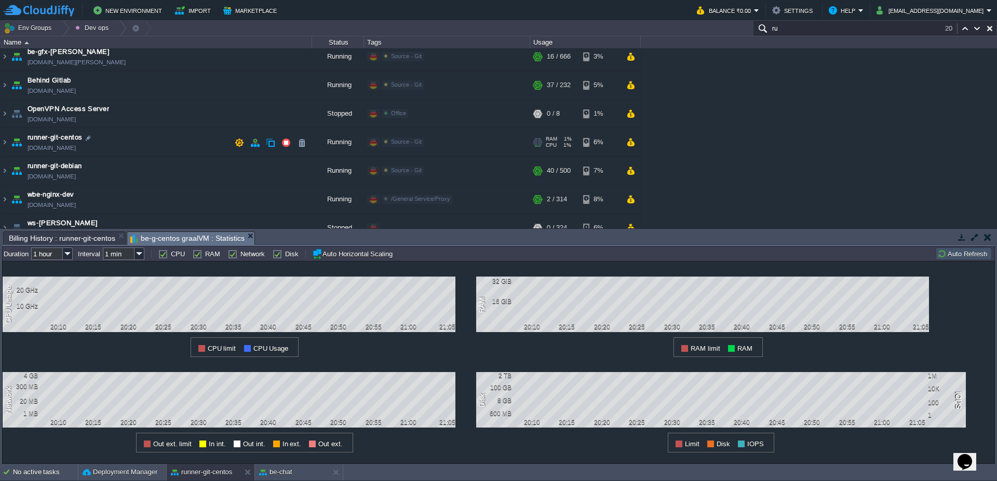
click at [432, 142] on div "Edit" at bounding box center [436, 142] width 20 height 9
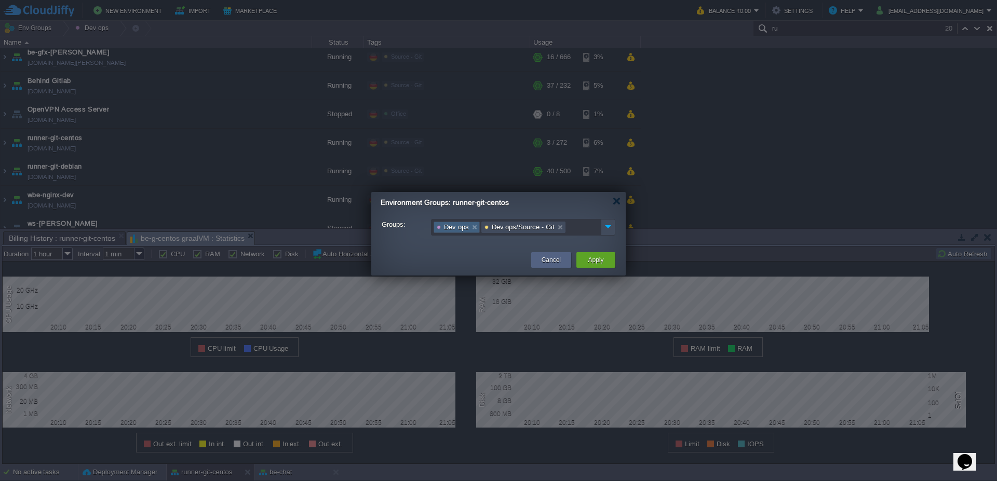
click at [476, 225] on link at bounding box center [475, 227] width 9 height 10
click at [593, 262] on button "Apply" at bounding box center [596, 260] width 16 height 10
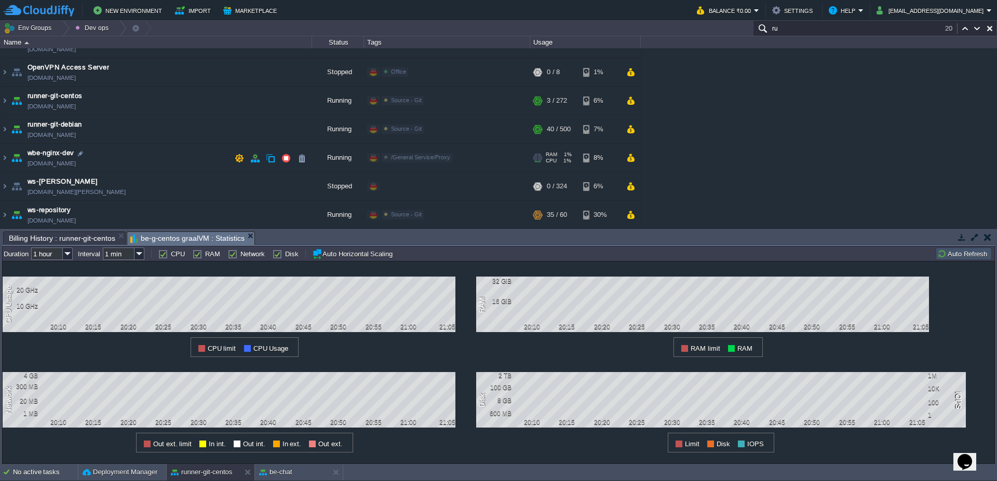
scroll to position [125, 0]
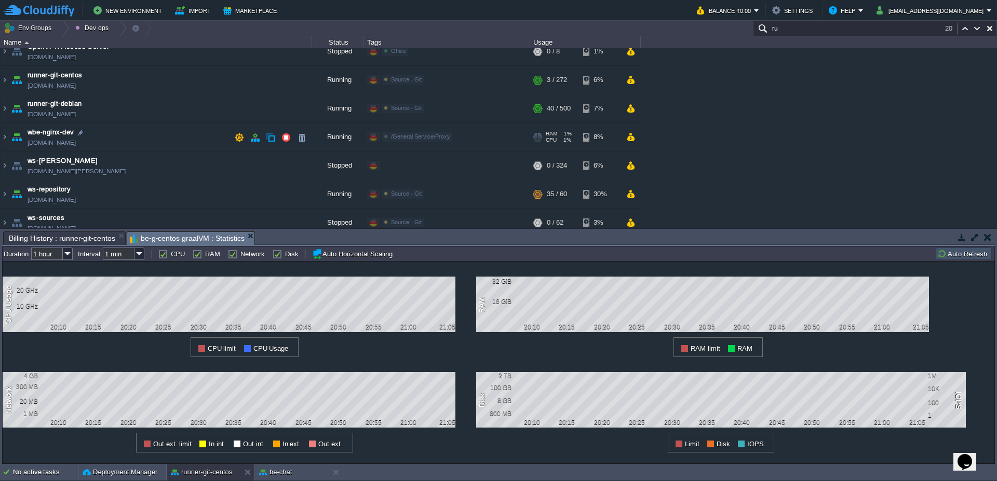
click at [465, 138] on div "Edit" at bounding box center [464, 137] width 20 height 9
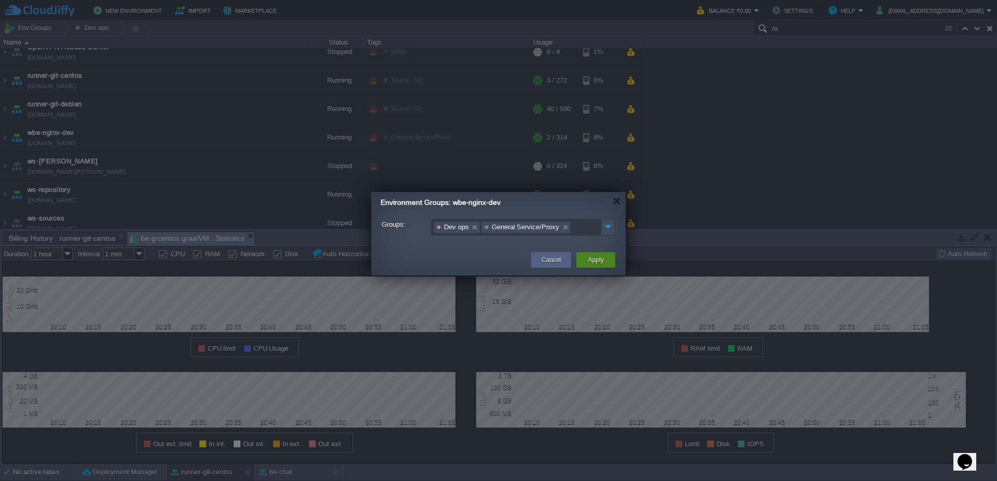
click at [600, 255] on div "Apply" at bounding box center [595, 260] width 23 height 16
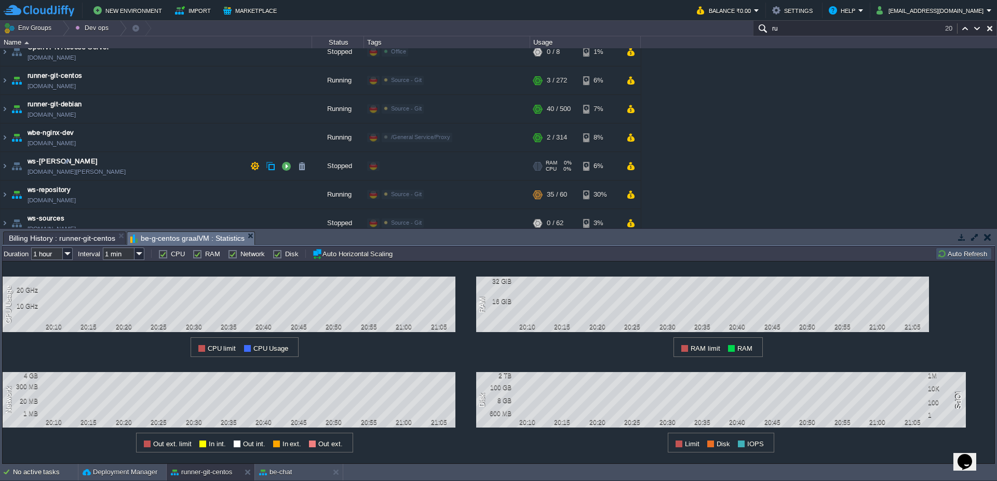
click at [385, 170] on div "Edit" at bounding box center [392, 166] width 20 height 9
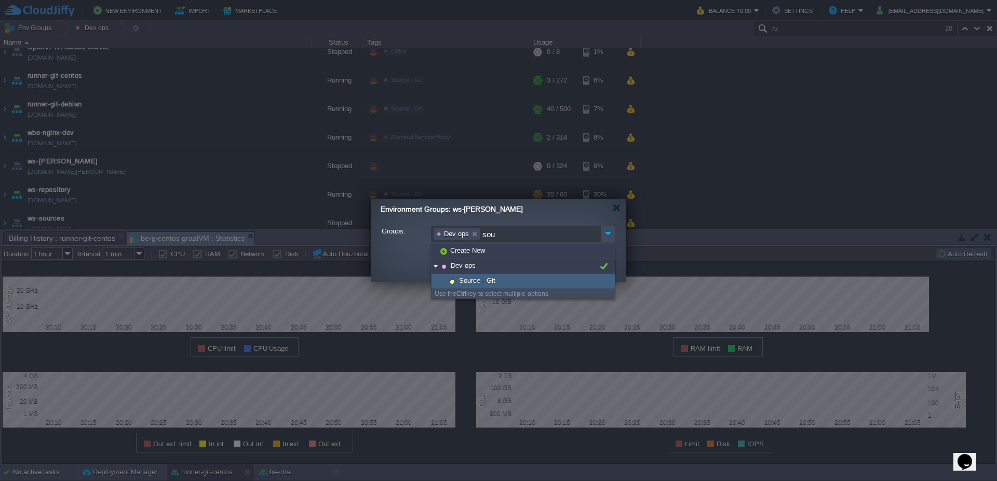
type input "sou"
drag, startPoint x: 484, startPoint y: 280, endPoint x: 478, endPoint y: 276, distance: 7.1
click at [484, 281] on span "Source - Git" at bounding box center [477, 280] width 39 height 9
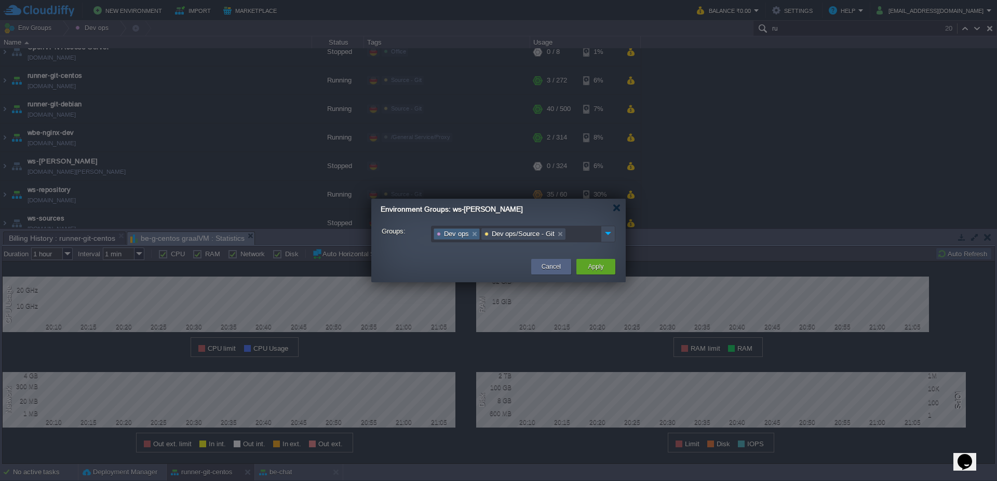
click at [474, 235] on link at bounding box center [475, 234] width 9 height 10
click at [600, 270] on button "Apply" at bounding box center [596, 267] width 16 height 10
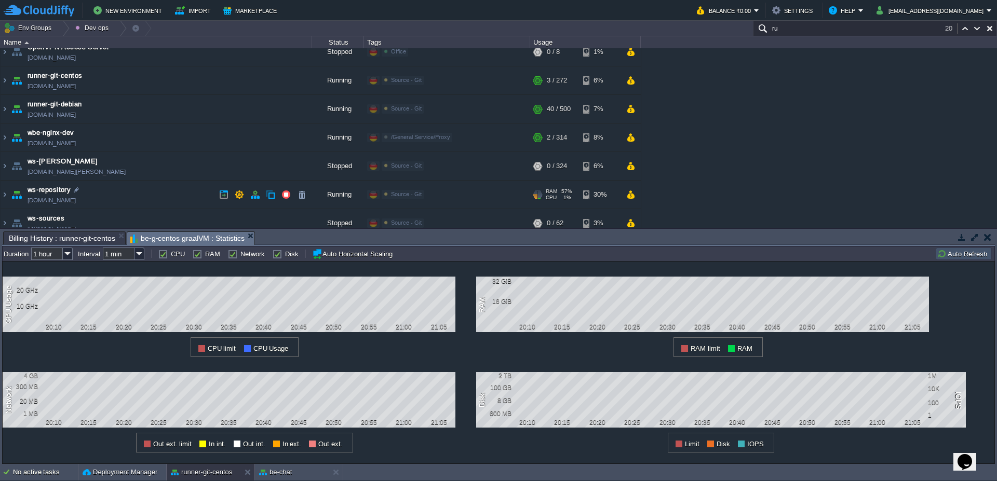
click at [425, 197] on div "Source - Git Edit" at bounding box center [447, 195] width 163 height 29
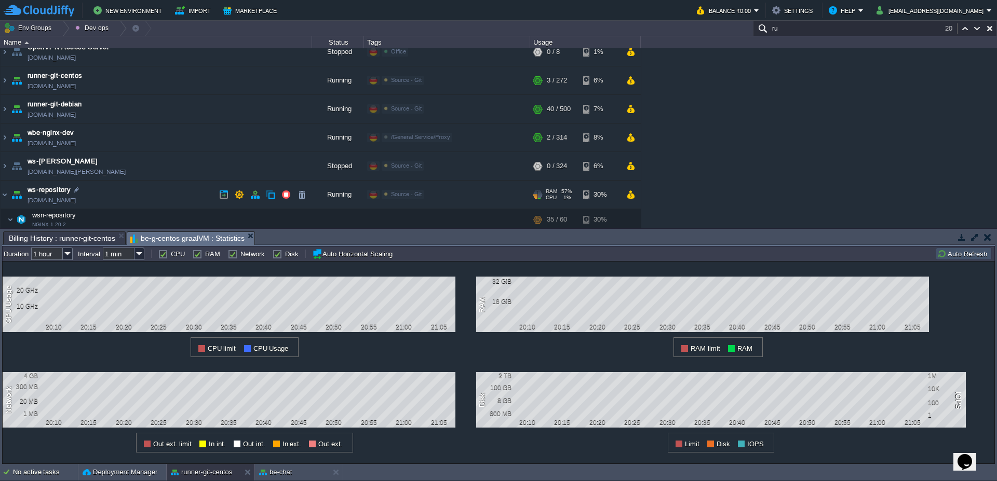
click at [433, 196] on div "Edit" at bounding box center [436, 194] width 20 height 9
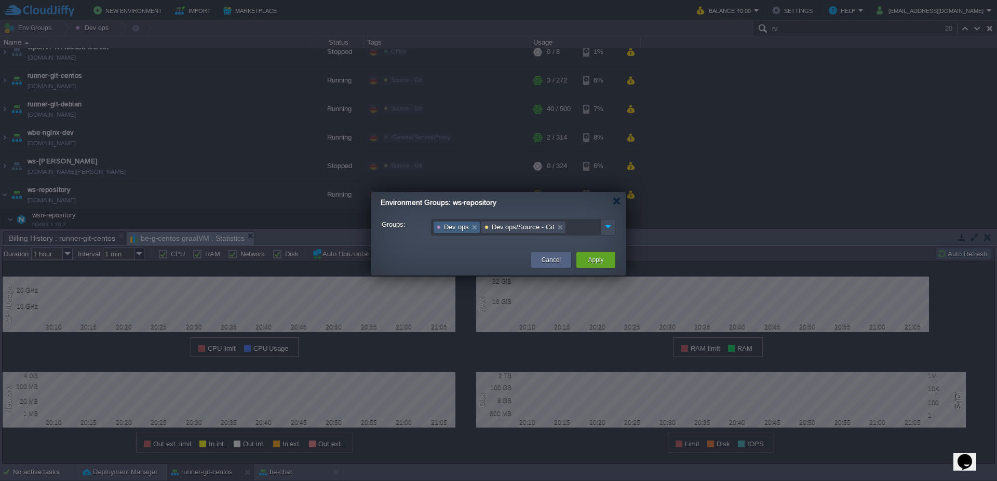
click at [474, 228] on link at bounding box center [475, 227] width 9 height 10
click at [585, 263] on div "Apply" at bounding box center [595, 260] width 23 height 16
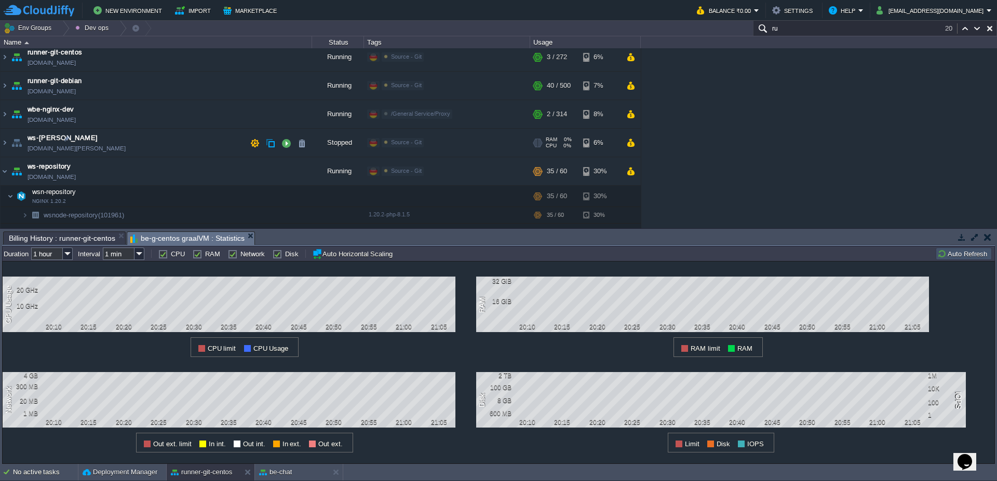
scroll to position [187, 0]
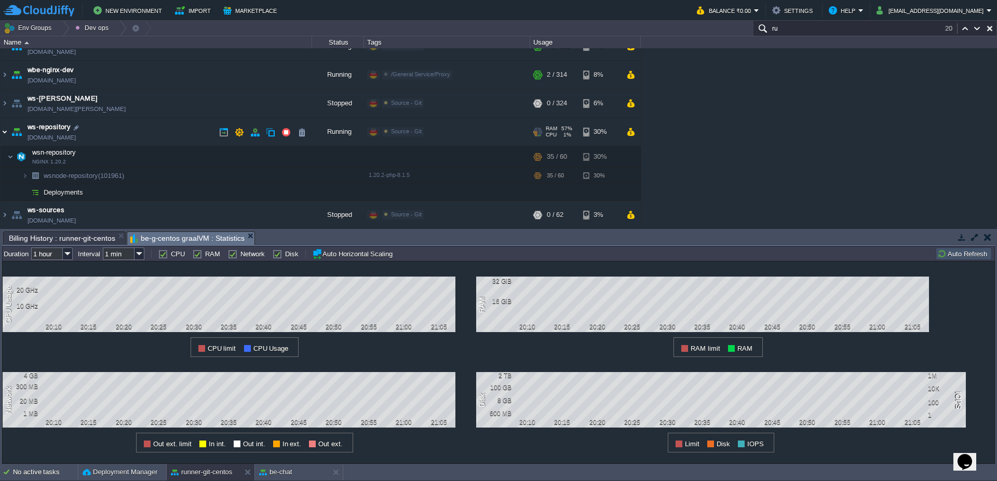
click at [1, 138] on img at bounding box center [5, 132] width 8 height 28
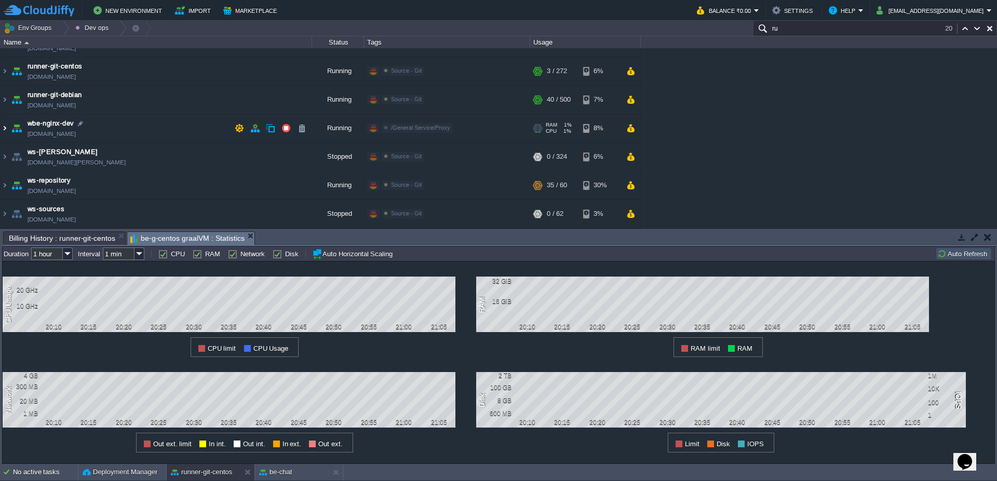
scroll to position [134, 0]
click at [440, 217] on div "Edit" at bounding box center [436, 213] width 20 height 9
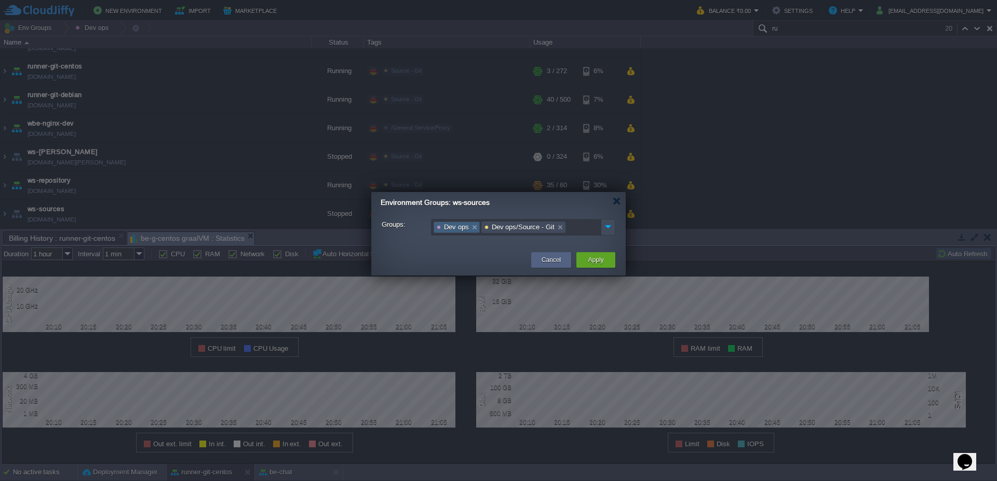
click at [474, 229] on link at bounding box center [475, 227] width 9 height 10
click at [598, 262] on button "Apply" at bounding box center [596, 260] width 16 height 10
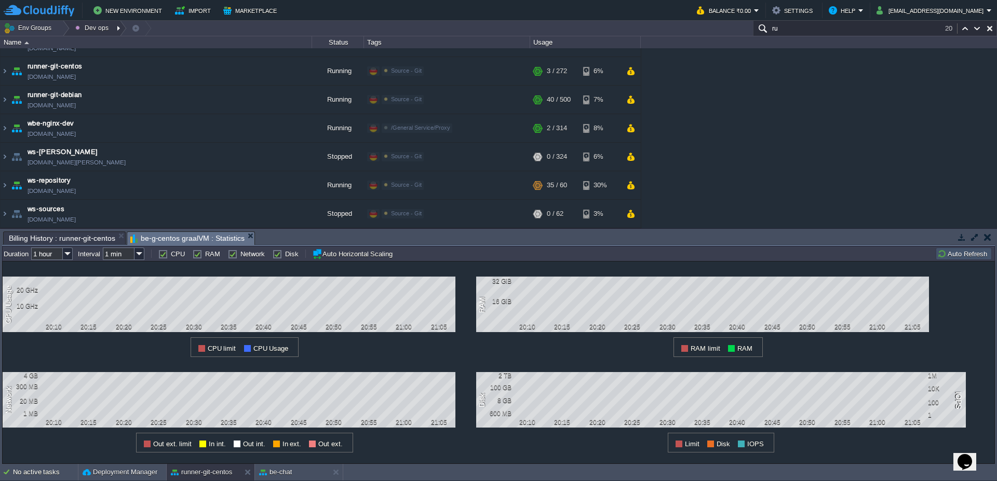
click at [92, 31] on button "Dev ops" at bounding box center [93, 28] width 36 height 15
click at [98, 44] on span "Monitoring" at bounding box center [100, 44] width 31 height 8
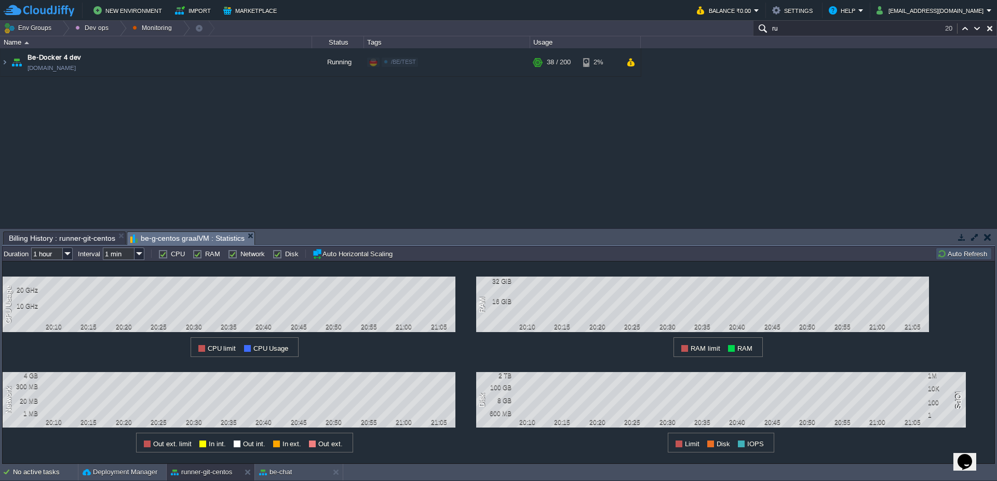
scroll to position [0, 0]
click at [94, 27] on button "Dev ops" at bounding box center [93, 28] width 36 height 15
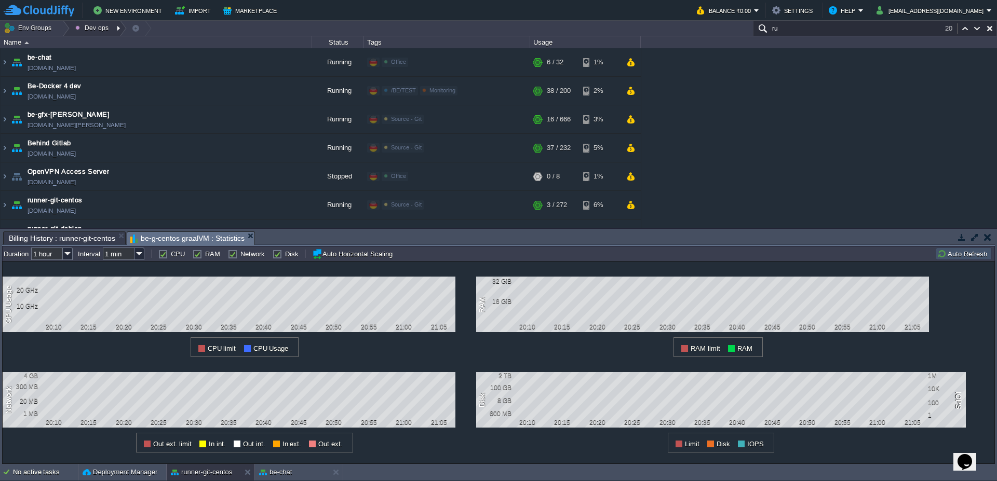
click at [116, 35] on div at bounding box center [120, 28] width 14 height 15
click at [111, 59] on link "Office" at bounding box center [101, 56] width 61 height 11
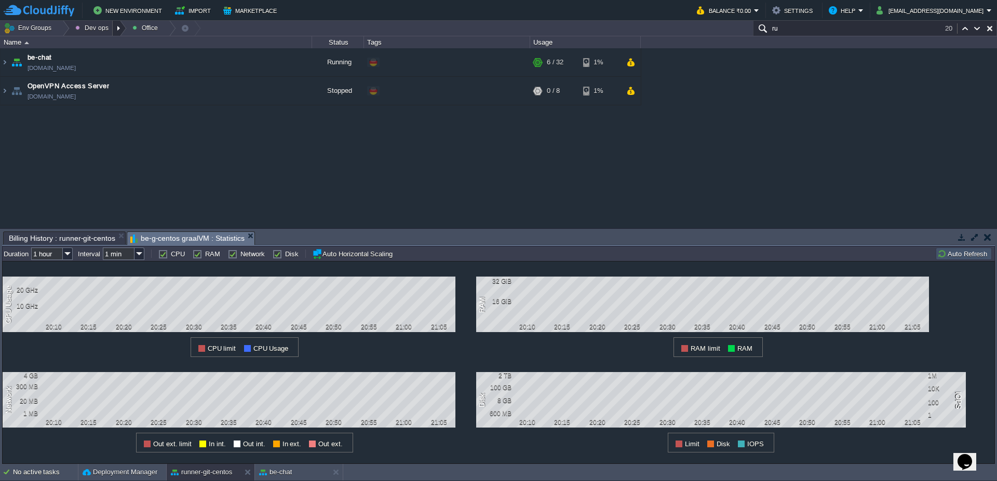
click at [118, 29] on div at bounding box center [120, 28] width 14 height 15
click at [113, 72] on span "Source - Git" at bounding box center [103, 69] width 36 height 8
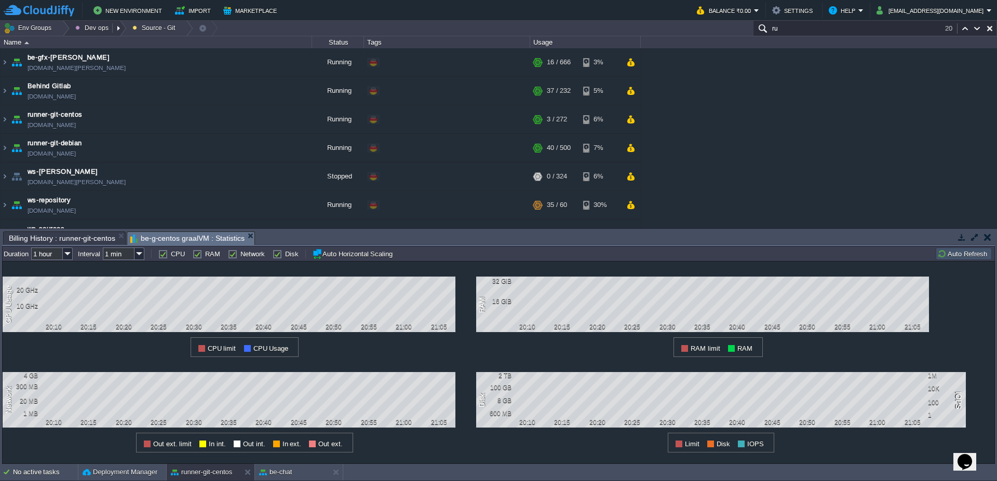
click at [98, 28] on button "Dev ops" at bounding box center [93, 28] width 36 height 15
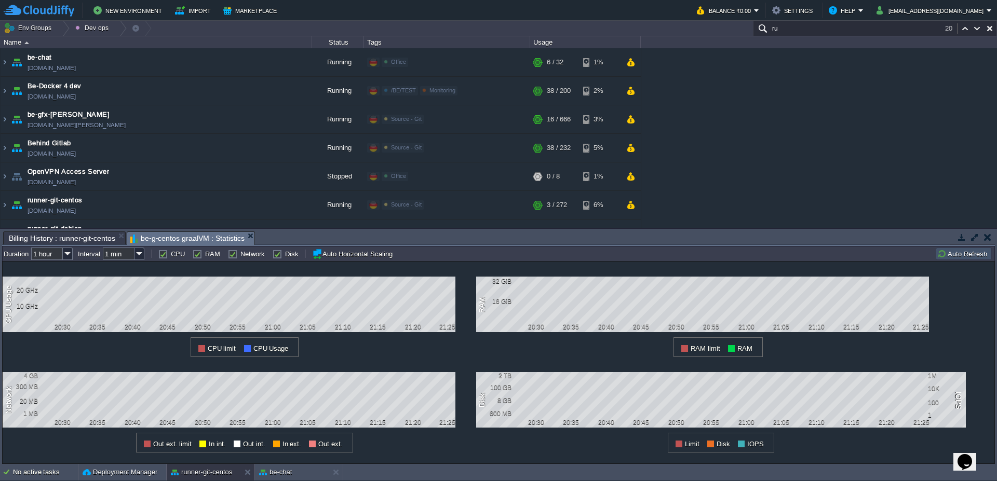
click at [64, 31] on div at bounding box center [63, 28] width 14 height 15
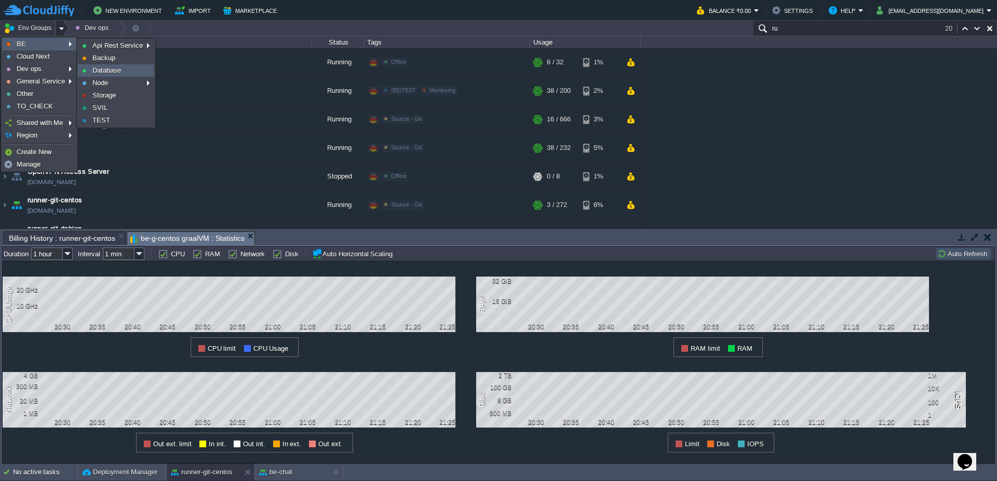
click at [104, 71] on span "Database" at bounding box center [106, 70] width 29 height 8
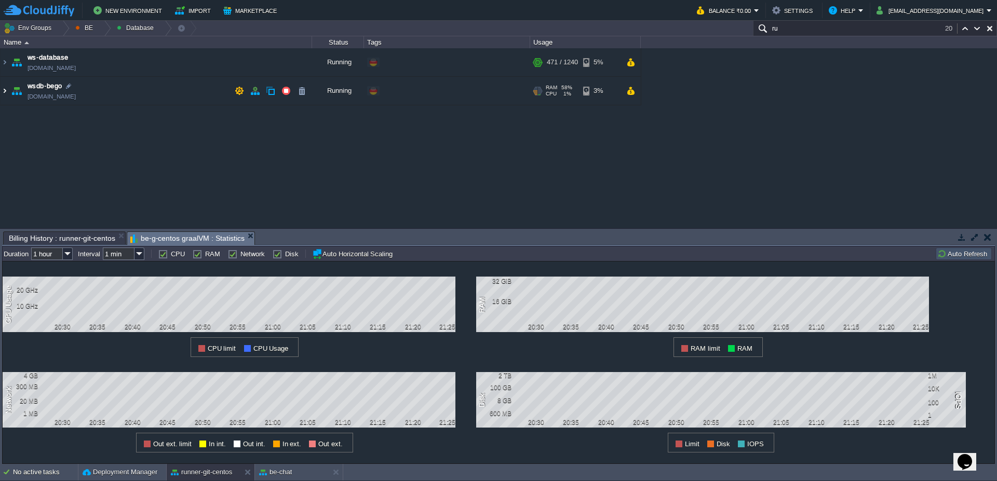
click at [2, 92] on img at bounding box center [5, 91] width 8 height 28
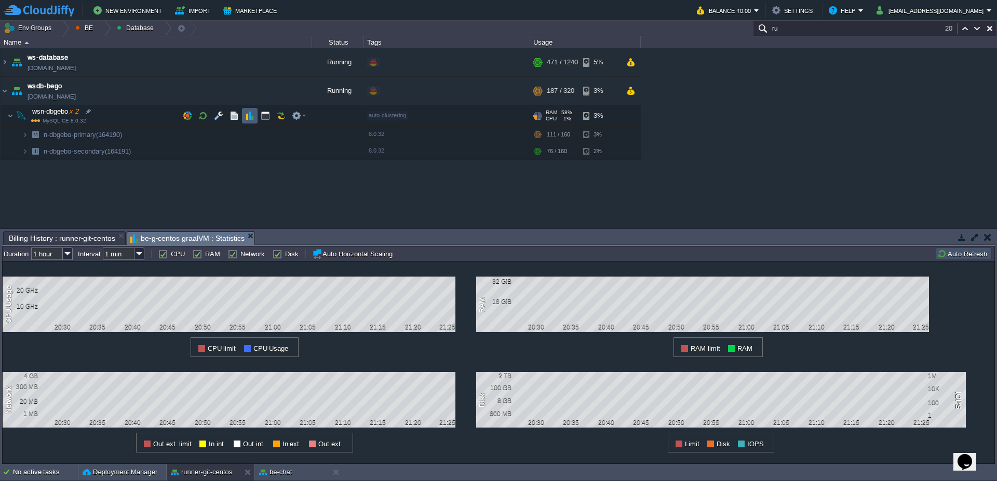
click at [251, 115] on button "button" at bounding box center [249, 115] width 9 height 9
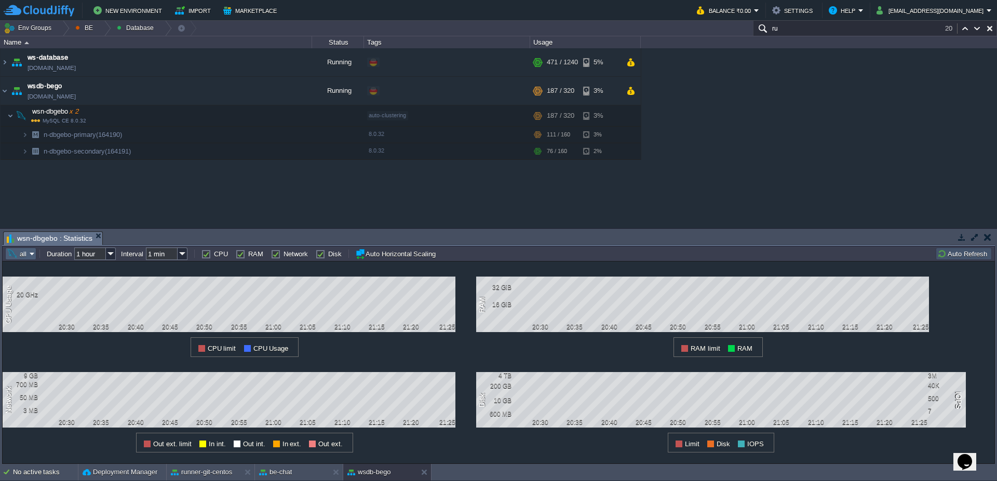
click at [28, 253] on button "all" at bounding box center [18, 253] width 23 height 9
click at [30, 285] on link "n-dbgebo-primary (164190)" at bounding box center [63, 280] width 114 height 11
click at [627, 97] on td at bounding box center [630, 91] width 15 height 16
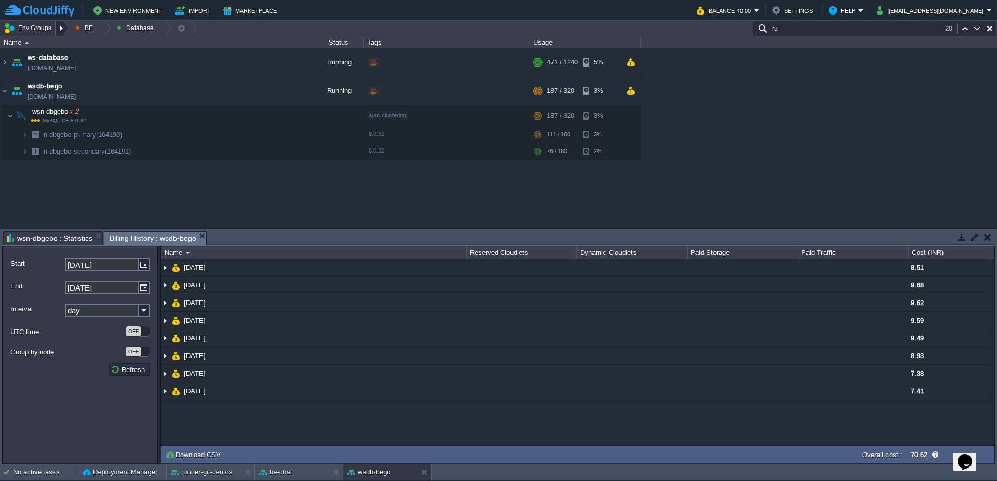
click at [64, 28] on div at bounding box center [63, 28] width 14 height 15
click at [322, 17] on td "New Environment Import Marketplace" at bounding box center [344, 11] width 681 height 16
click at [6, 90] on img at bounding box center [5, 91] width 8 height 28
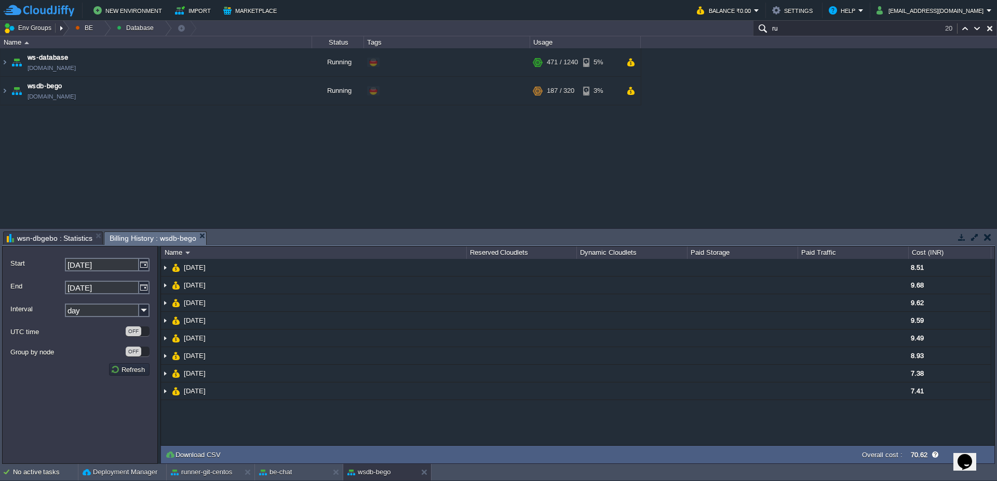
click at [39, 28] on button "Env Groups" at bounding box center [29, 28] width 51 height 15
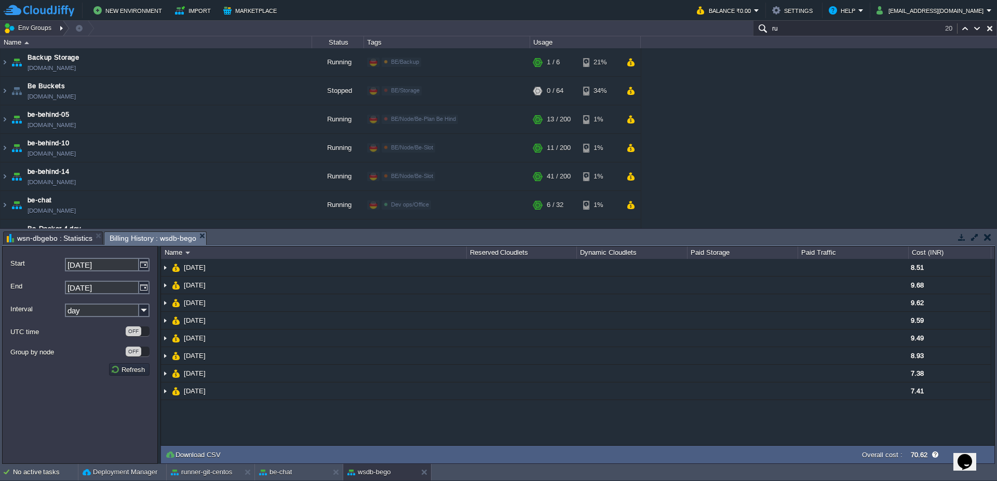
click at [63, 26] on div at bounding box center [63, 28] width 14 height 15
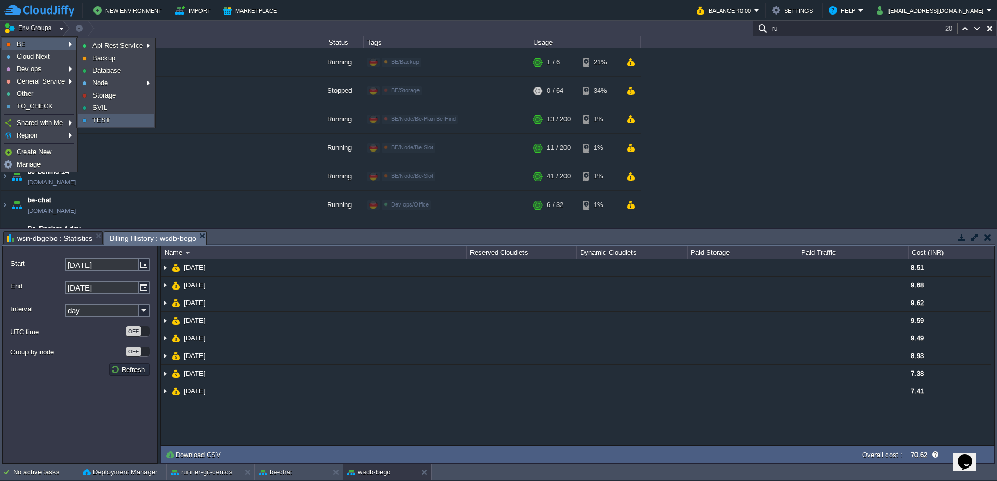
click at [102, 123] on span "TEST" at bounding box center [101, 120] width 18 height 8
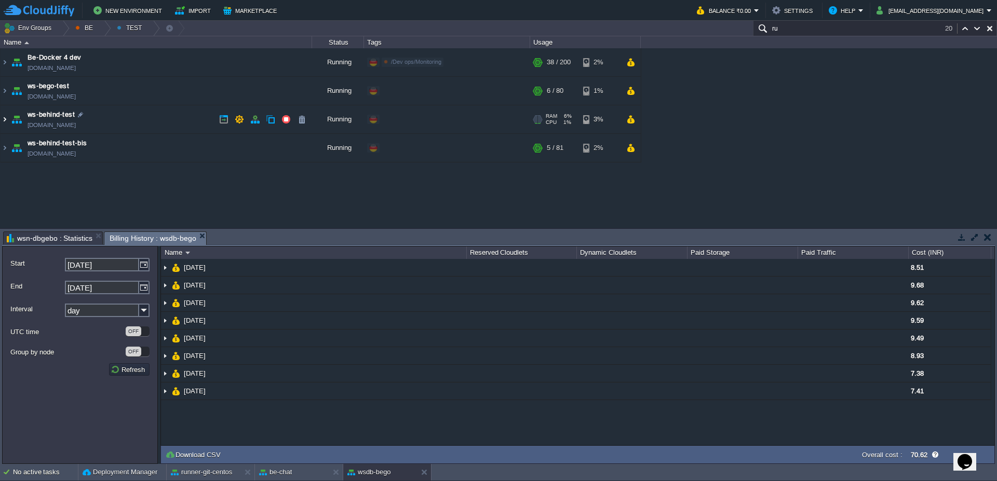
click at [1, 123] on img at bounding box center [5, 119] width 8 height 28
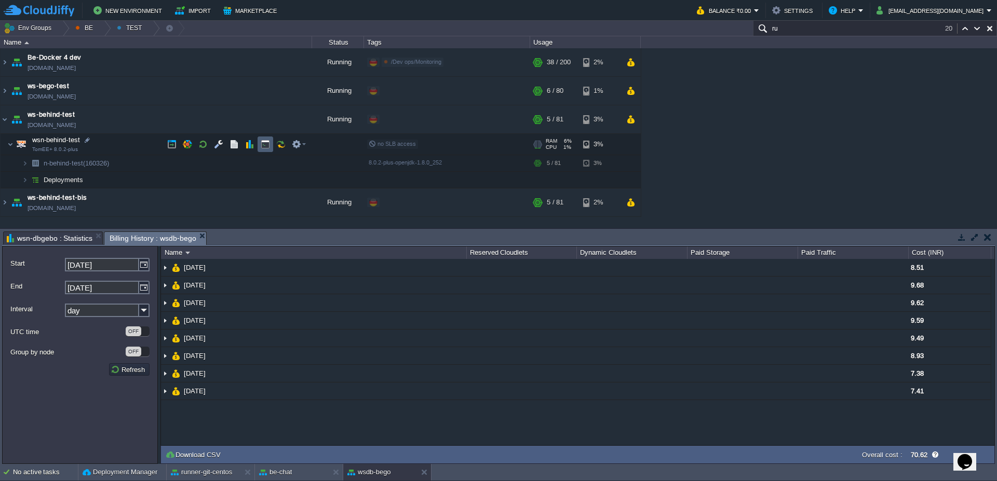
click at [267, 143] on button "button" at bounding box center [265, 144] width 9 height 9
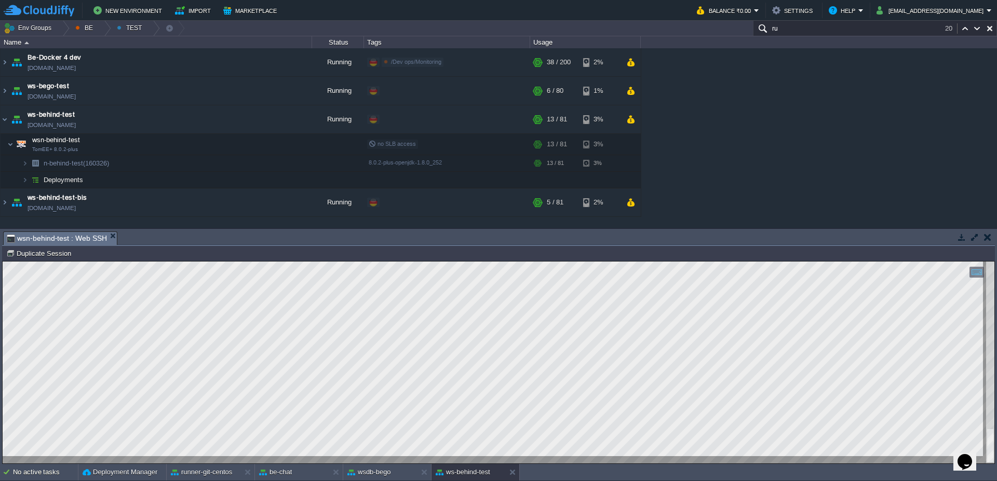
type textarea "SELECT t1.* FROM st_job t1, fa_location t2 WHERE [DOMAIN_NAME]=[DOMAIN_NAME]_cl…"
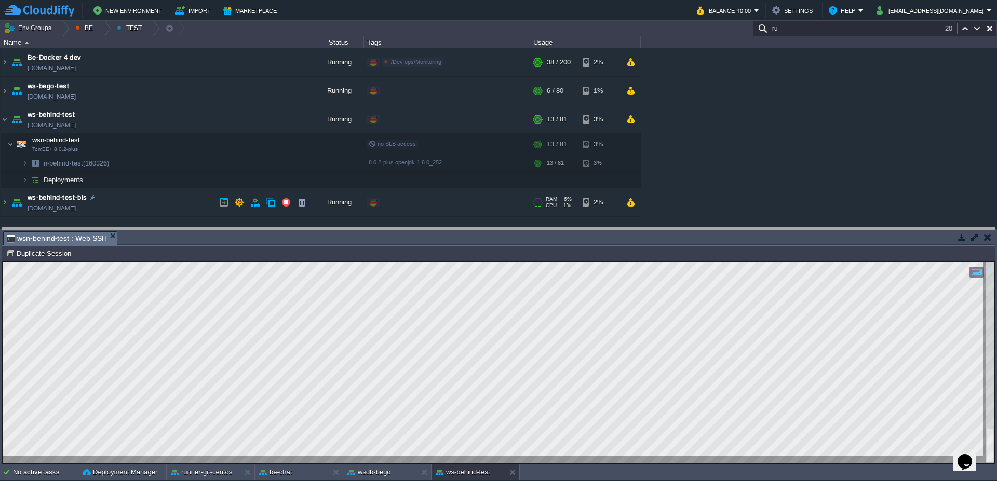
drag, startPoint x: 367, startPoint y: 241, endPoint x: 367, endPoint y: 233, distance: 8.3
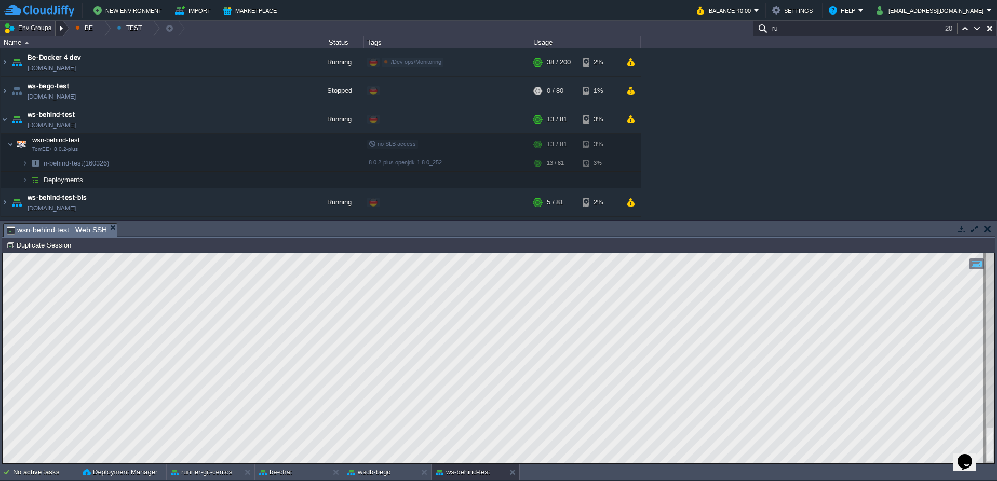
click at [65, 30] on div at bounding box center [63, 28] width 14 height 15
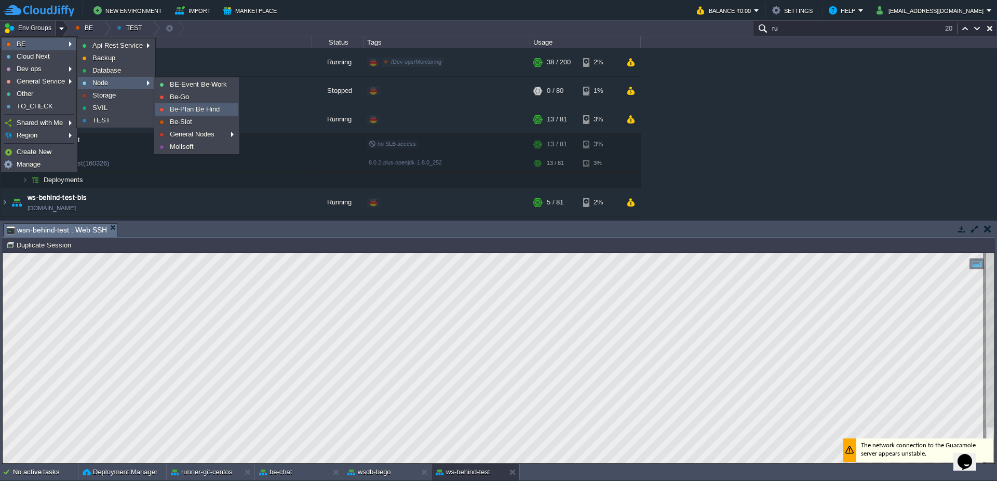
click at [196, 110] on span "Be-Plan Be Hind" at bounding box center [195, 109] width 50 height 8
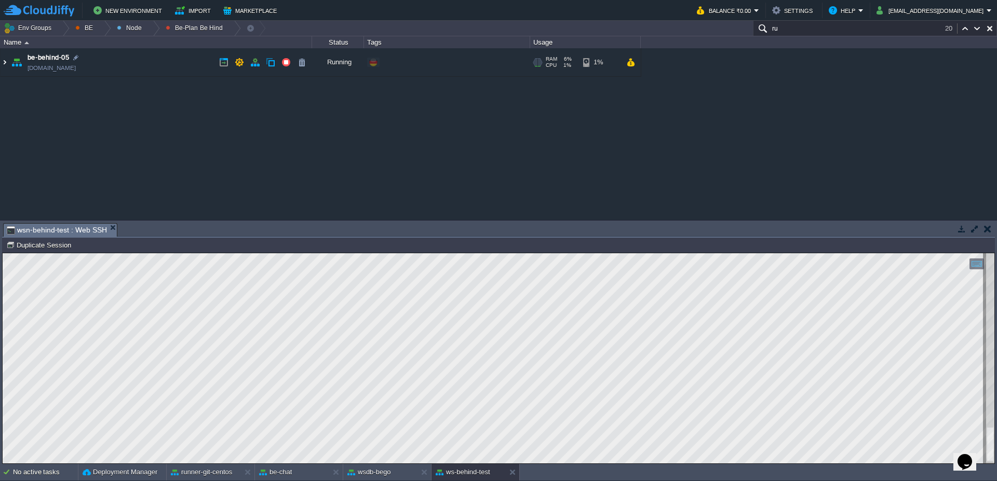
click at [1, 67] on img at bounding box center [5, 62] width 8 height 28
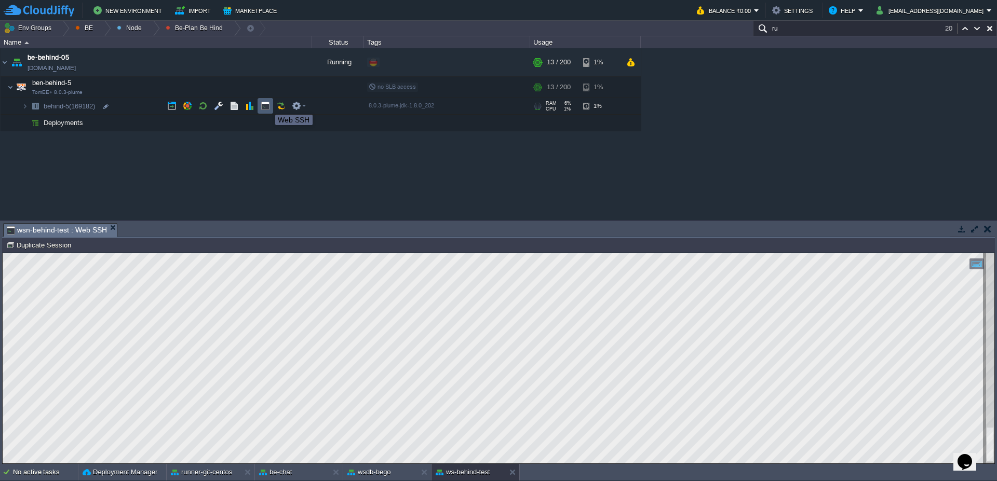
click at [267, 105] on button "button" at bounding box center [265, 105] width 9 height 9
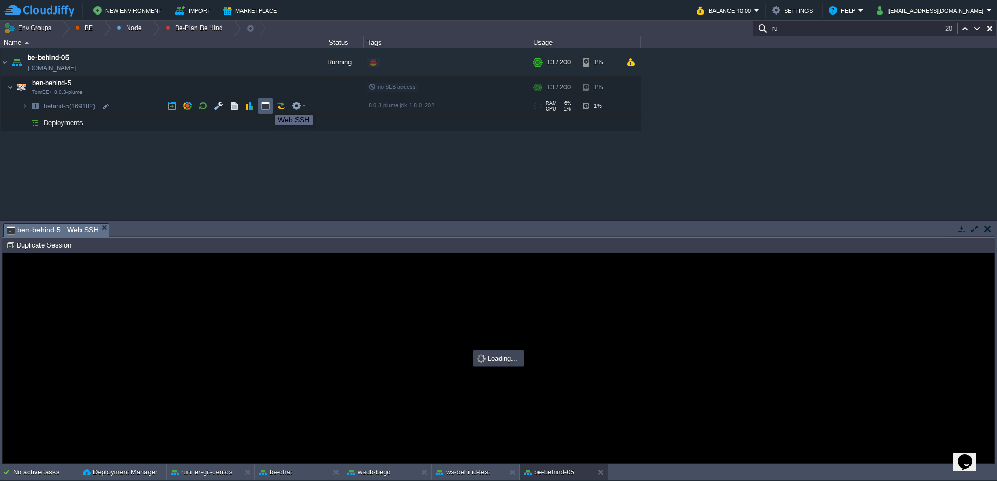
scroll to position [0, 0]
type input "#000000"
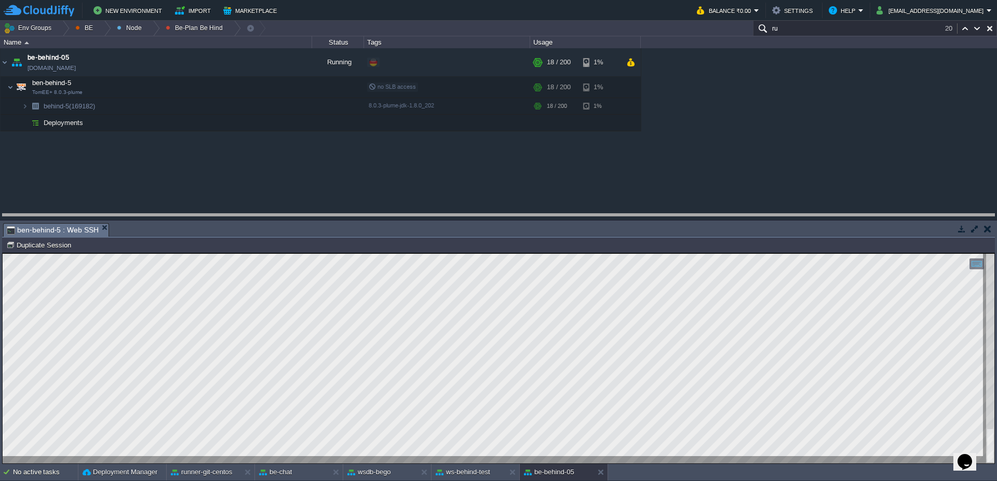
drag, startPoint x: 381, startPoint y: 226, endPoint x: 381, endPoint y: 217, distance: 9.3
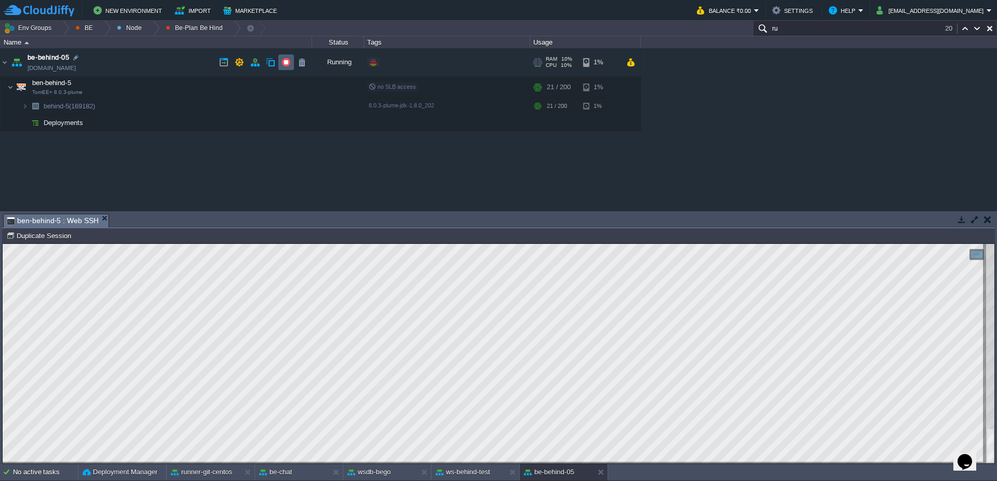
click at [285, 64] on button "button" at bounding box center [286, 62] width 9 height 9
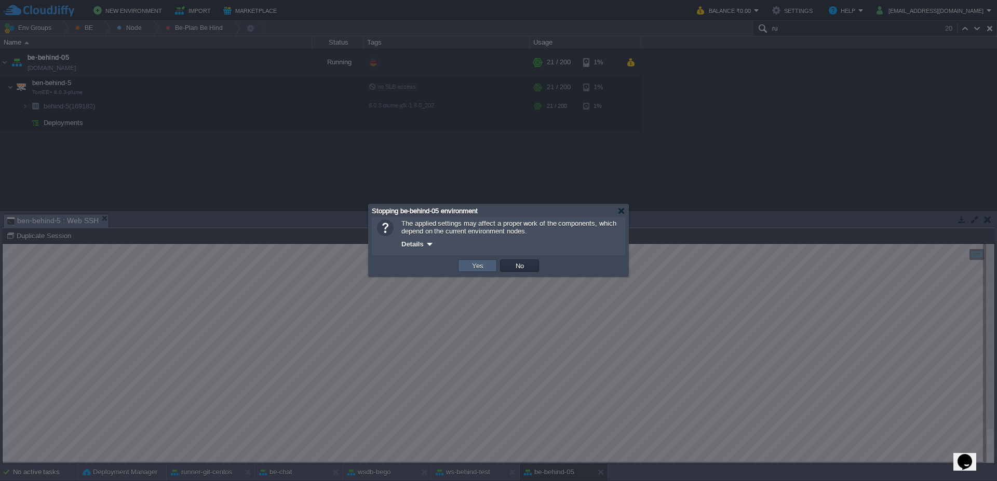
click at [473, 264] on button "Yes" at bounding box center [478, 265] width 18 height 9
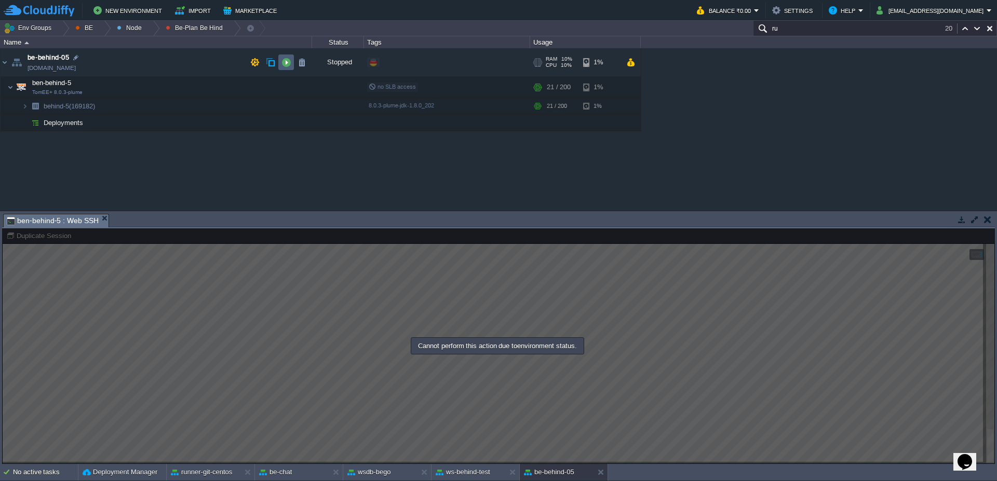
click at [287, 64] on button "button" at bounding box center [286, 62] width 9 height 9
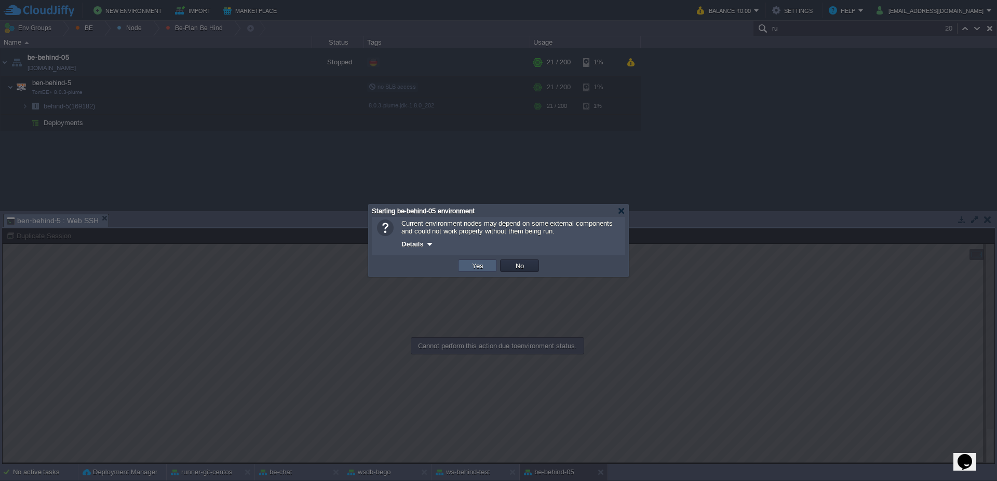
click at [475, 265] on button "Yes" at bounding box center [478, 265] width 18 height 9
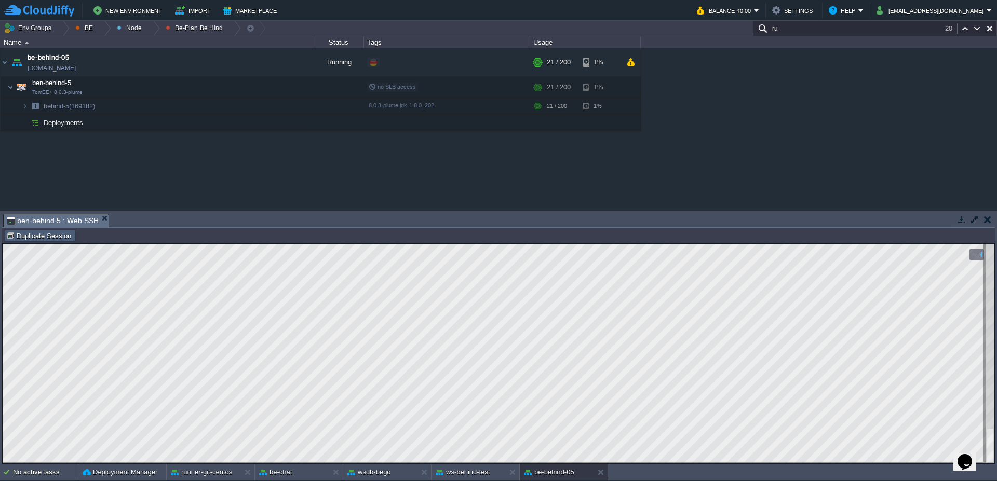
click at [23, 239] on button "Duplicate Session" at bounding box center [40, 235] width 68 height 9
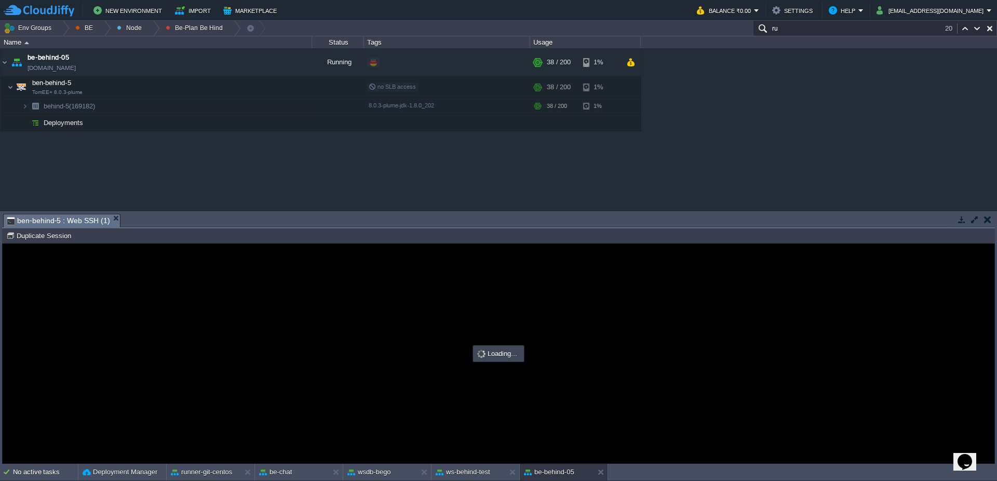
type input "#000000"
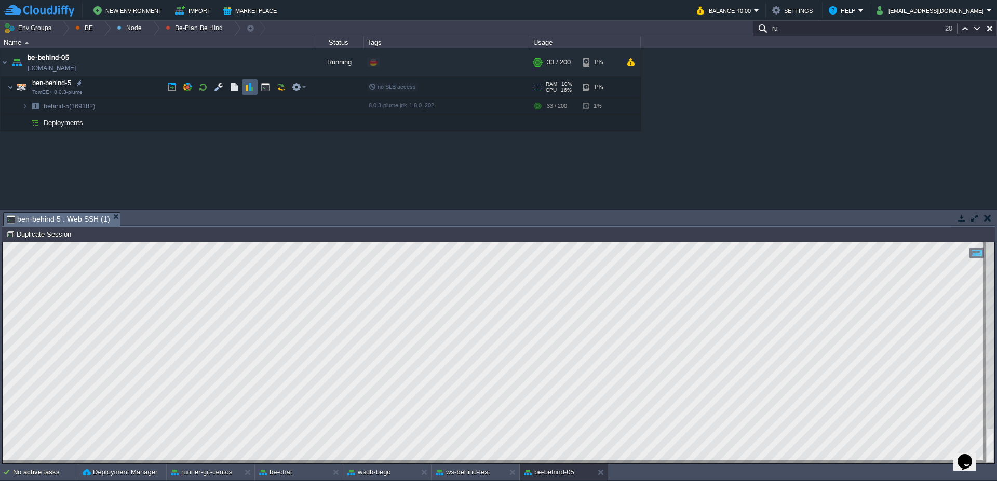
click at [250, 88] on button "button" at bounding box center [249, 87] width 9 height 9
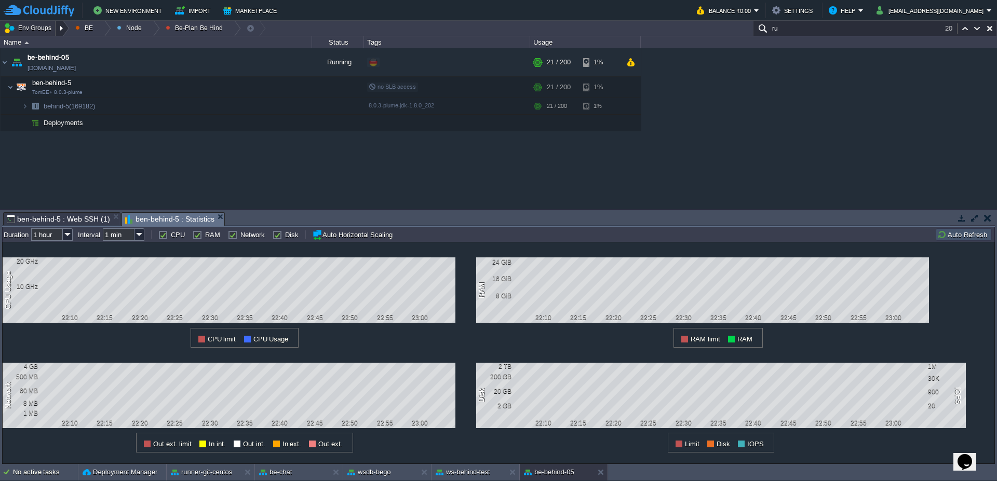
click at [69, 27] on div at bounding box center [63, 28] width 14 height 15
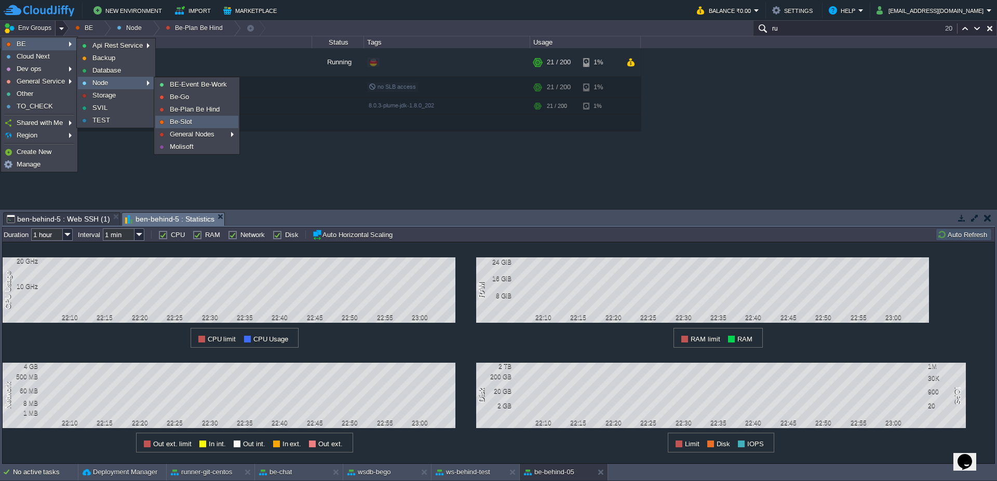
click at [208, 119] on link "Be-Slot" at bounding box center [197, 121] width 82 height 11
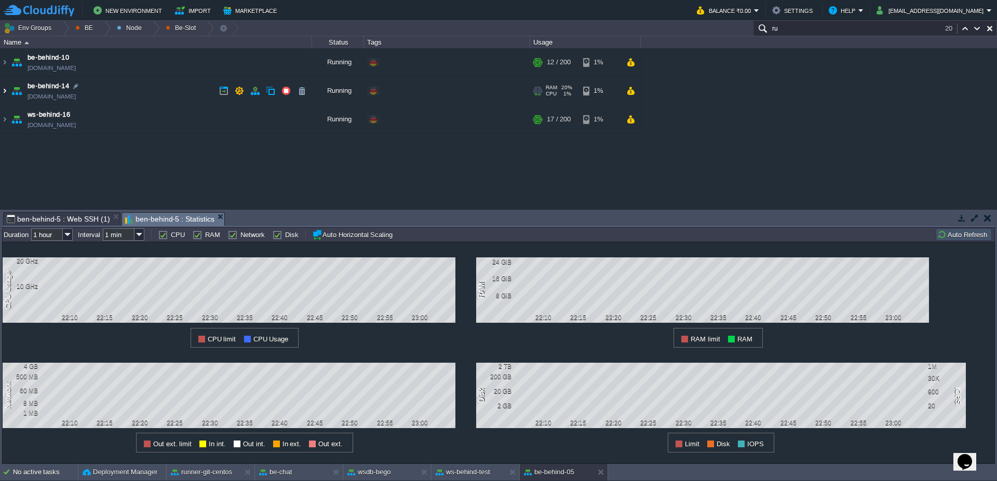
click at [5, 91] on img at bounding box center [5, 91] width 8 height 28
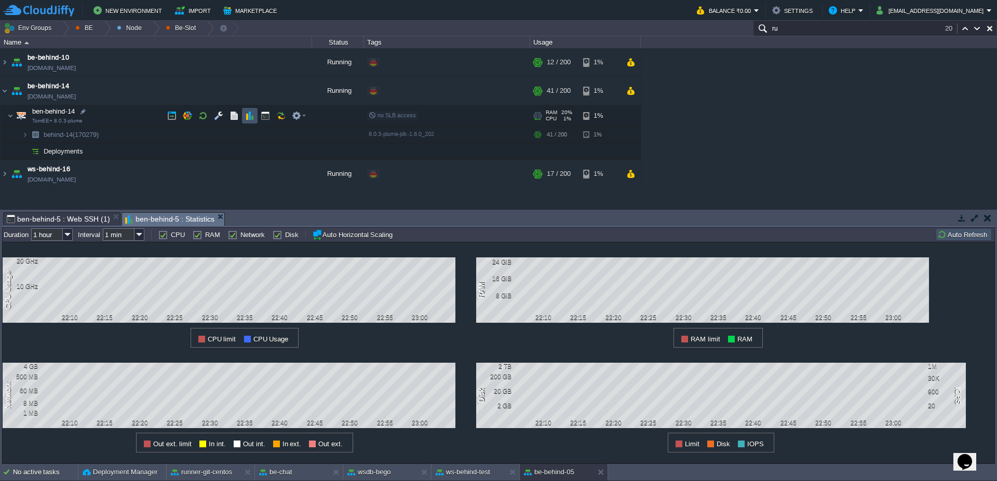
click at [246, 117] on button "button" at bounding box center [249, 115] width 9 height 9
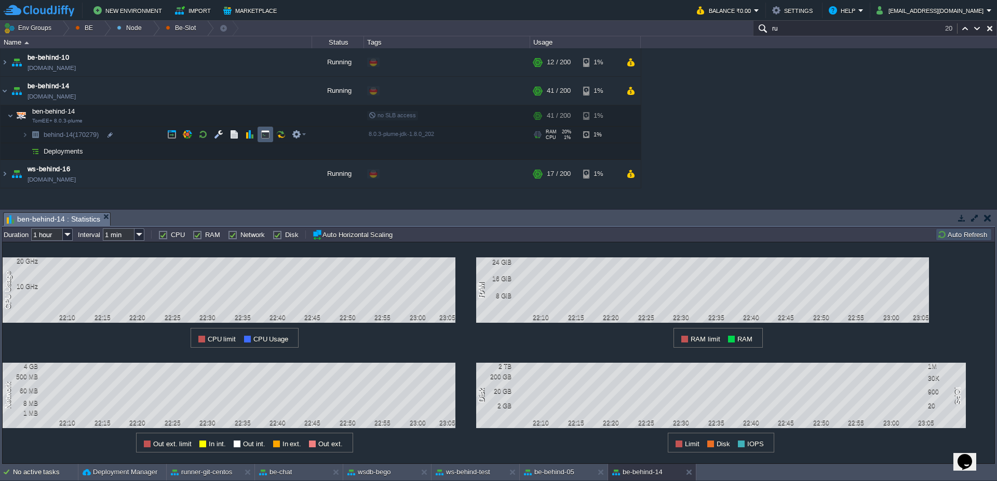
click at [265, 127] on td at bounding box center [266, 135] width 16 height 16
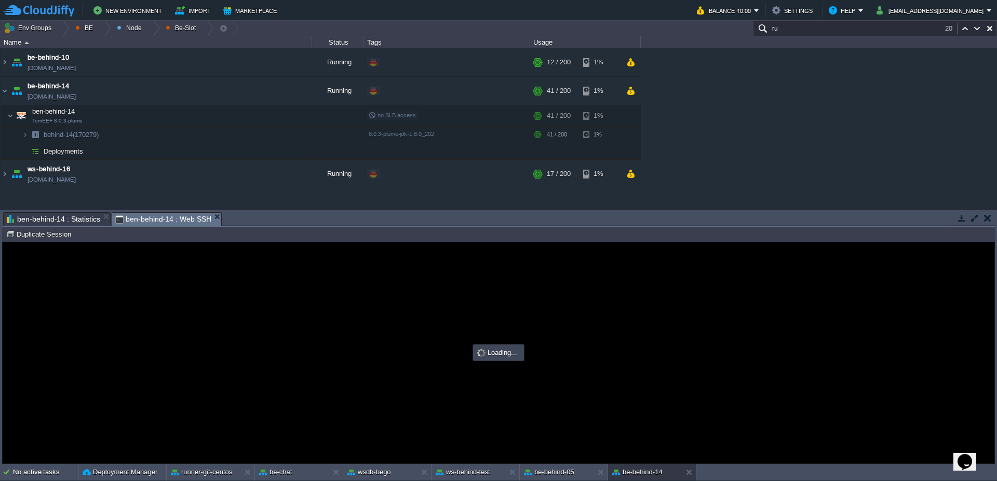
type input "#000000"
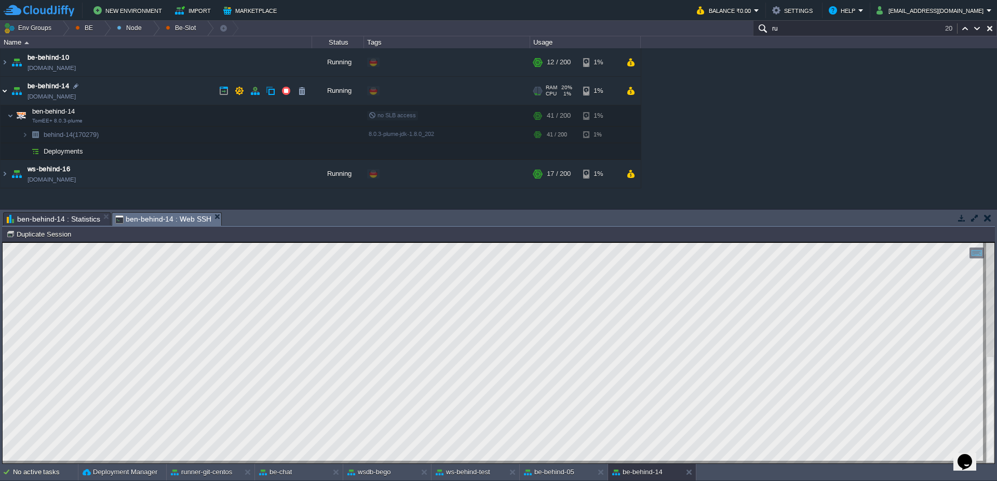
click at [1, 90] on img at bounding box center [5, 91] width 8 height 28
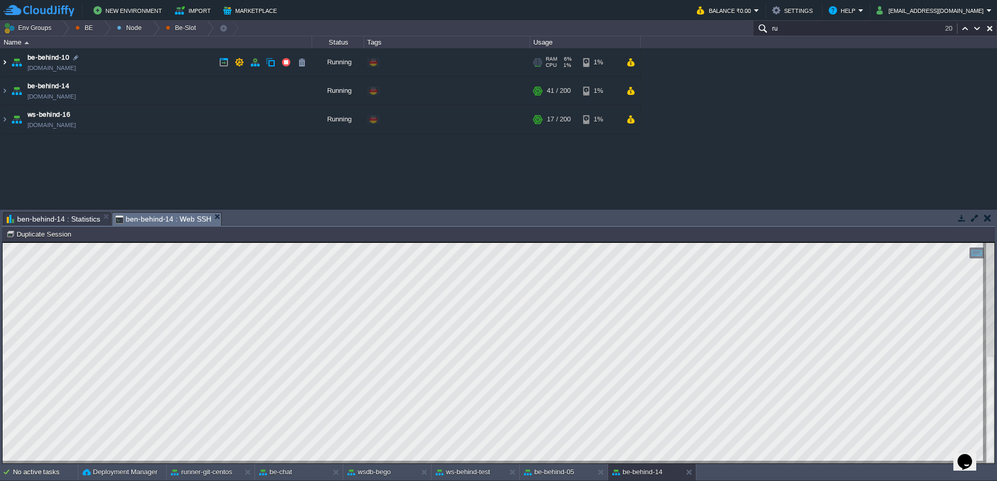
click at [8, 59] on img at bounding box center [5, 62] width 8 height 28
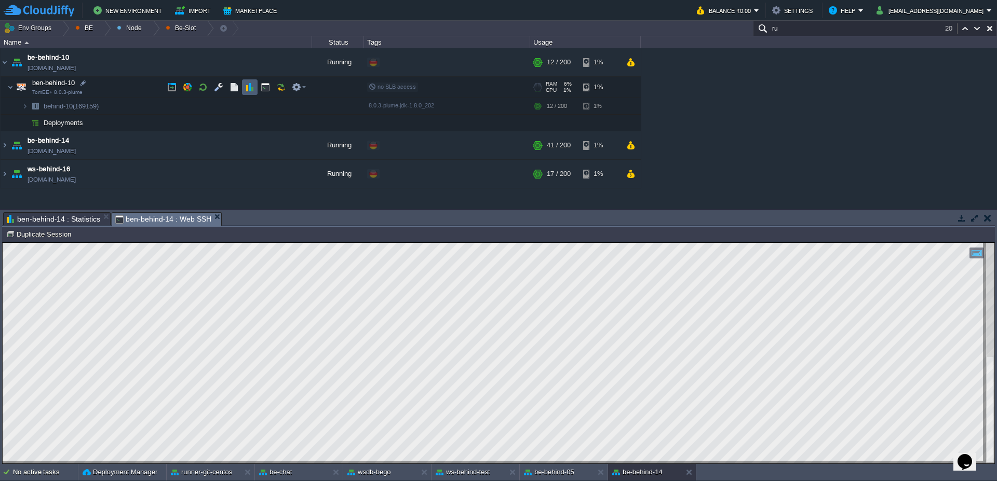
click at [252, 91] on button "button" at bounding box center [249, 87] width 9 height 9
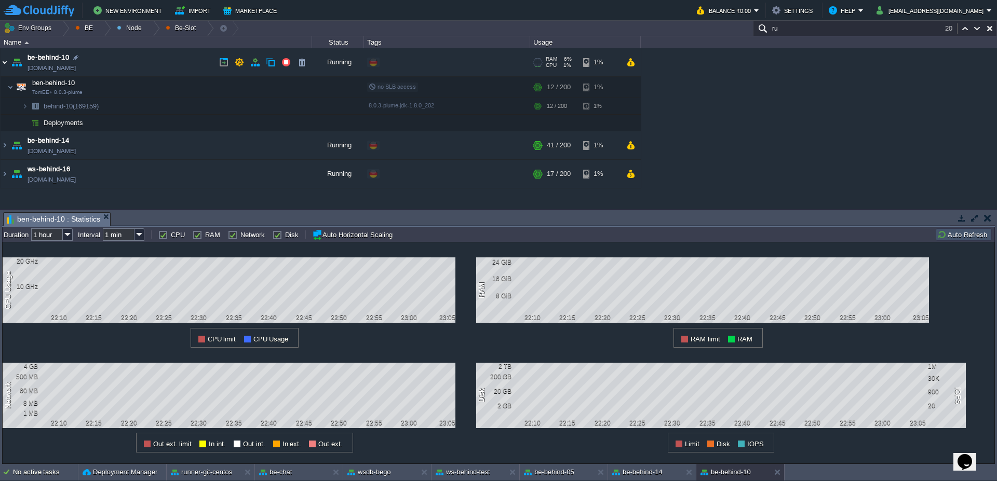
click at [3, 61] on img at bounding box center [5, 62] width 8 height 28
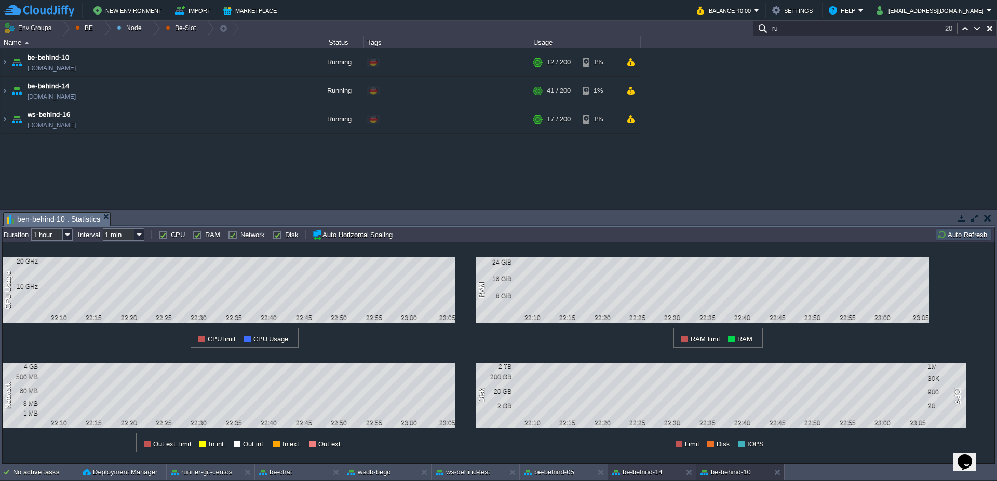
click at [638, 474] on button "be-behind-14" at bounding box center [637, 472] width 50 height 10
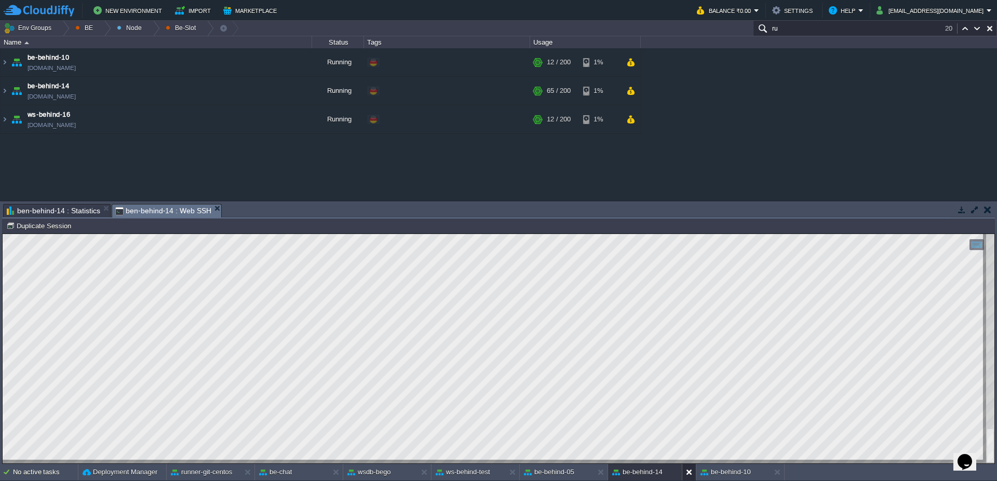
click at [688, 471] on button at bounding box center [691, 472] width 10 height 10
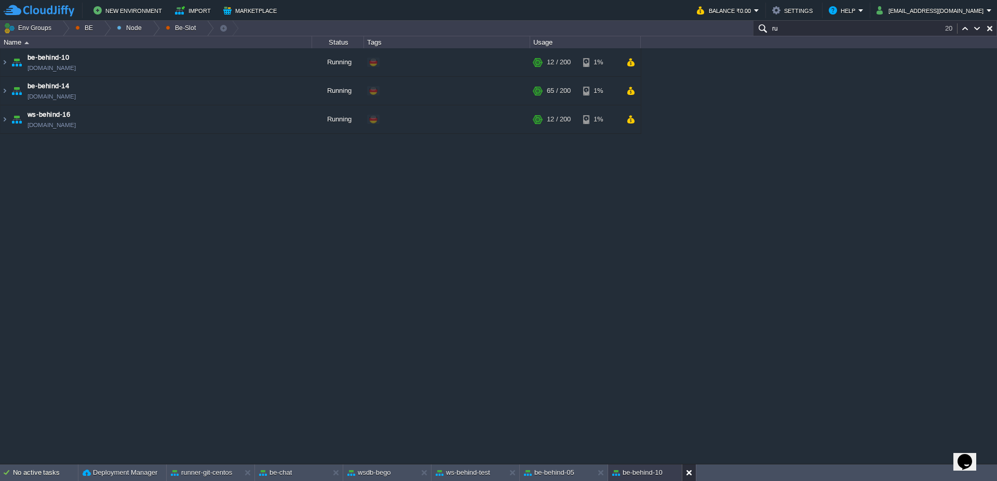
click at [688, 471] on button at bounding box center [691, 473] width 10 height 10
click at [602, 475] on button at bounding box center [603, 473] width 10 height 10
click at [511, 475] on button at bounding box center [515, 473] width 10 height 10
click at [276, 477] on button "be-chat" at bounding box center [275, 473] width 33 height 10
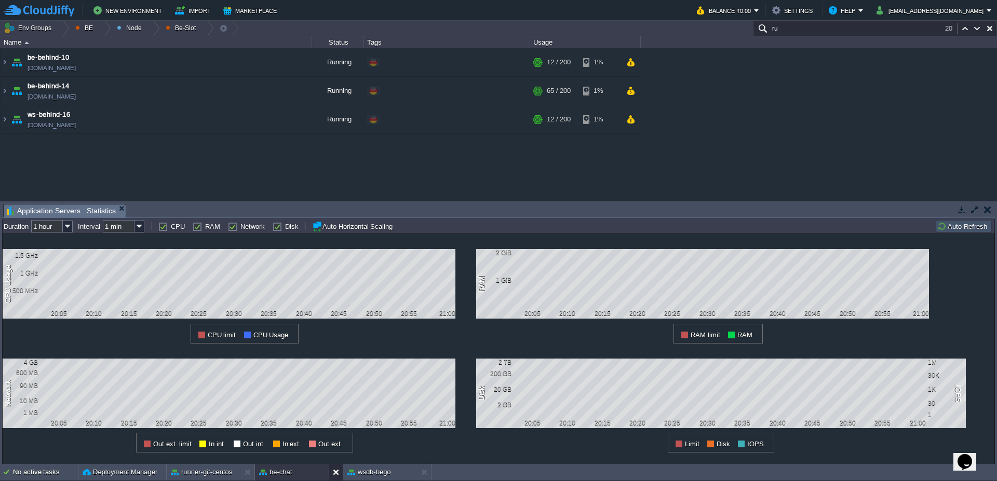
click at [334, 476] on button at bounding box center [338, 472] width 10 height 10
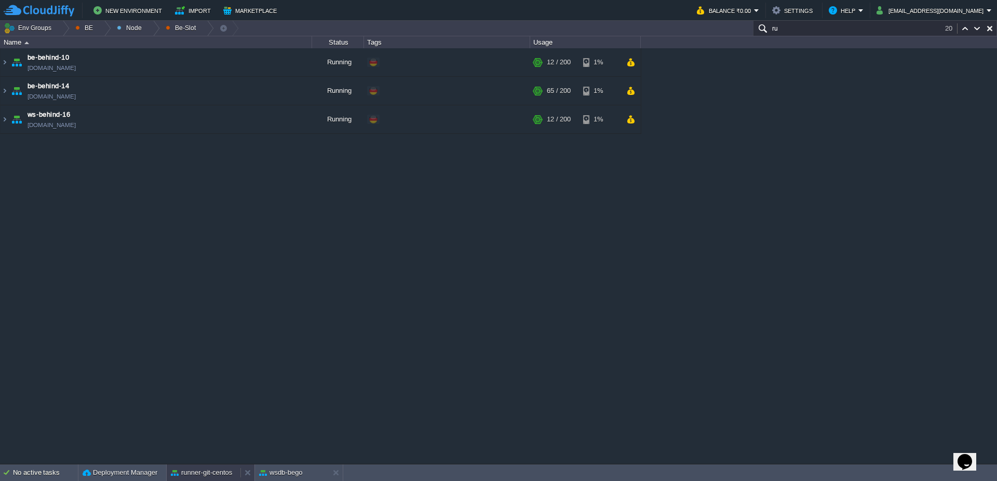
click at [184, 481] on div "runner-git-centos" at bounding box center [204, 473] width 74 height 17
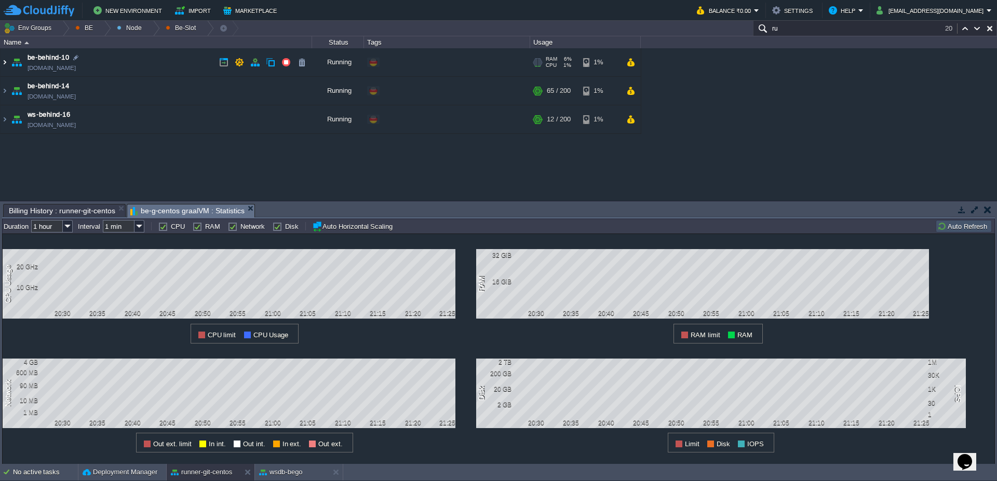
click at [2, 69] on img at bounding box center [5, 62] width 8 height 28
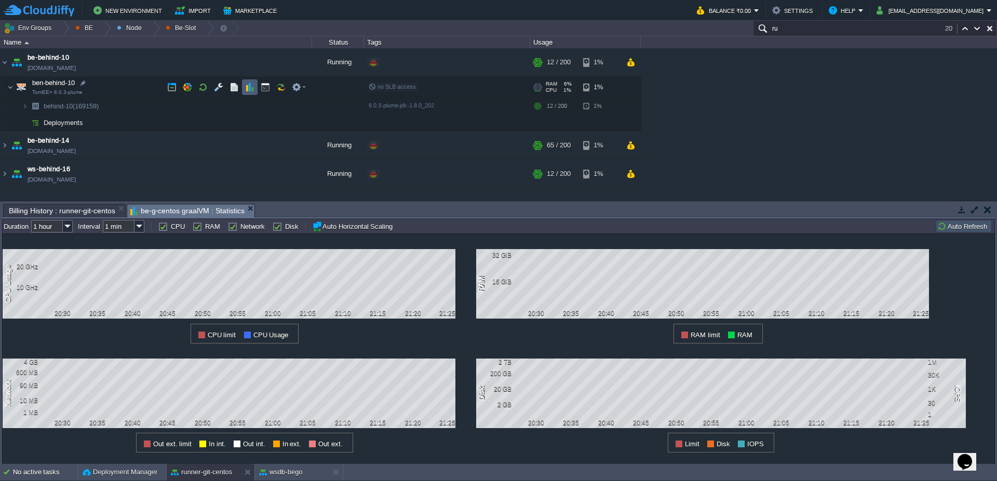
click at [251, 90] on button "button" at bounding box center [249, 87] width 9 height 9
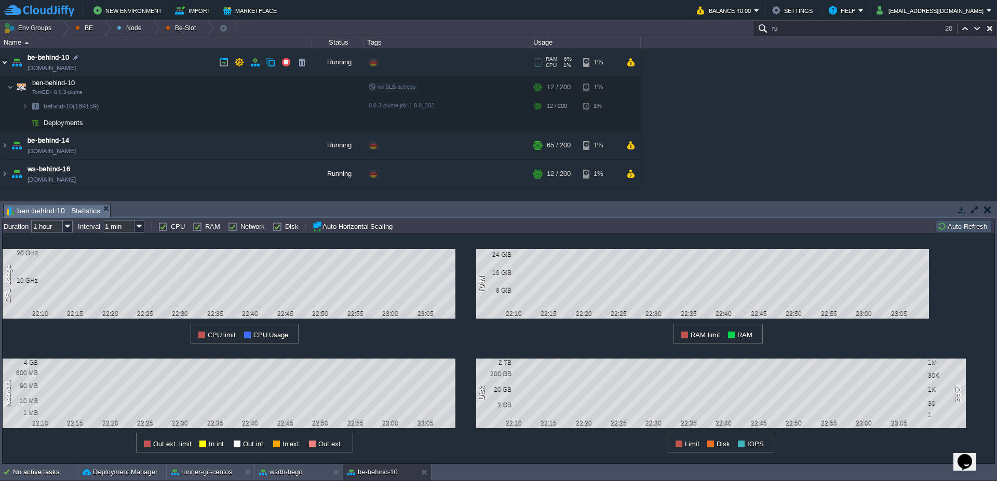
click at [1, 66] on img at bounding box center [5, 62] width 8 height 28
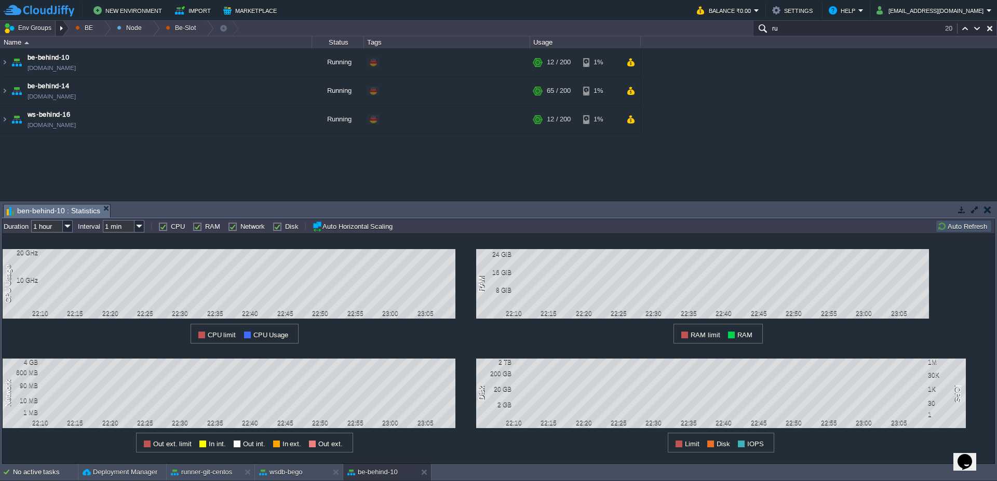
click at [60, 34] on div at bounding box center [63, 28] width 14 height 15
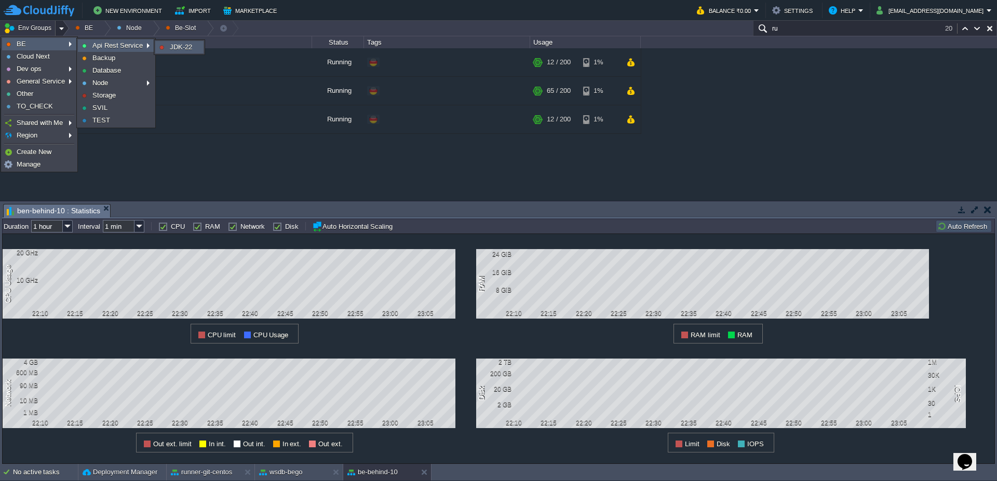
click at [162, 50] on link "JDK-22" at bounding box center [179, 47] width 47 height 11
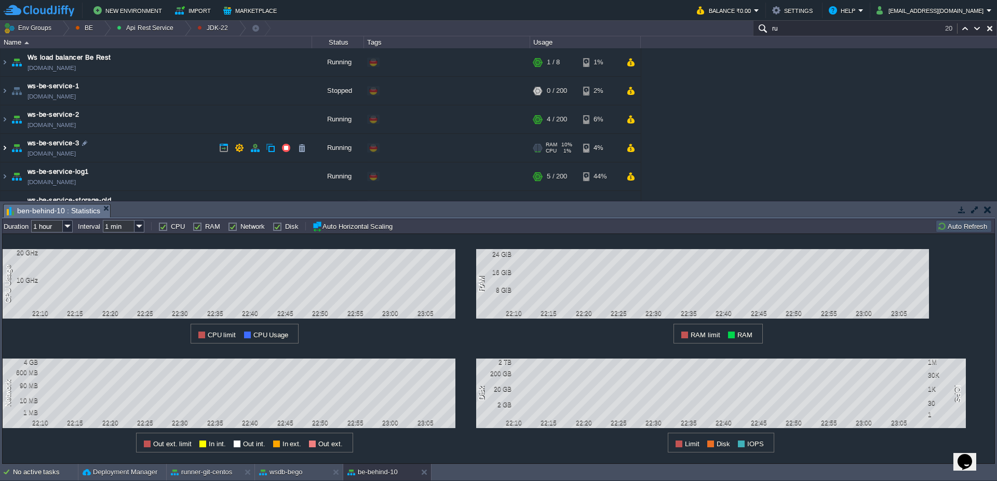
click at [1, 148] on img at bounding box center [5, 148] width 8 height 28
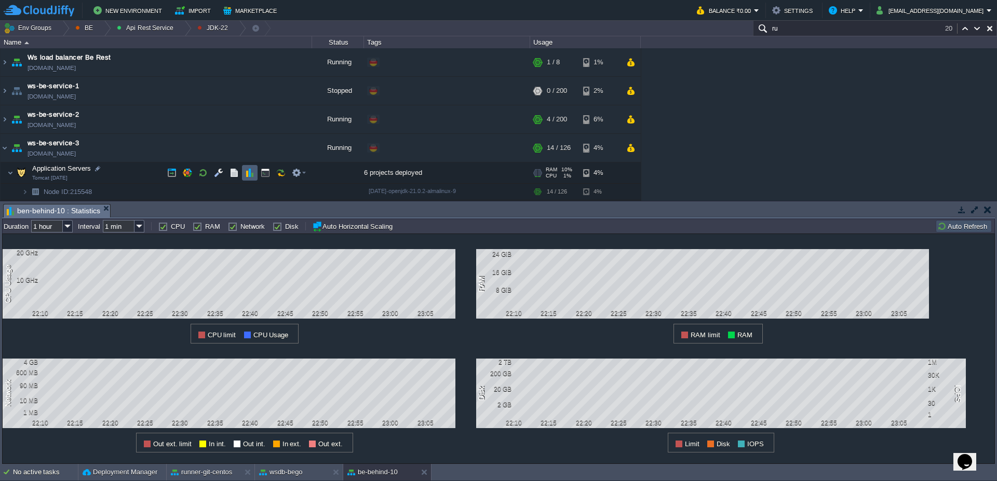
click at [247, 167] on td at bounding box center [250, 173] width 16 height 16
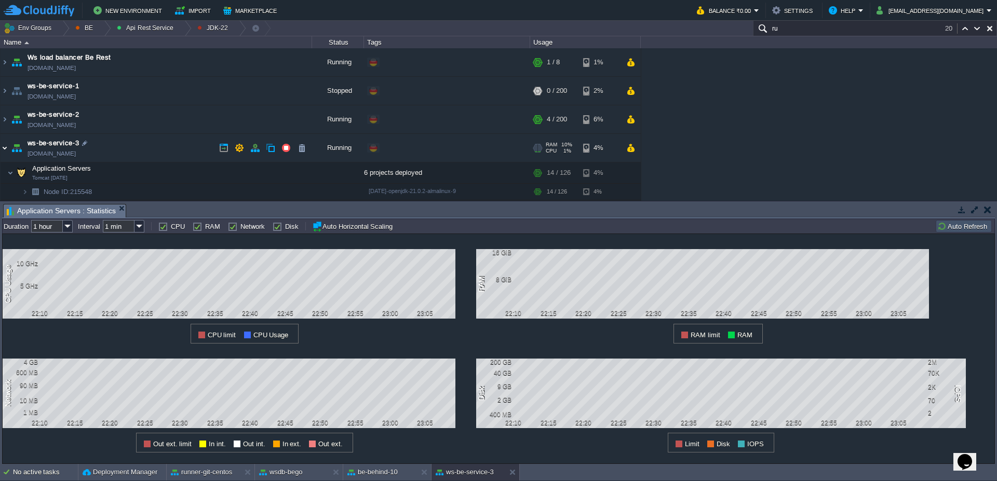
click at [5, 154] on img at bounding box center [5, 148] width 8 height 28
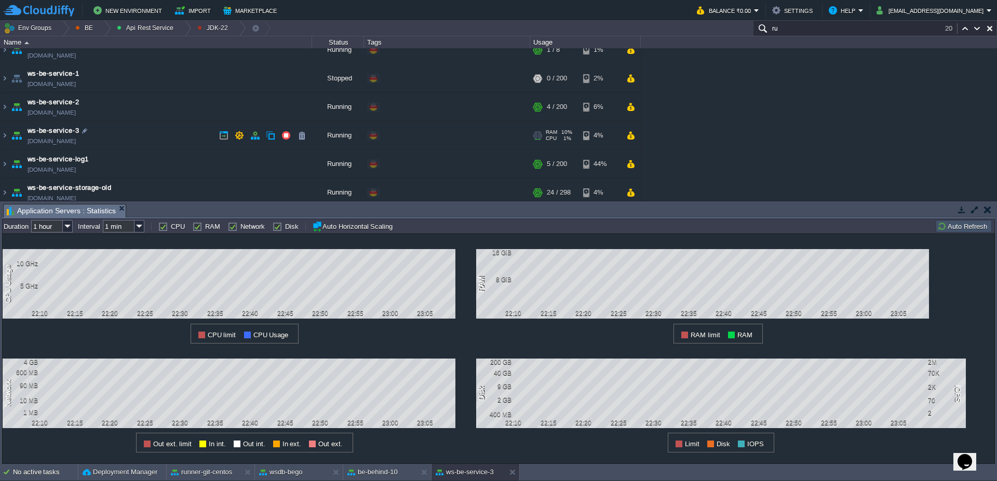
scroll to position [19, 0]
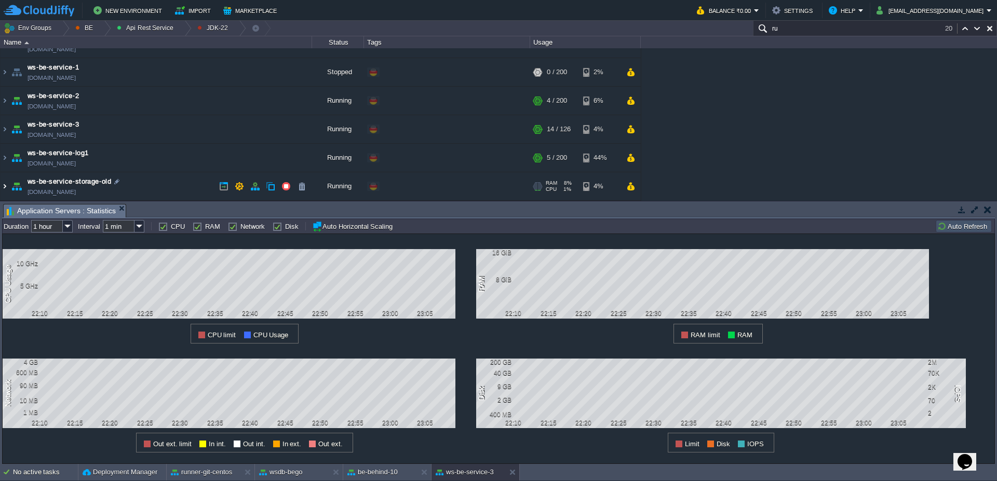
click at [3, 194] on img at bounding box center [5, 186] width 8 height 28
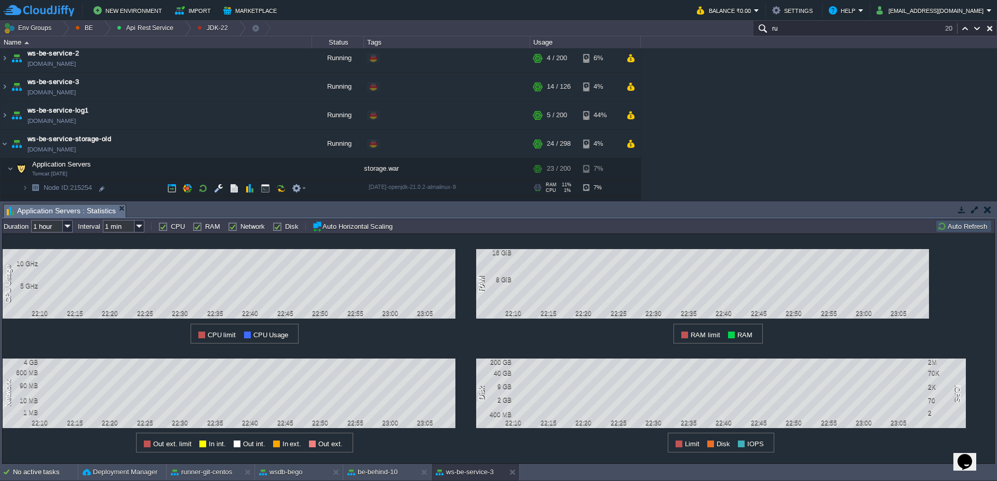
scroll to position [81, 0]
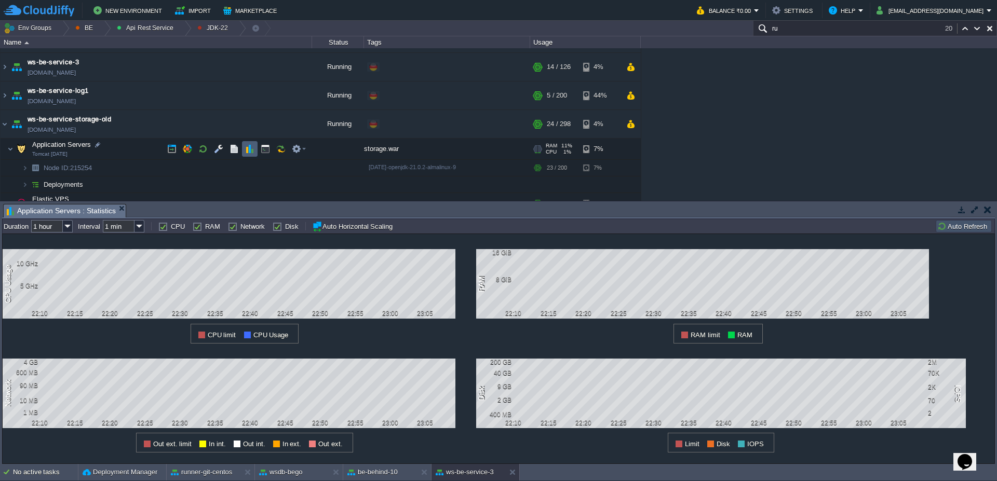
click at [249, 151] on button "button" at bounding box center [249, 148] width 9 height 9
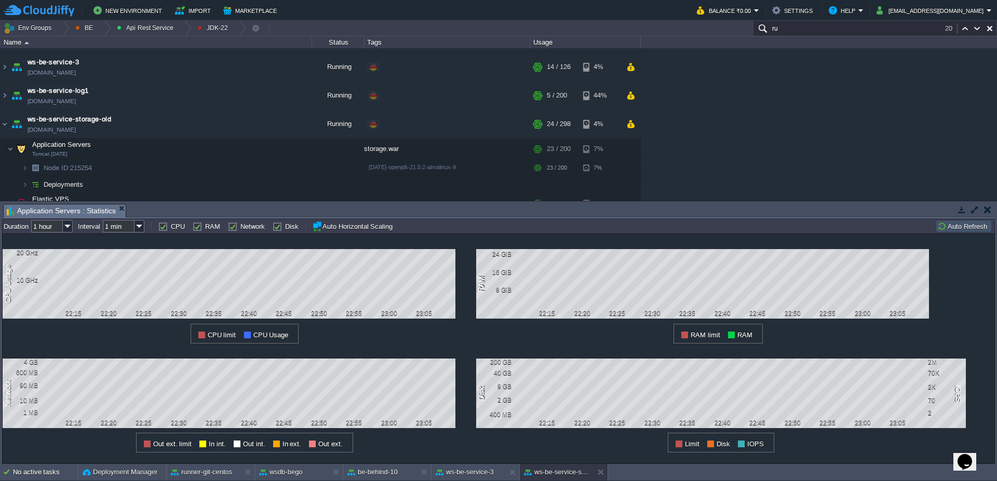
click at [986, 210] on button "button" at bounding box center [987, 209] width 7 height 9
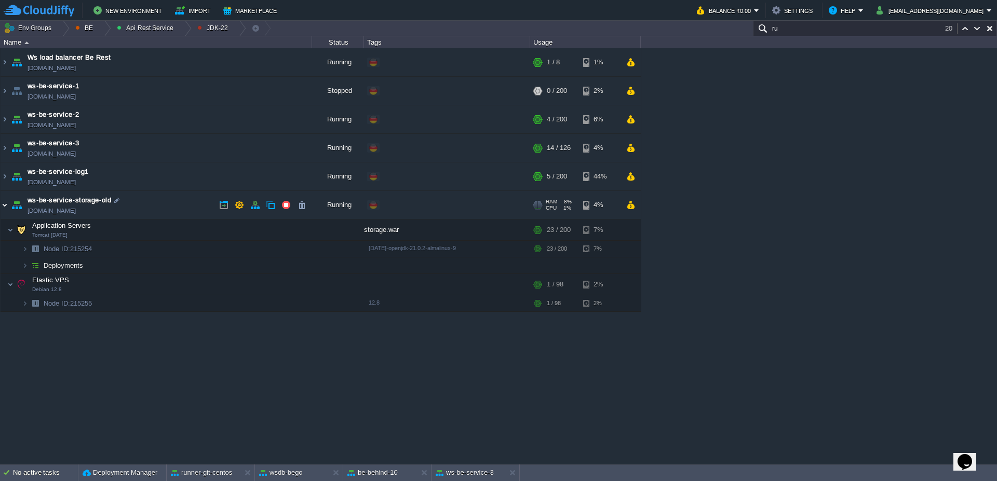
click at [3, 208] on img at bounding box center [5, 205] width 8 height 28
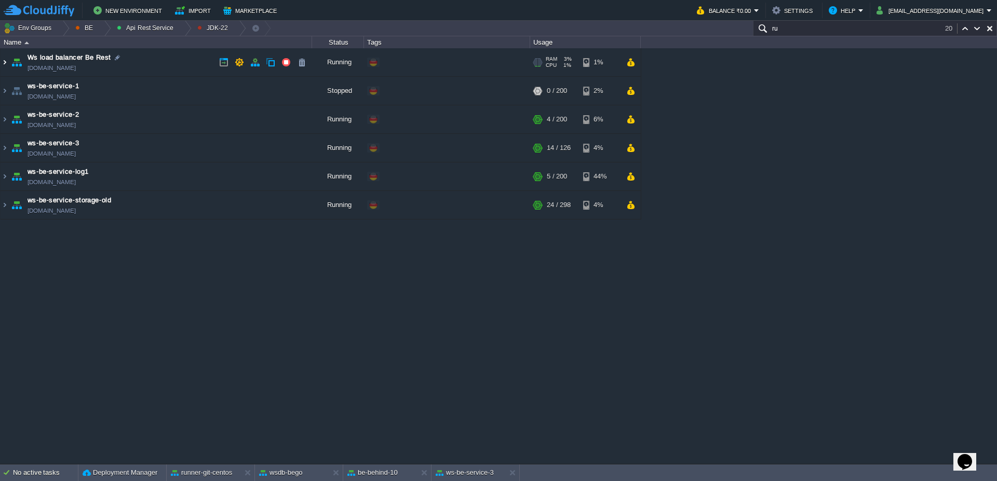
click at [2, 64] on img at bounding box center [5, 62] width 8 height 28
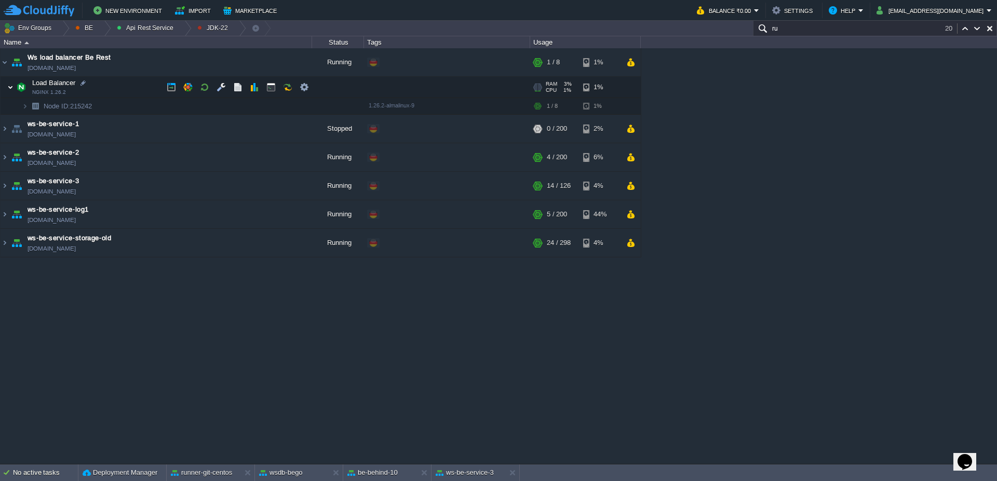
click at [11, 86] on img at bounding box center [10, 87] width 6 height 21
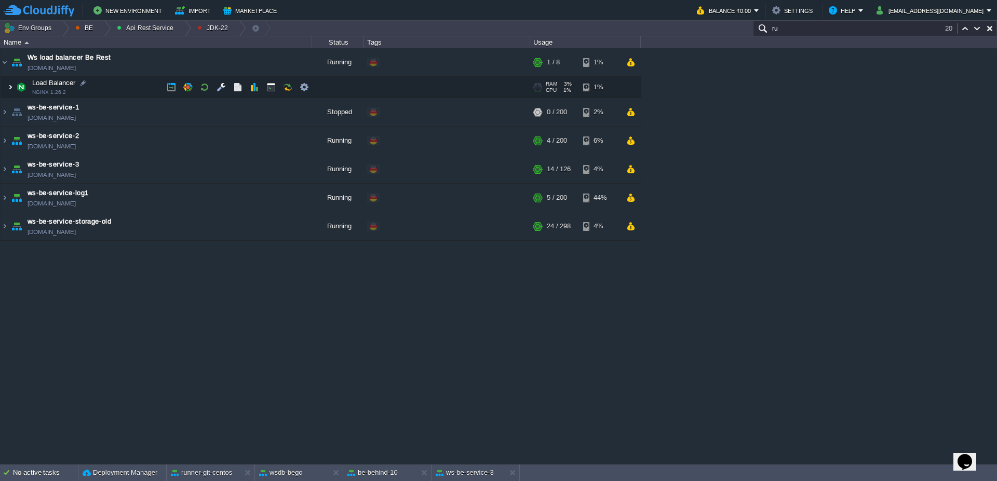
click at [11, 92] on img at bounding box center [10, 87] width 6 height 21
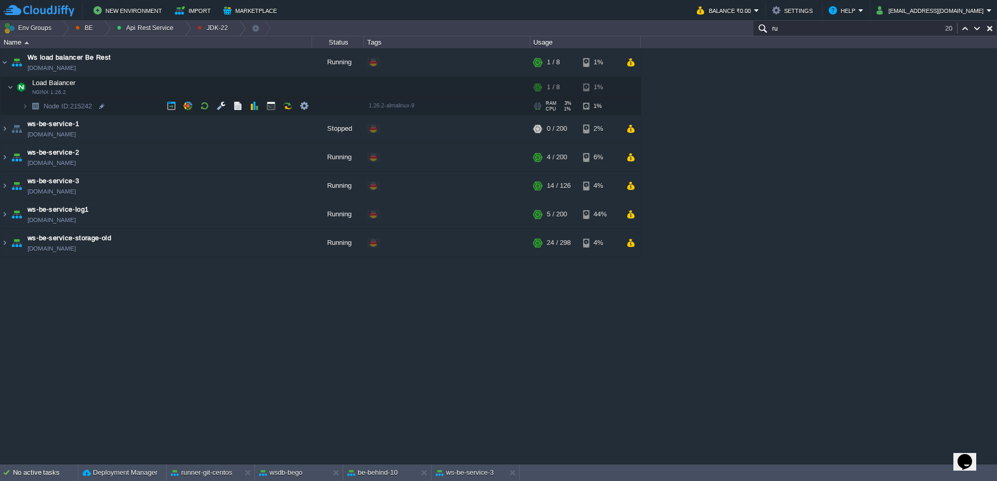
click at [21, 110] on td "Node ID: 215242" at bounding box center [157, 106] width 312 height 17
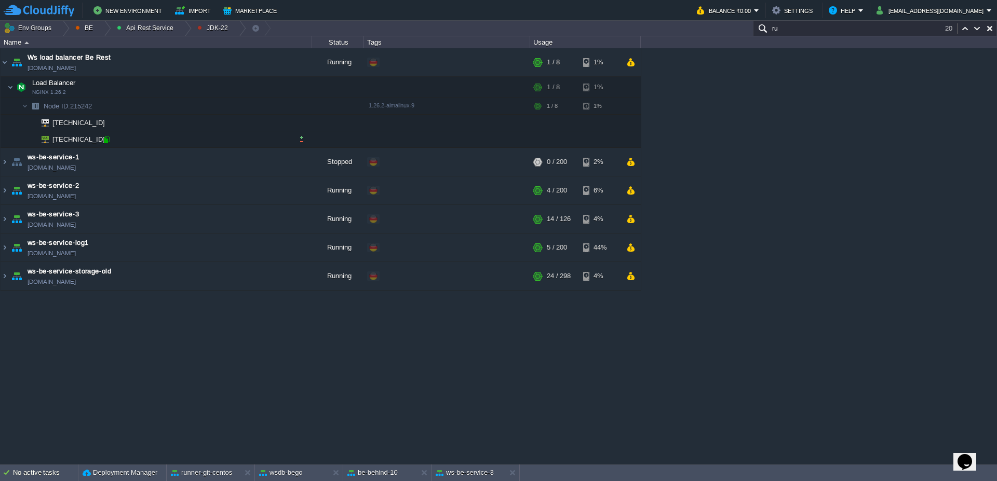
click at [110, 140] on div at bounding box center [106, 139] width 9 height 9
click at [3, 194] on img at bounding box center [5, 191] width 8 height 28
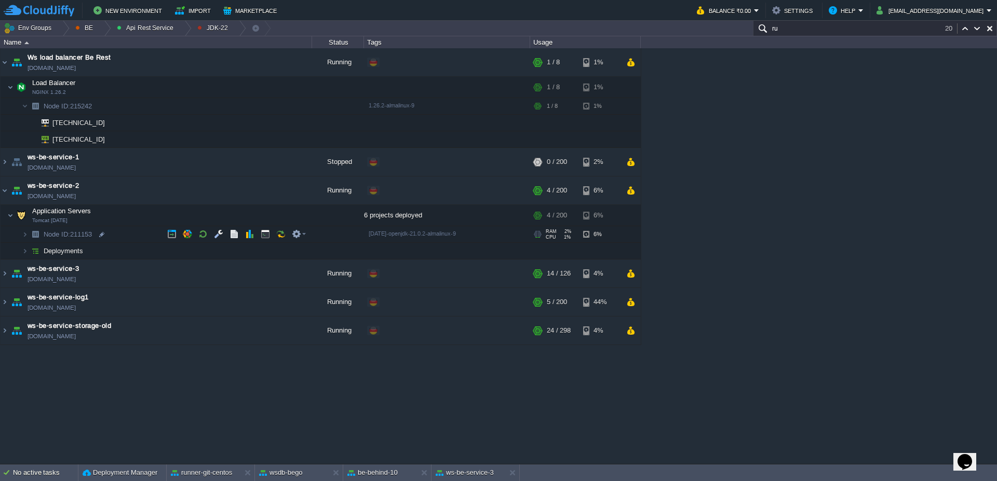
click at [28, 236] on img at bounding box center [35, 234] width 15 height 16
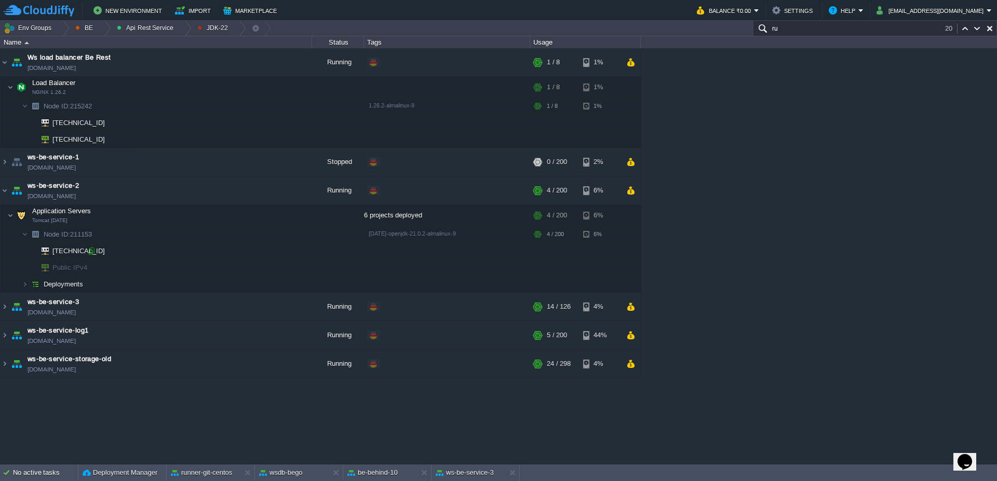
click at [90, 248] on div at bounding box center [91, 251] width 9 height 9
click at [7, 313] on img at bounding box center [5, 307] width 8 height 28
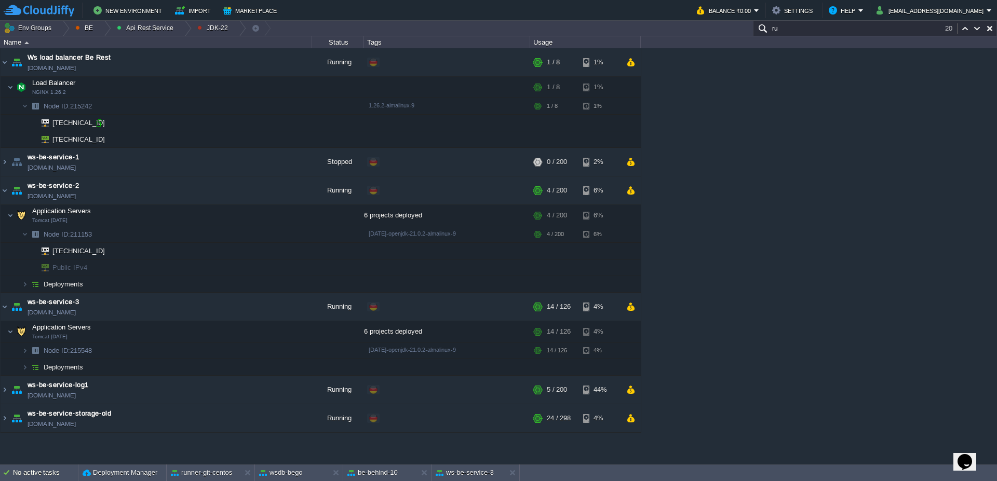
click at [101, 125] on div at bounding box center [99, 122] width 9 height 9
type input "[TECHNICAL_ID]"
click at [258, 106] on button "button" at bounding box center [254, 105] width 9 height 9
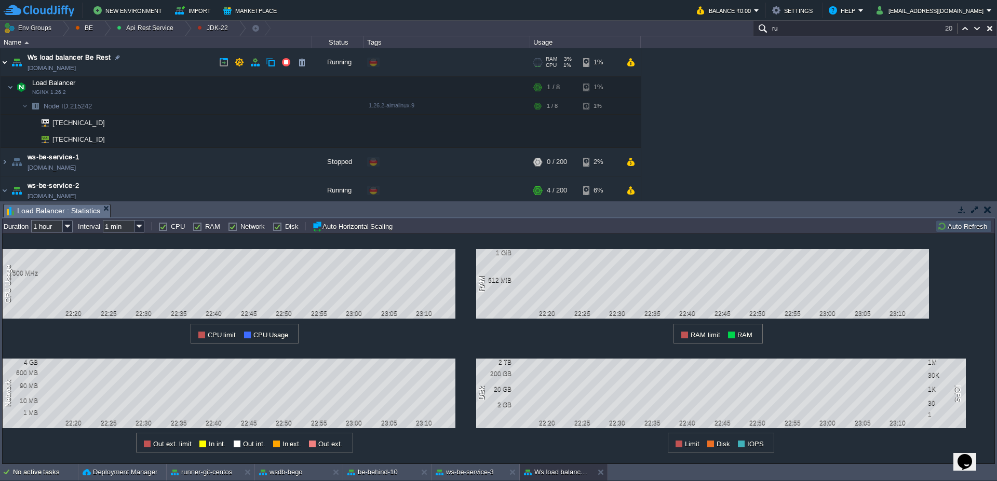
click at [8, 62] on img at bounding box center [5, 62] width 8 height 28
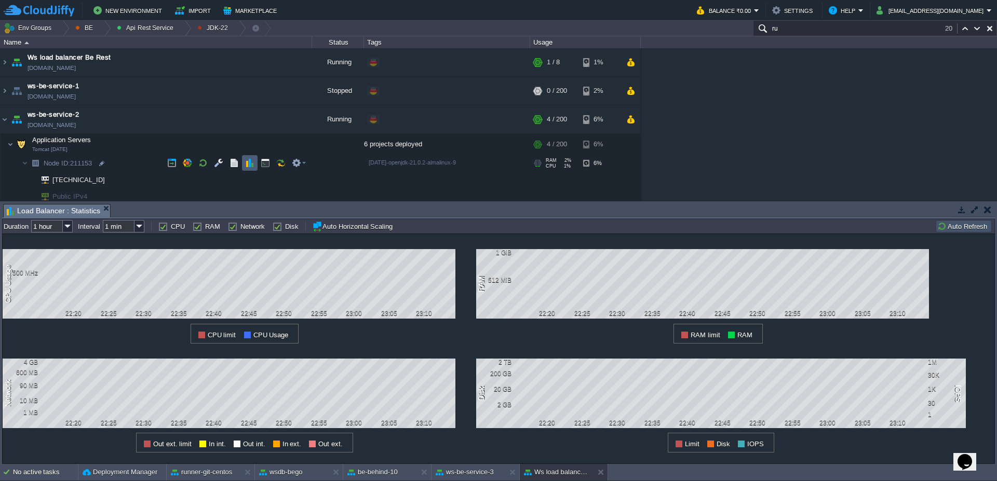
click at [247, 167] on button "button" at bounding box center [249, 162] width 9 height 9
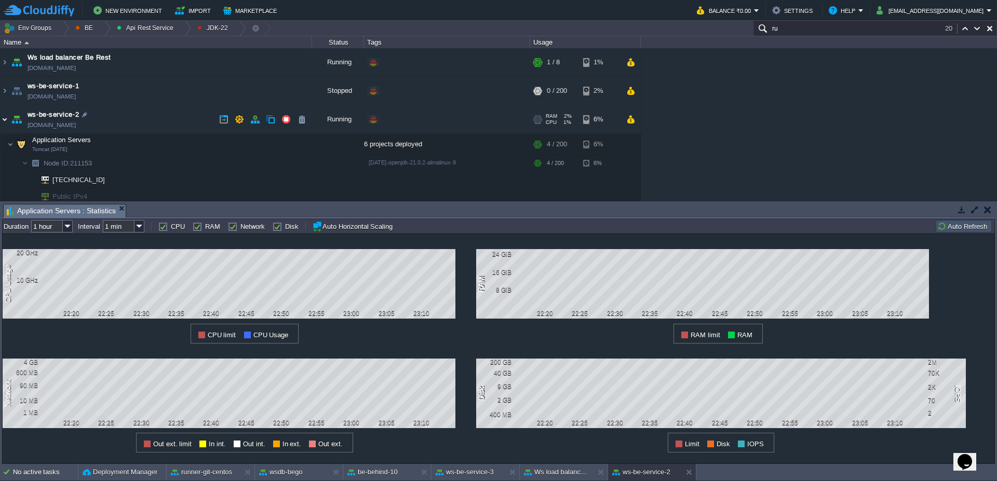
click at [1, 117] on img at bounding box center [5, 119] width 8 height 28
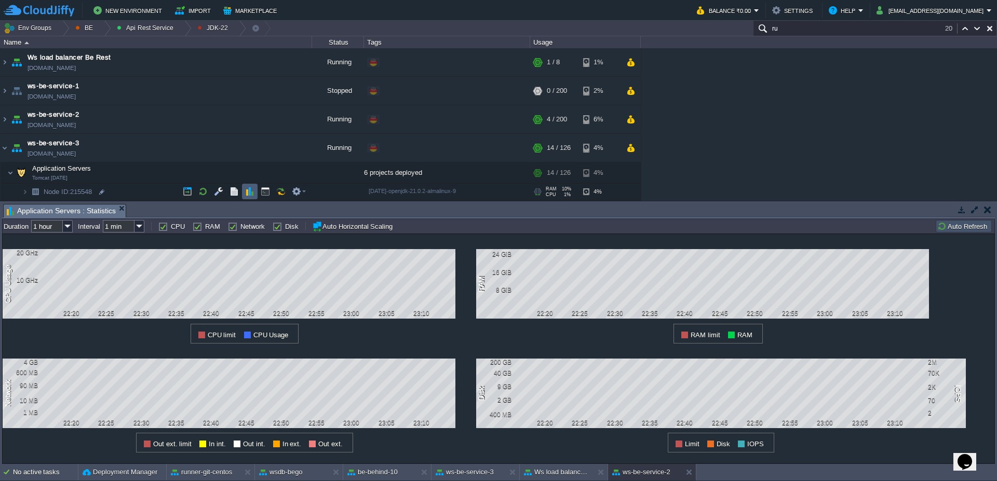
click at [248, 188] on button "button" at bounding box center [249, 191] width 9 height 9
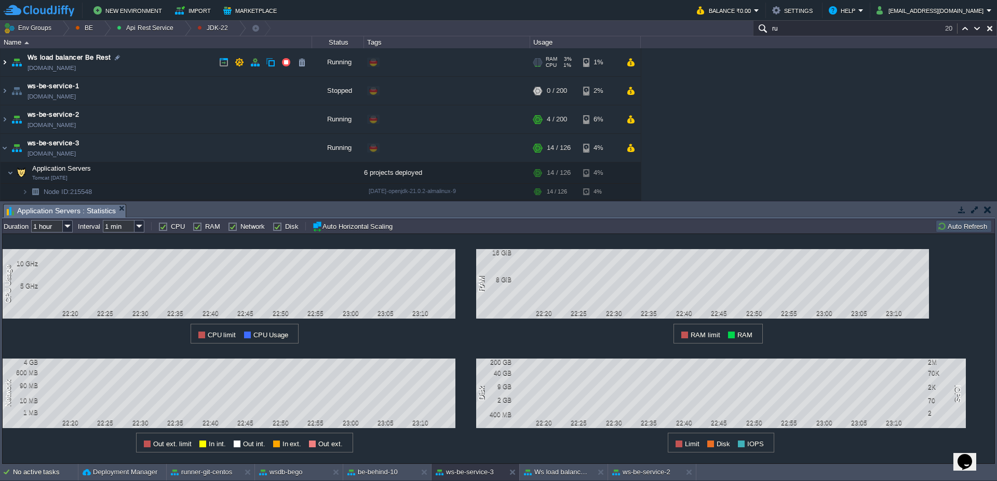
click at [3, 63] on img at bounding box center [5, 62] width 8 height 28
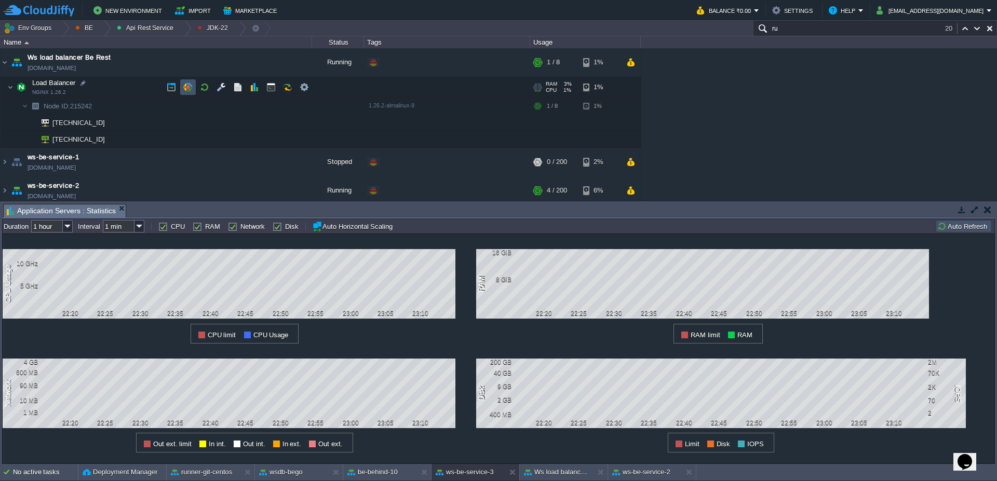
click at [192, 88] on button "button" at bounding box center [187, 87] width 9 height 9
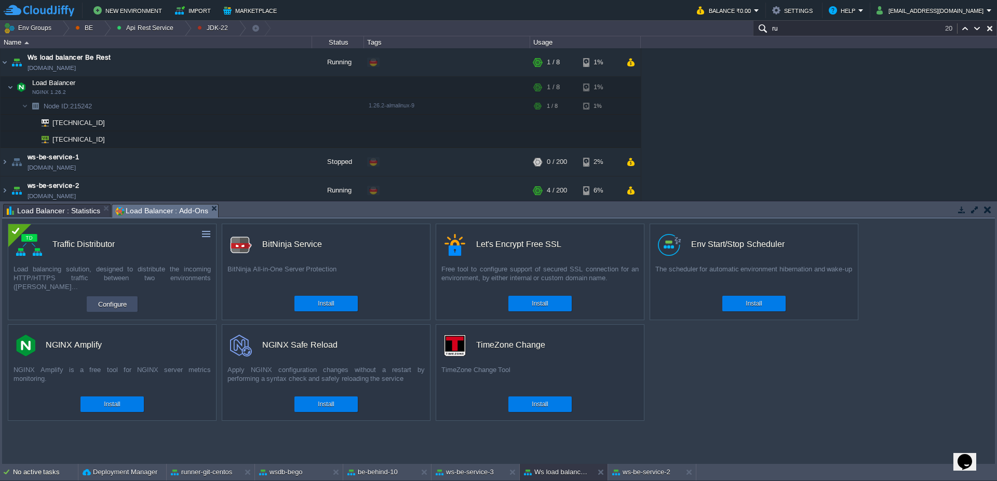
click at [119, 302] on button "Configure" at bounding box center [112, 304] width 35 height 12
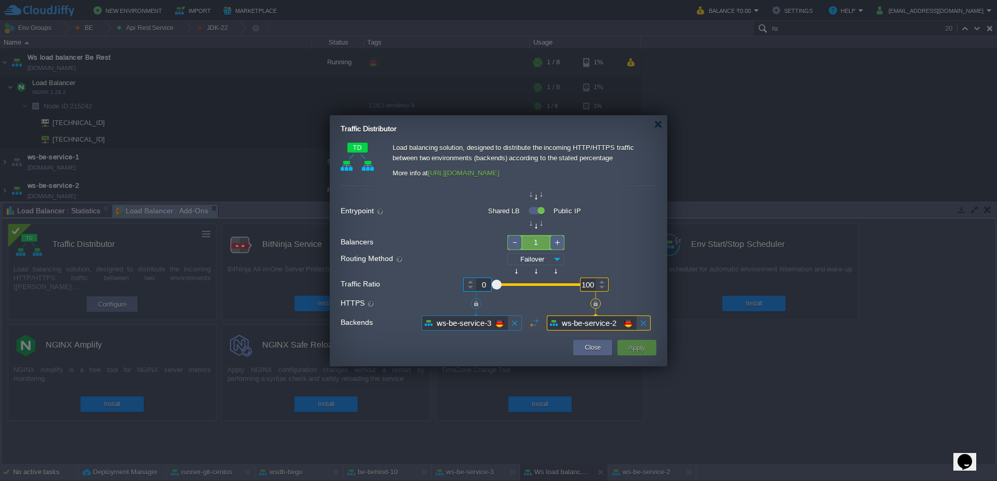
click at [559, 259] on img at bounding box center [558, 259] width 14 height 12
click at [533, 306] on div "Failover" at bounding box center [535, 303] width 59 height 15
click at [553, 257] on img at bounding box center [558, 259] width 14 height 12
click at [547, 294] on div "Sticky Sessions" at bounding box center [535, 288] width 59 height 15
type input "Sticky Sessions"
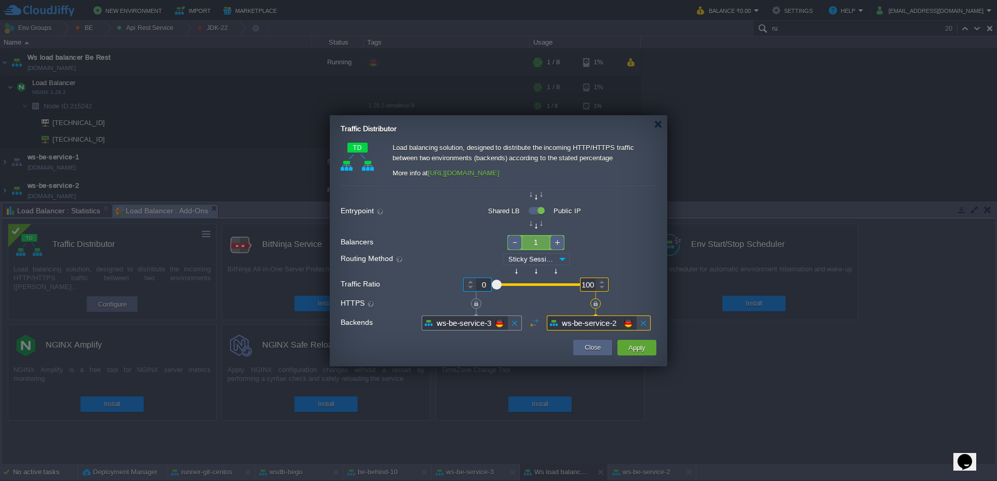
type input "5"
type input "95"
type input "10"
type input "90"
type input "20"
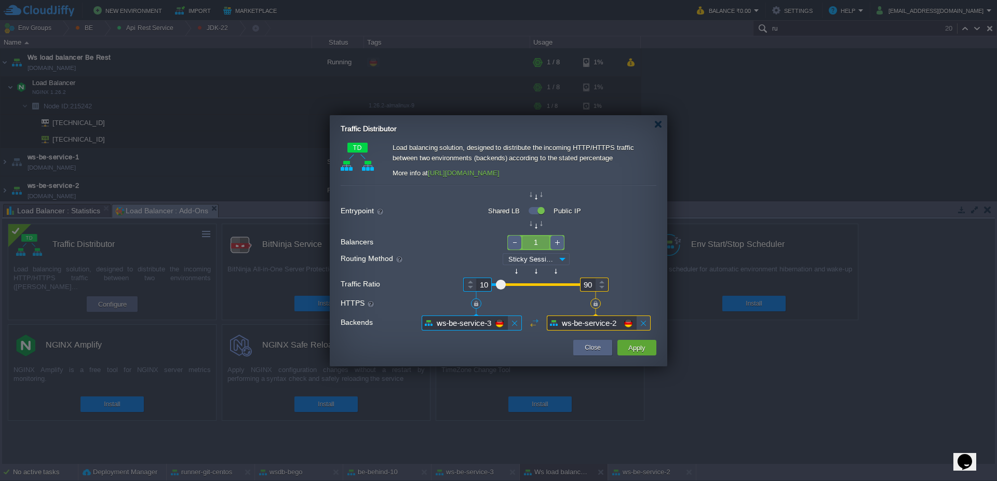
type input "80"
type input "25"
type input "75"
type input "35"
type input "65"
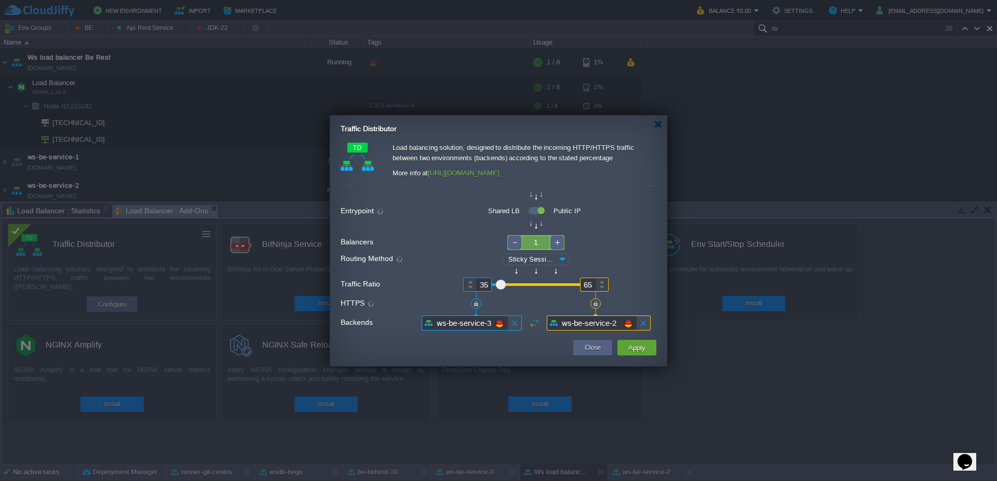
type input "40"
type input "60"
type input "45"
type input "55"
type input "50"
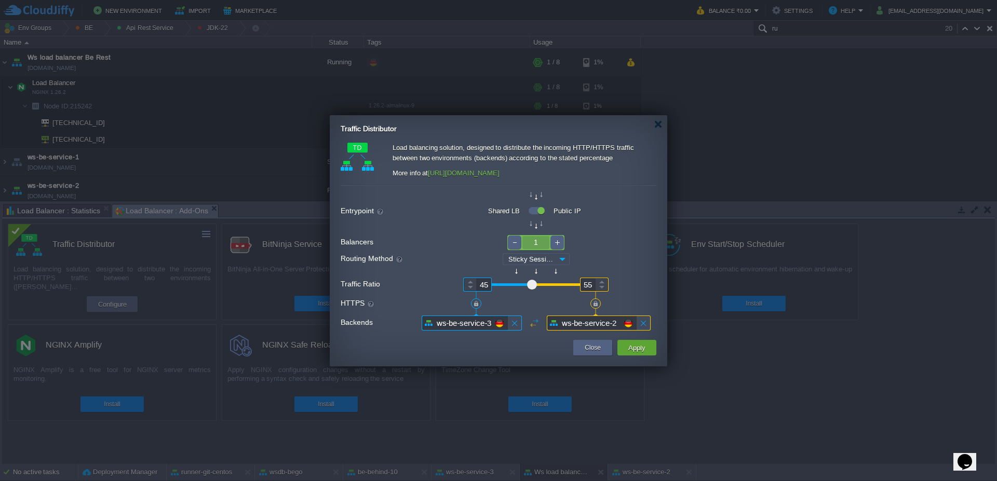
type input "50"
type input "55"
type input "45"
type input "60"
type input "40"
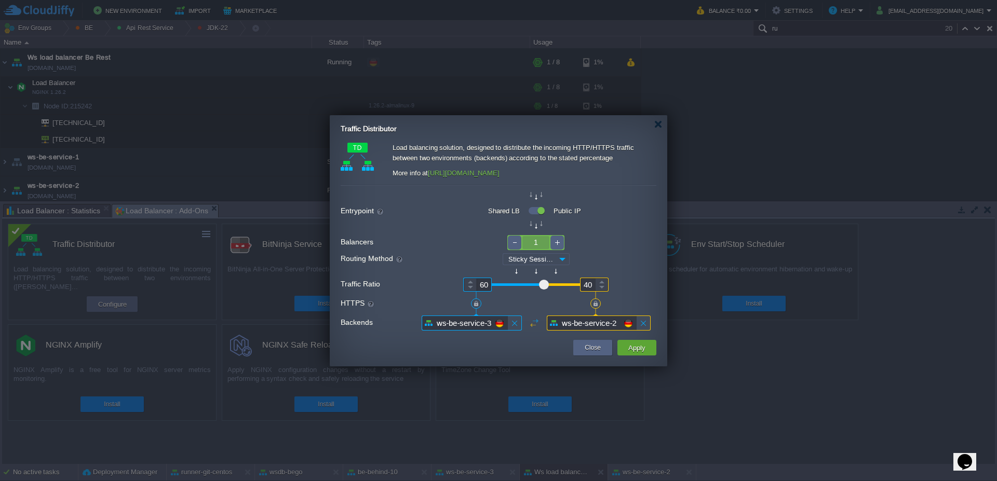
type input "55"
type input "45"
type input "50"
drag, startPoint x: 499, startPoint y: 288, endPoint x: 535, endPoint y: 286, distance: 35.9
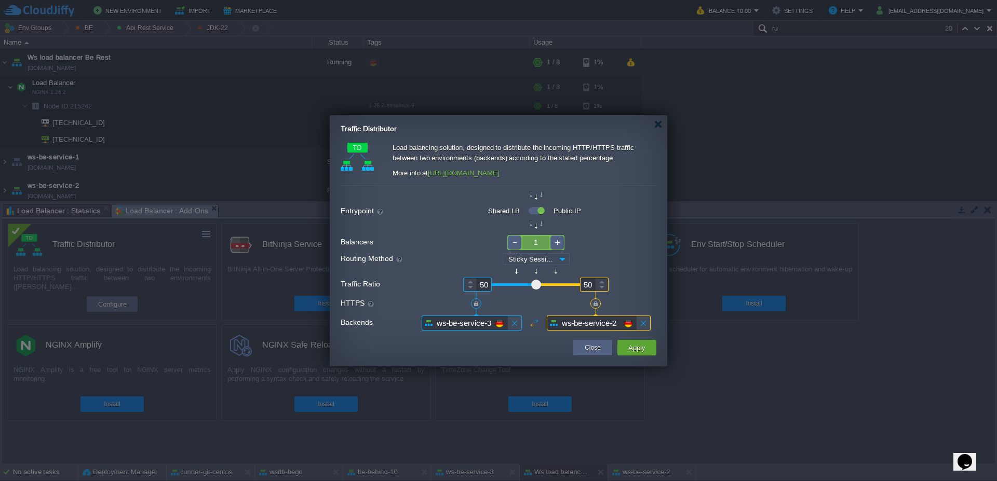
click at [535, 286] on div at bounding box center [535, 285] width 11 height 11
click at [566, 262] on img at bounding box center [563, 259] width 14 height 12
click at [544, 303] on div "Failover" at bounding box center [536, 303] width 66 height 15
type input "Failover"
type input "100"
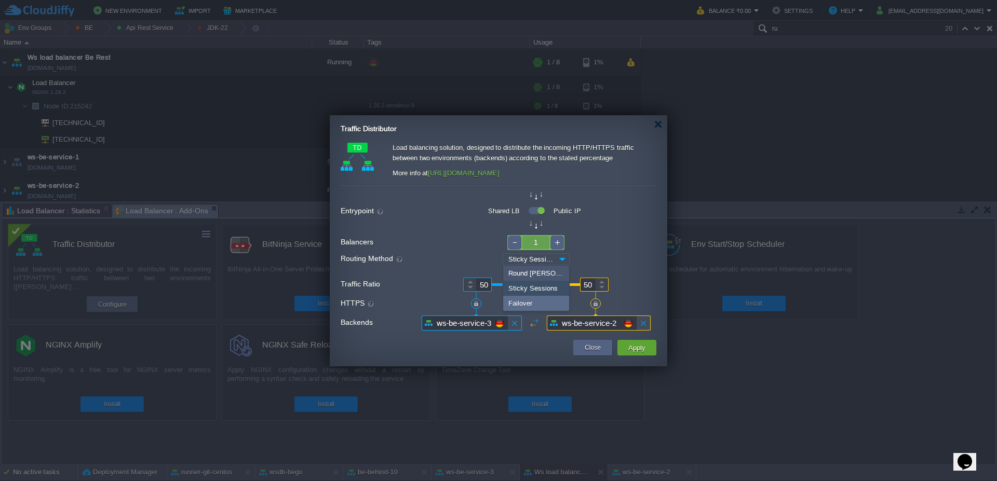
type input "0"
drag, startPoint x: 571, startPoint y: 286, endPoint x: 537, endPoint y: 288, distance: 33.8
click at [537, 288] on div at bounding box center [533, 286] width 79 height 14
drag, startPoint x: 575, startPoint y: 285, endPoint x: 535, endPoint y: 283, distance: 40.0
click at [535, 283] on div at bounding box center [533, 286] width 79 height 14
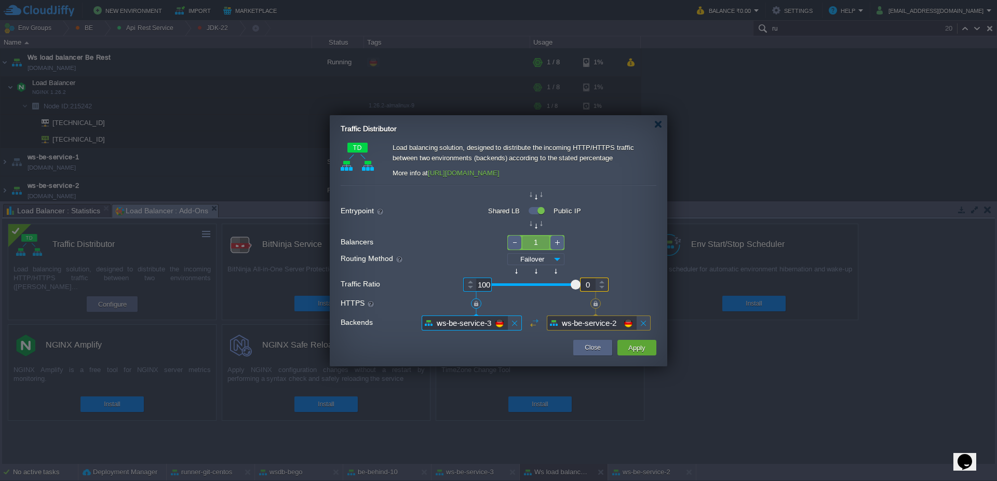
type input "0"
type input "100"
drag, startPoint x: 577, startPoint y: 283, endPoint x: 525, endPoint y: 273, distance: 53.4
click at [525, 277] on form "Entrypoint Shared LB Public IP Balancers 1 Routing Method Round [PERSON_NAME] S…" at bounding box center [499, 260] width 316 height 141
click at [557, 261] on img at bounding box center [558, 259] width 14 height 12
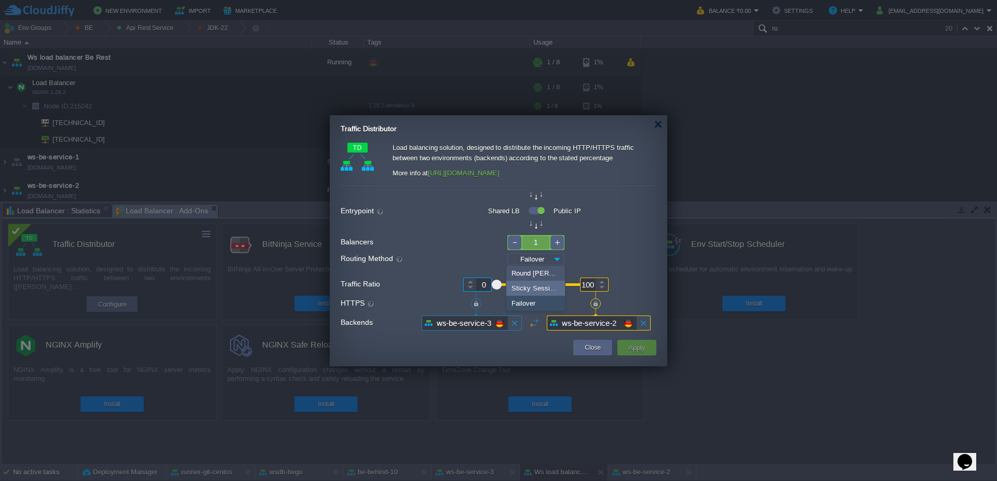
click at [545, 290] on div "Sticky Sessions" at bounding box center [535, 288] width 59 height 15
type input "Sticky Sessions"
type input "50"
click at [535, 283] on div at bounding box center [533, 286] width 79 height 14
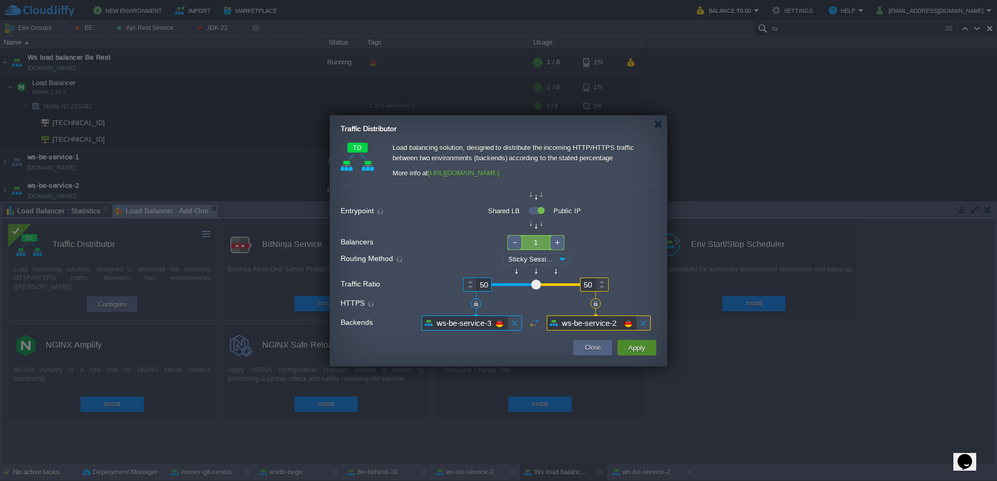
click at [648, 352] on button "Apply" at bounding box center [636, 348] width 23 height 12
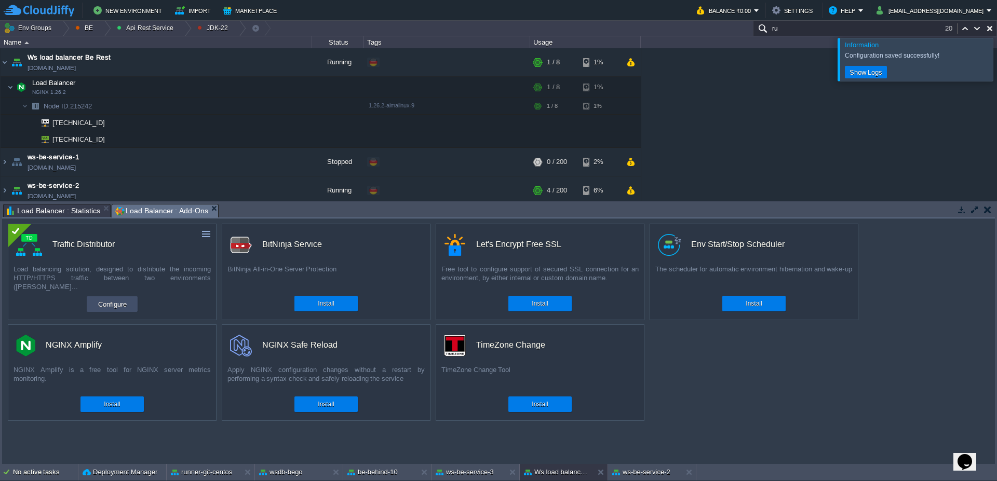
click at [119, 309] on button "Configure" at bounding box center [112, 304] width 35 height 12
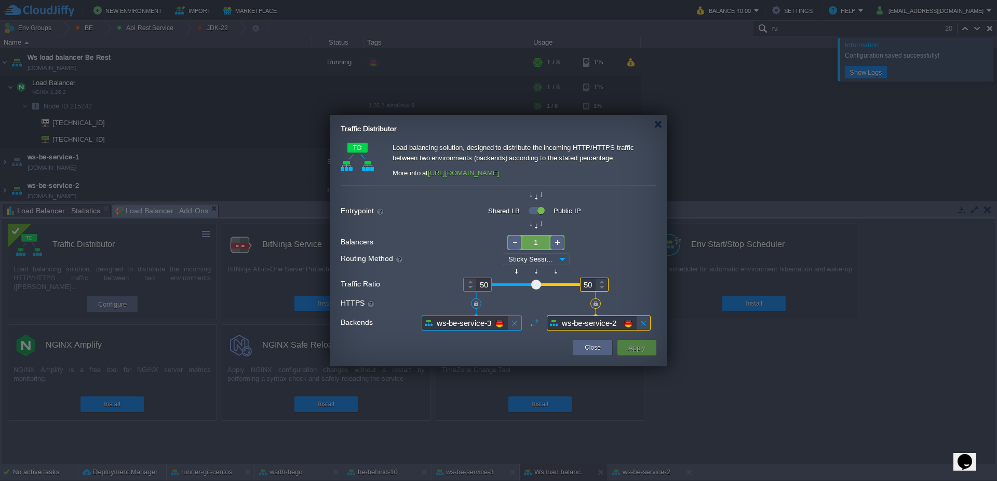
click at [636, 247] on div "1" at bounding box center [499, 242] width 316 height 15
click at [542, 343] on td at bounding box center [453, 348] width 236 height 19
click at [657, 127] on div at bounding box center [658, 124] width 8 height 8
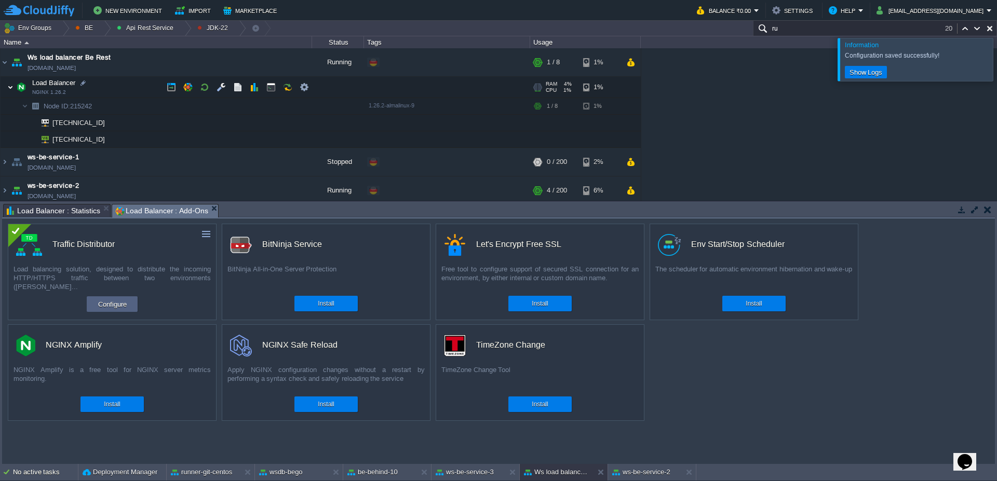
click at [12, 89] on img at bounding box center [10, 87] width 6 height 21
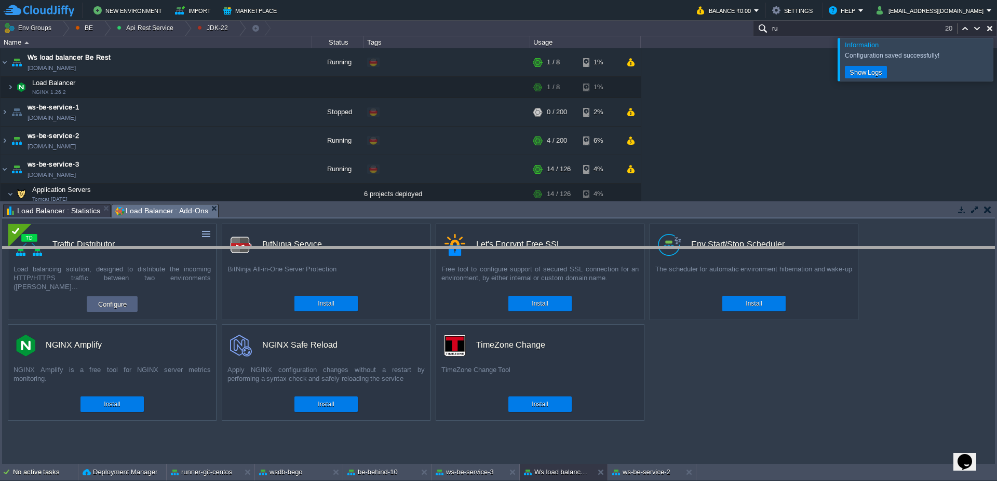
drag, startPoint x: 337, startPoint y: 213, endPoint x: 330, endPoint y: 260, distance: 47.7
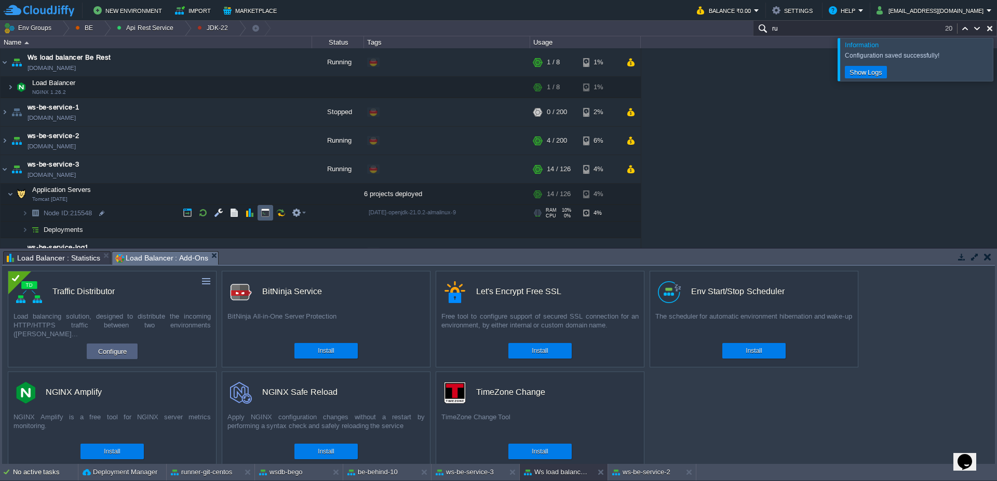
click at [263, 216] on button "button" at bounding box center [265, 212] width 9 height 9
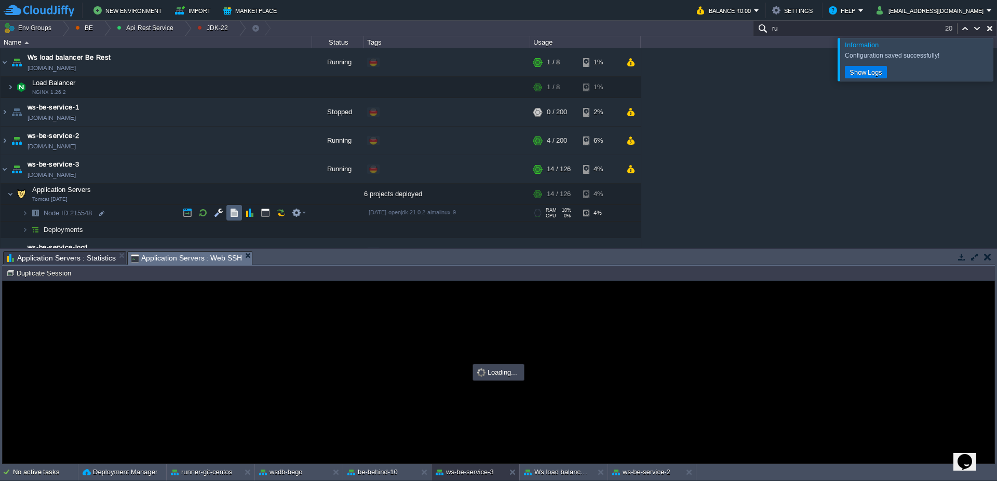
type input "#000000"
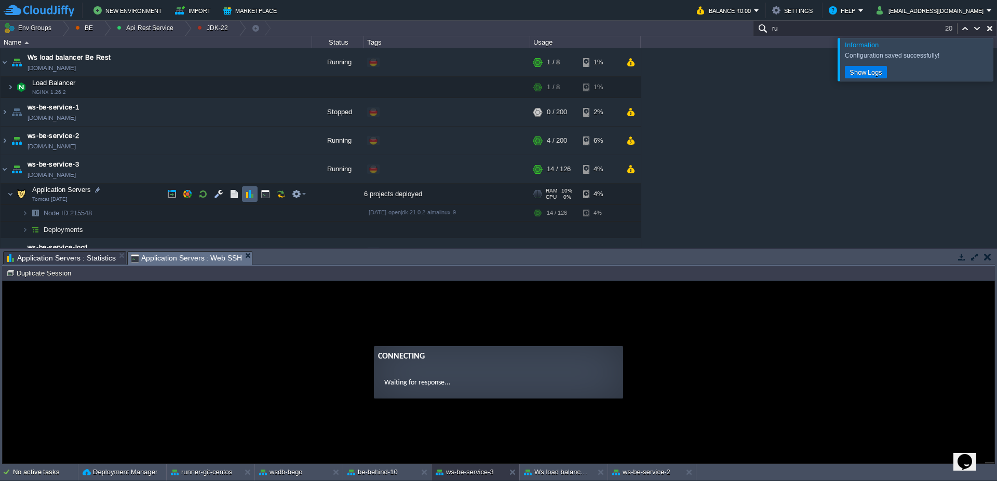
click at [250, 194] on button "button" at bounding box center [249, 194] width 9 height 9
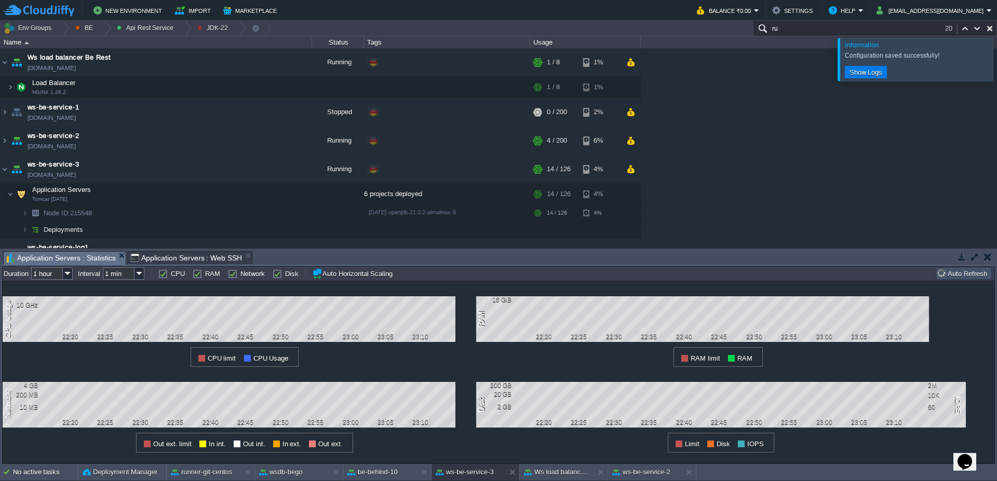
click at [195, 259] on span "Application Servers : Web SSH" at bounding box center [187, 258] width 112 height 12
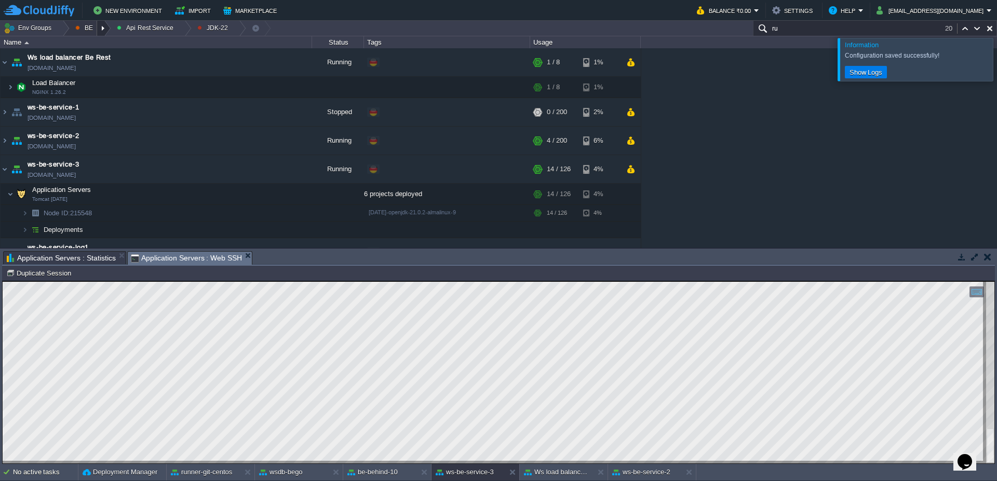
click at [108, 34] on div at bounding box center [104, 28] width 14 height 15
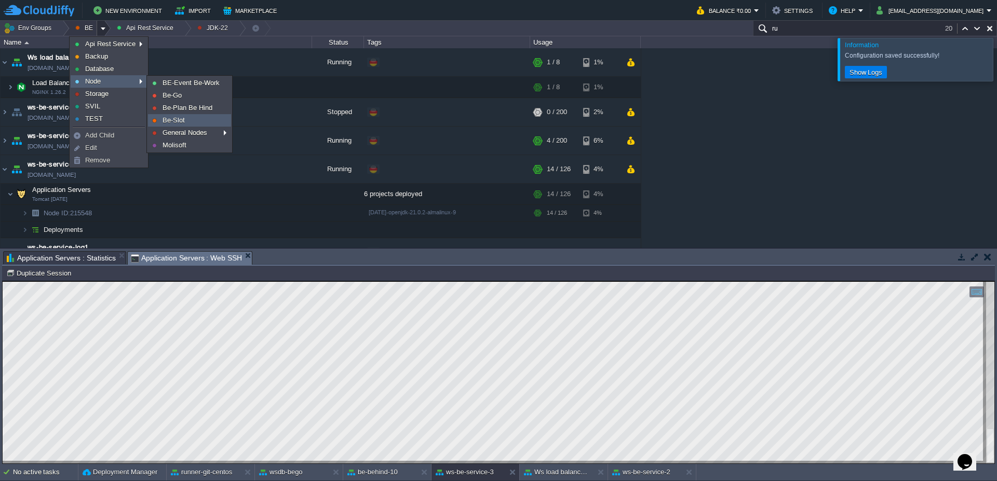
click at [178, 125] on link "Be-Slot" at bounding box center [190, 120] width 82 height 11
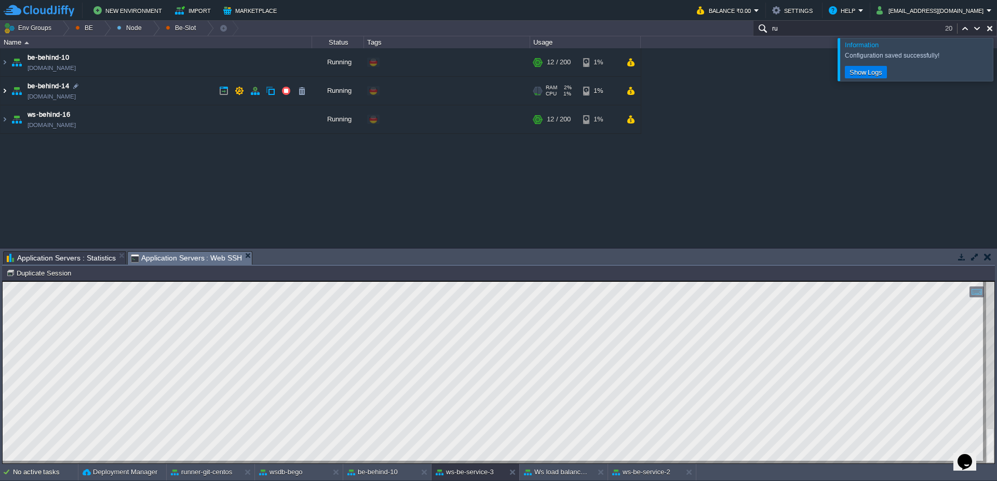
click at [3, 97] on img at bounding box center [5, 91] width 8 height 28
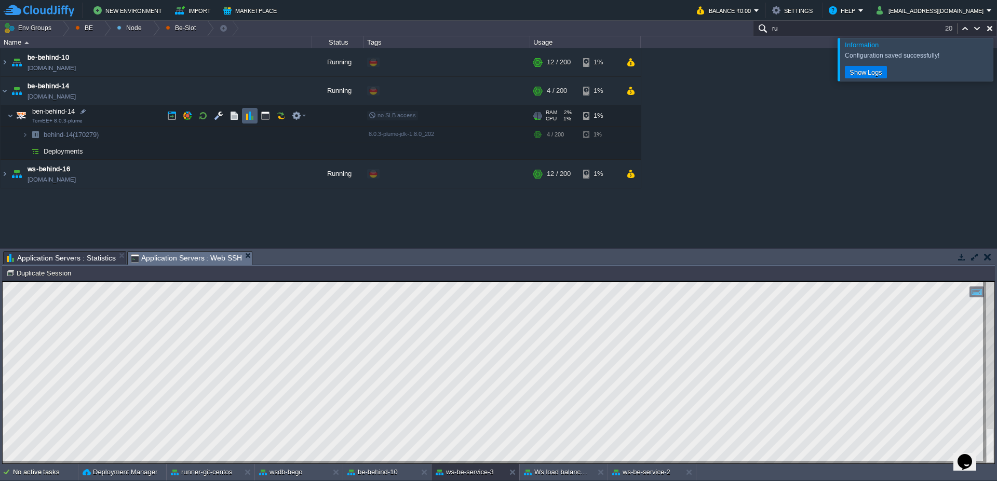
click at [250, 119] on button "button" at bounding box center [249, 115] width 9 height 9
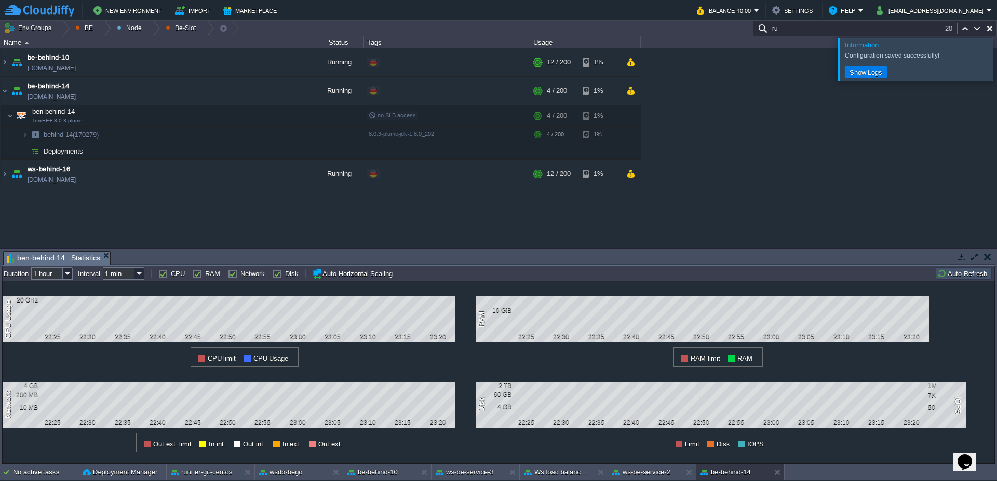
click at [997, 65] on div at bounding box center [1010, 59] width 0 height 43
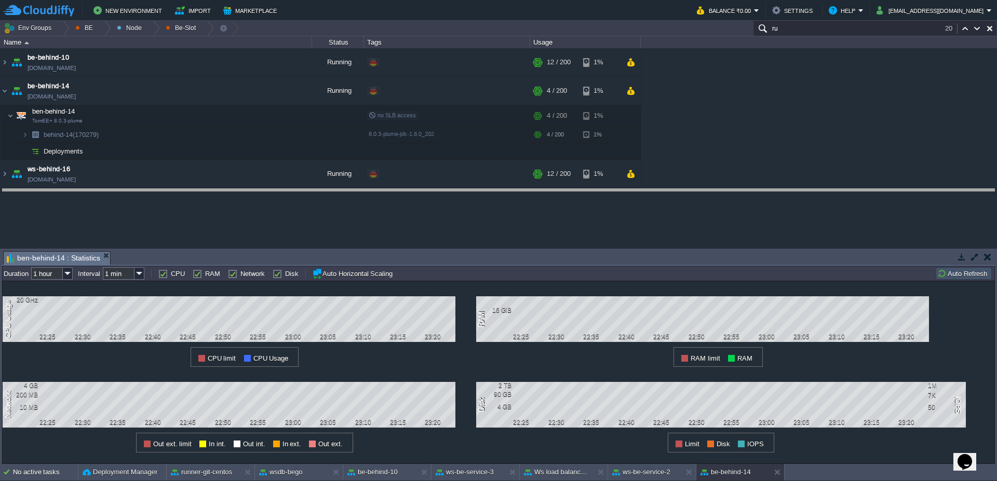
drag, startPoint x: 881, startPoint y: 264, endPoint x: 898, endPoint y: 188, distance: 78.6
